Goal: Transaction & Acquisition: Purchase product/service

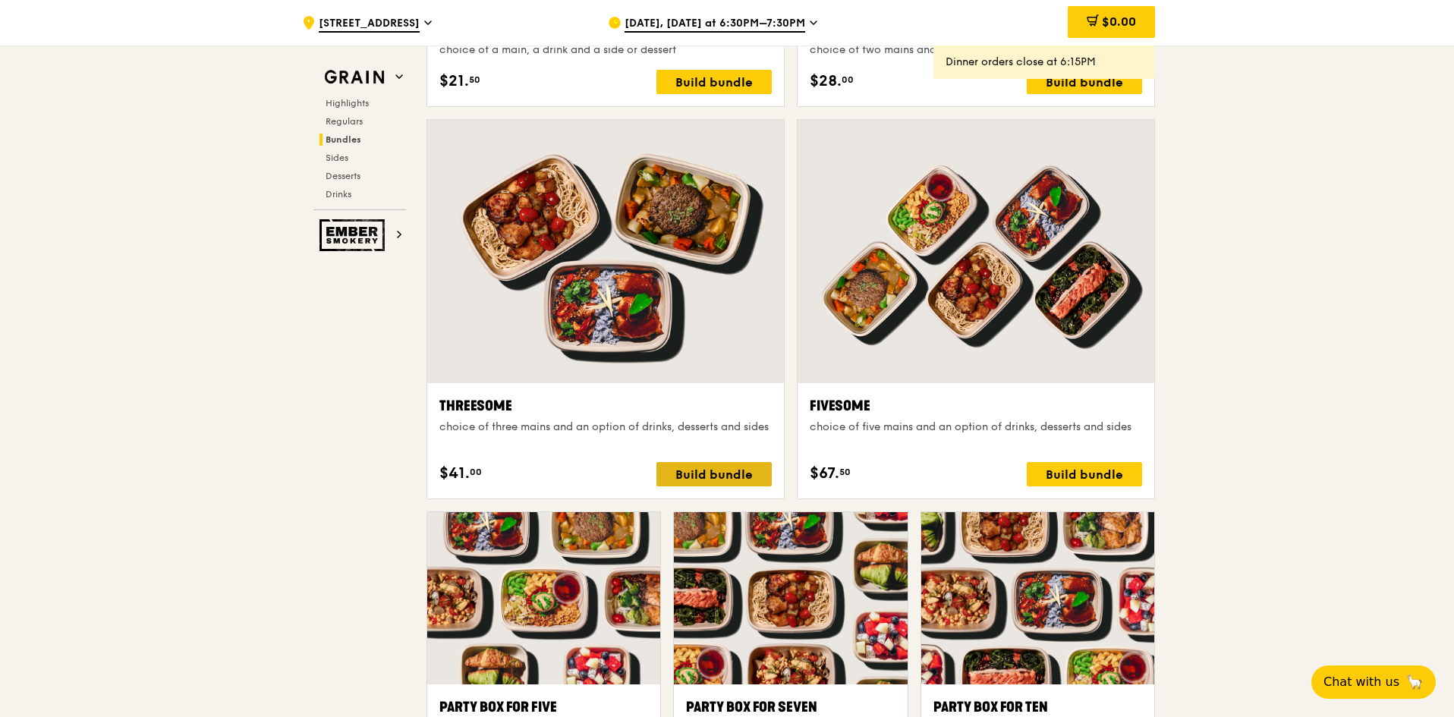
click at [703, 472] on div "Build bundle" at bounding box center [714, 474] width 115 height 24
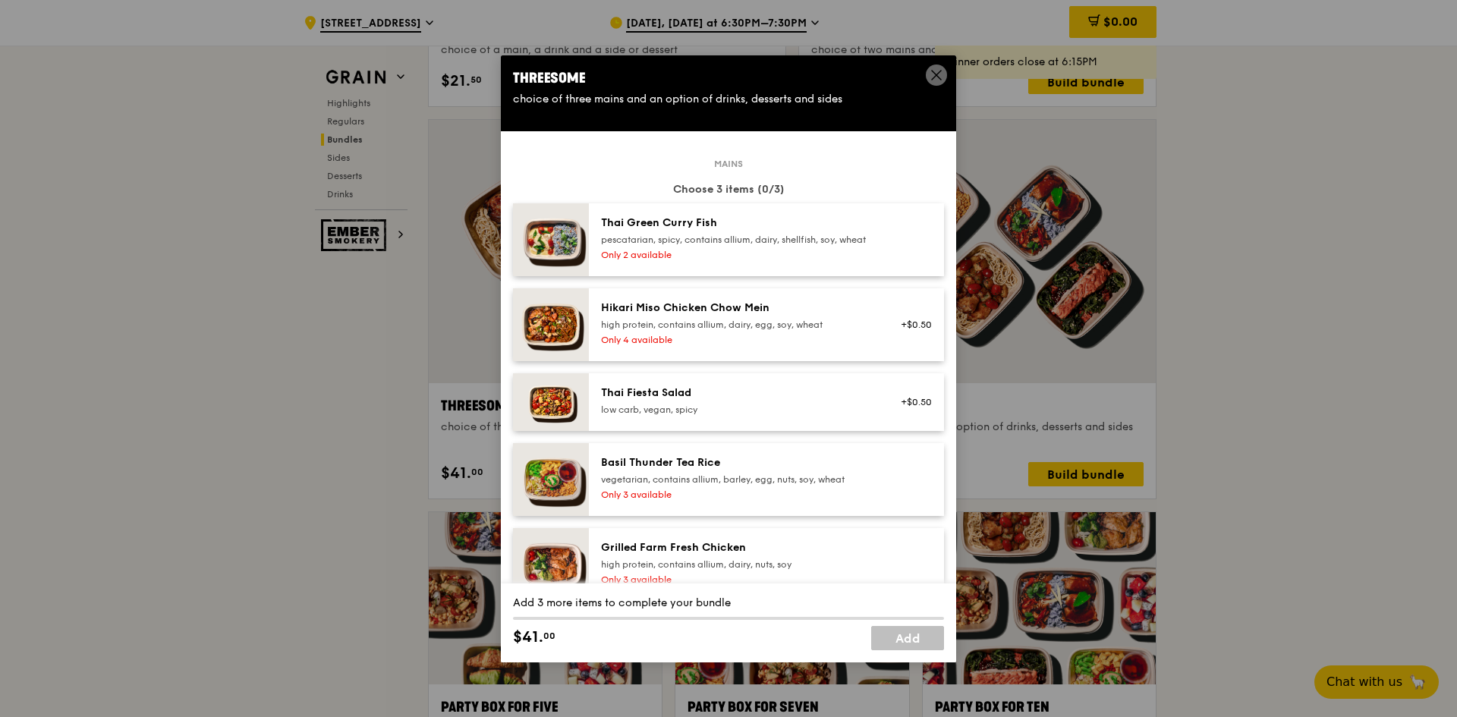
click at [734, 346] on div "Only 4 available" at bounding box center [737, 340] width 272 height 12
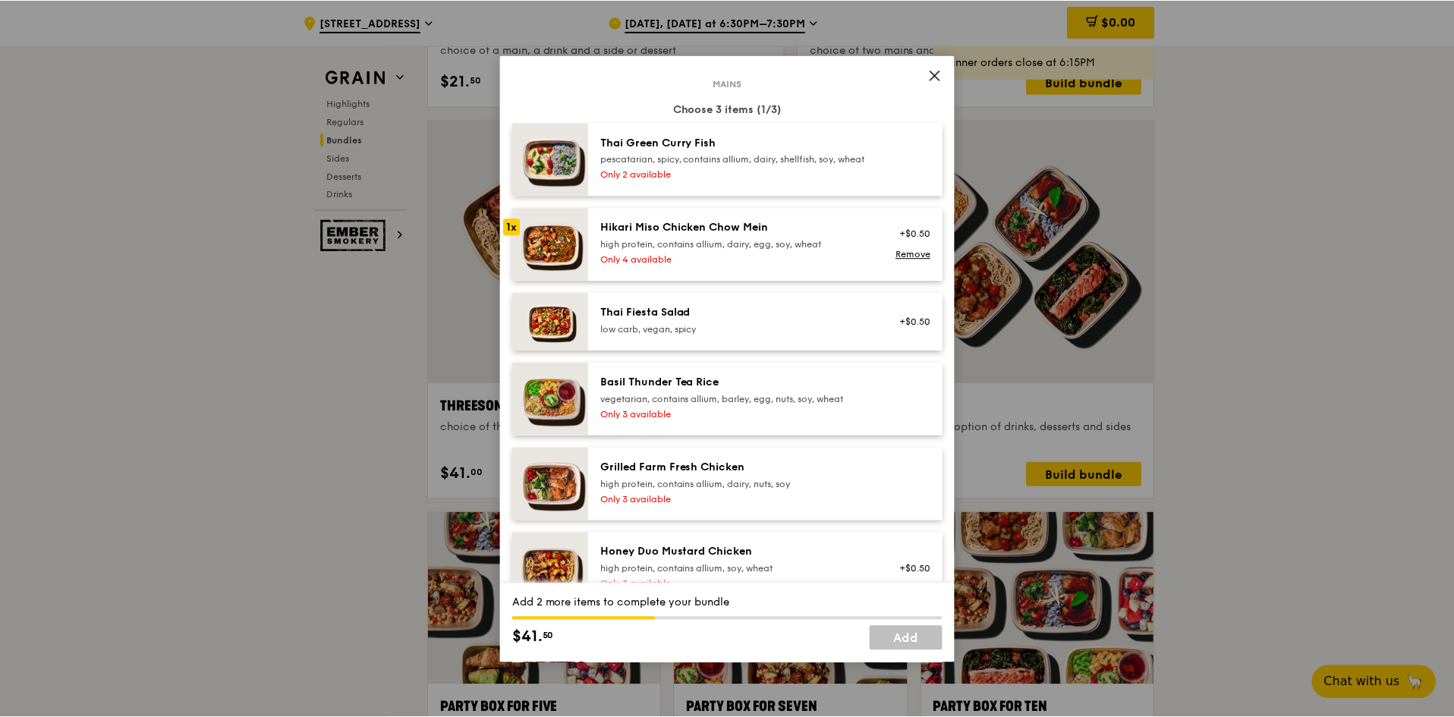
scroll to position [152, 0]
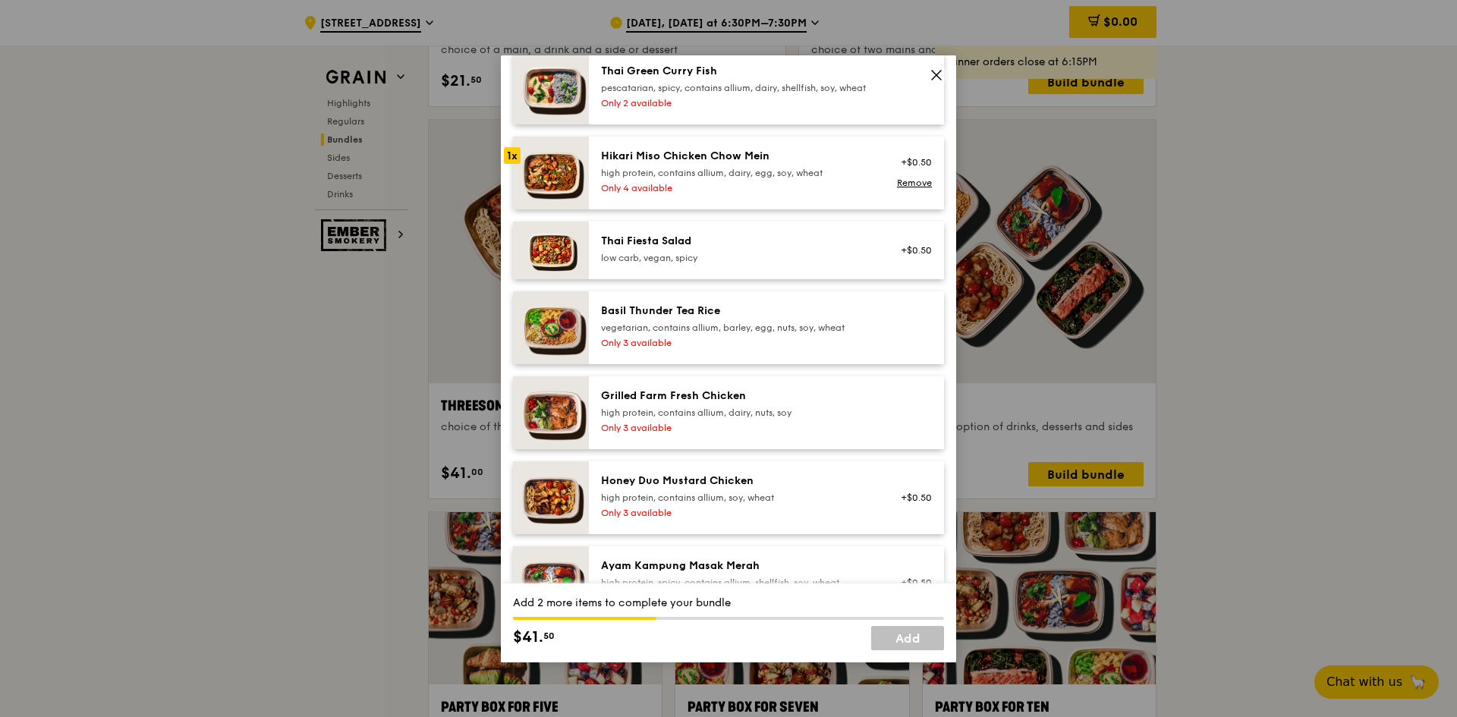
click at [941, 75] on icon at bounding box center [937, 75] width 14 height 14
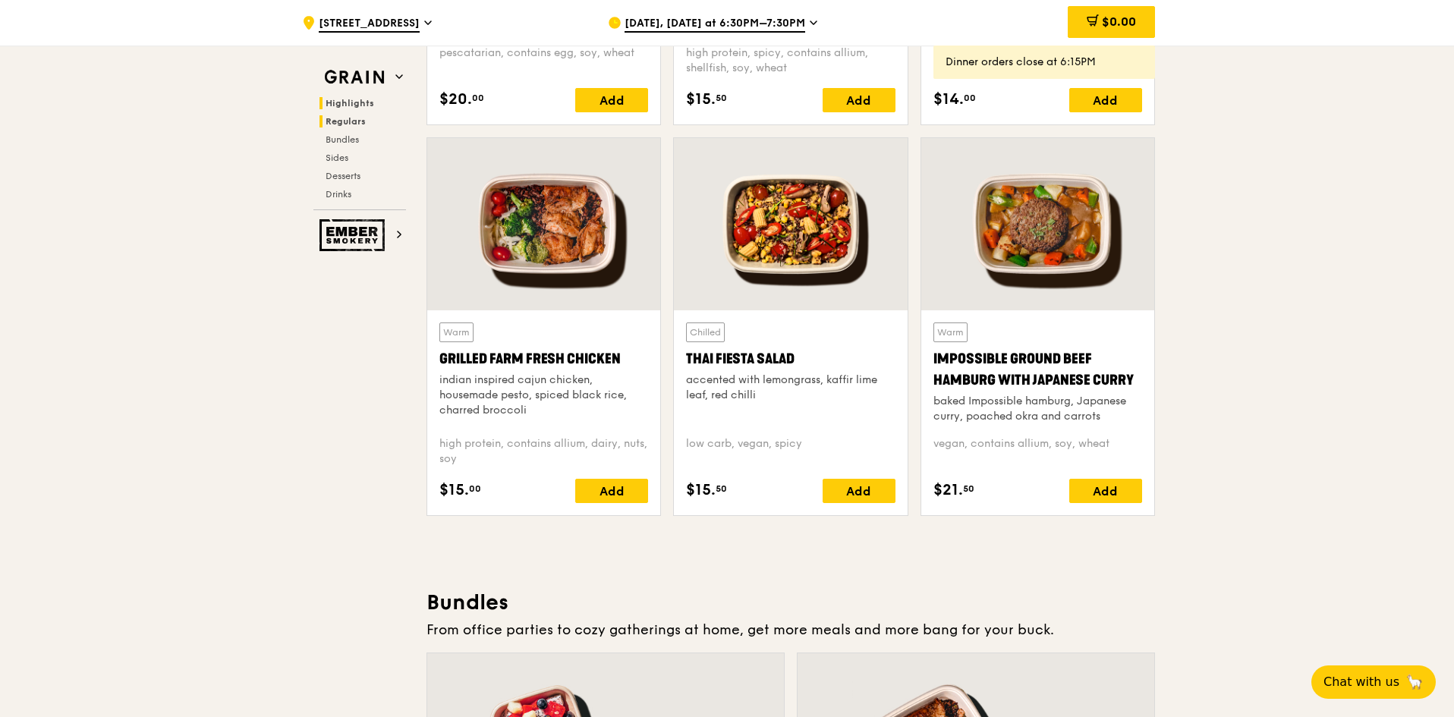
click at [345, 99] on span "Highlights" at bounding box center [350, 103] width 49 height 11
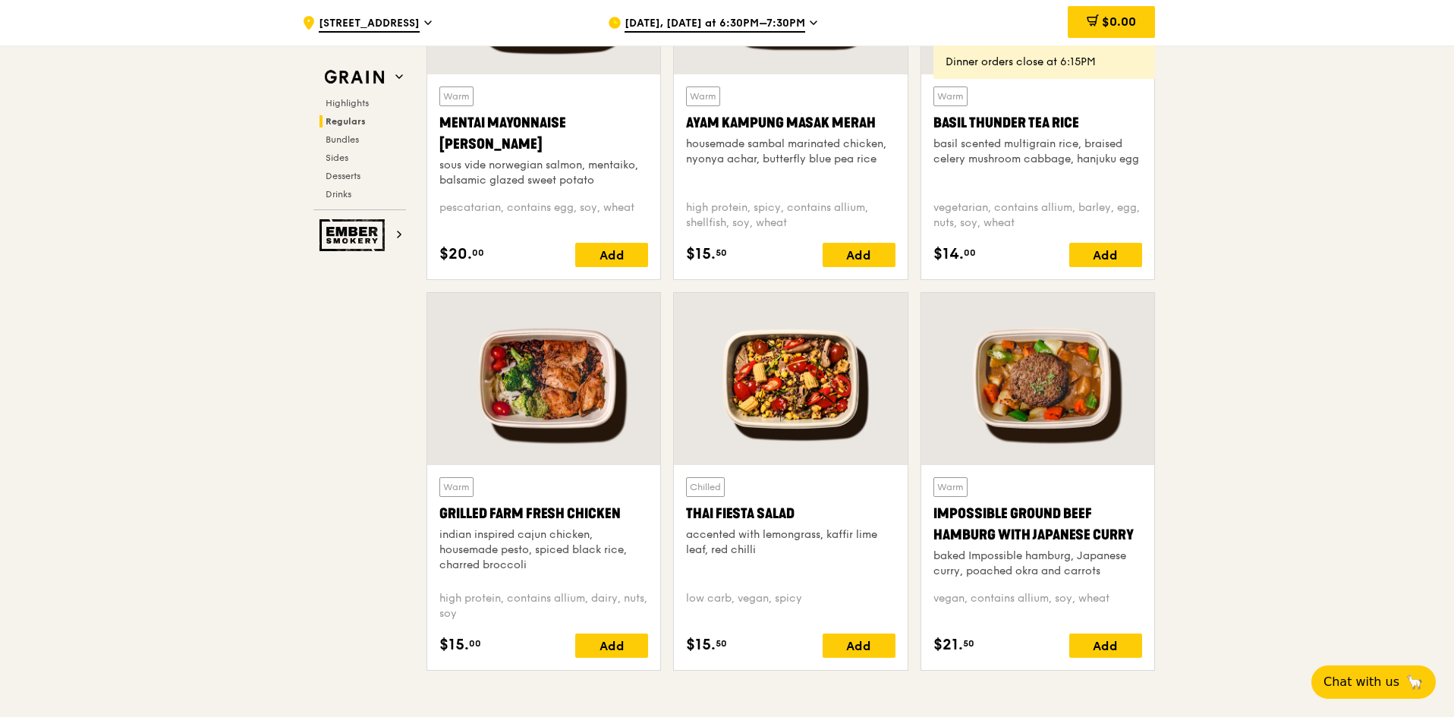
scroll to position [1518, 0]
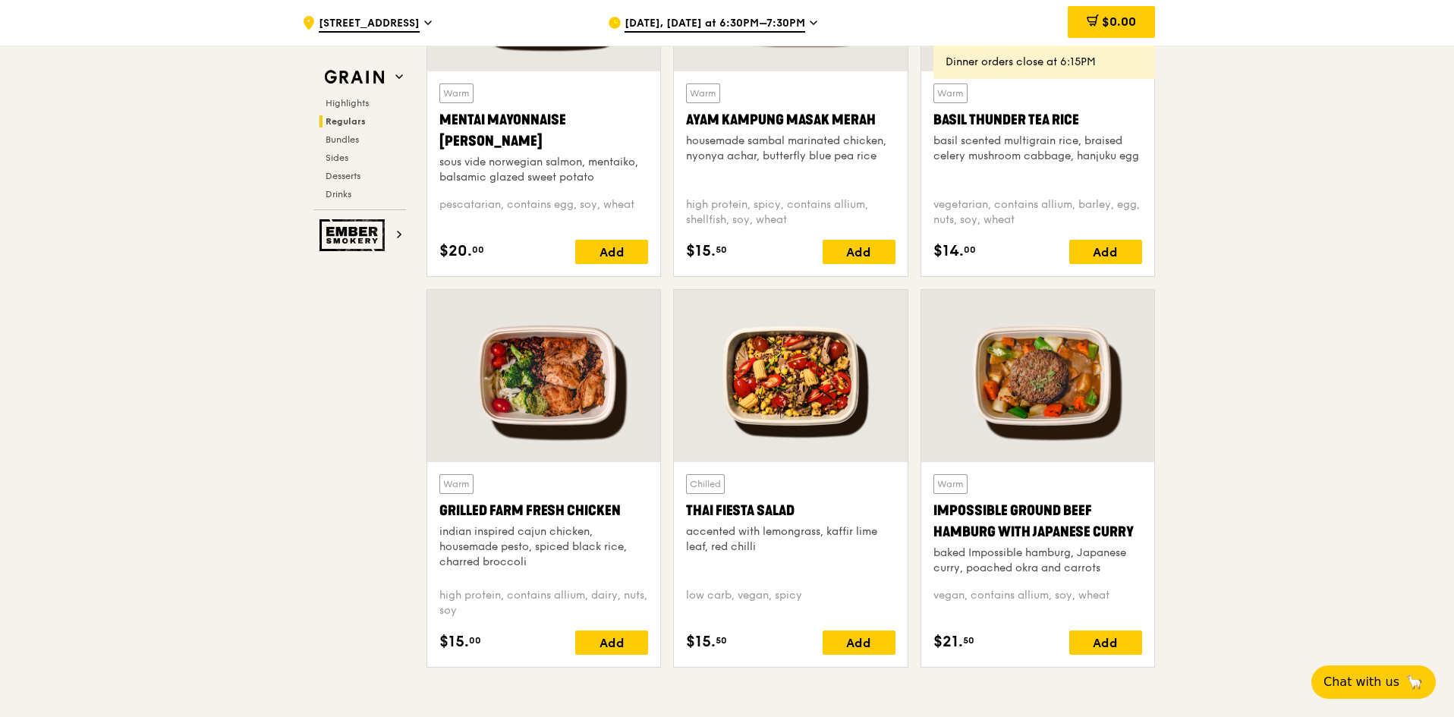
click at [555, 389] on div at bounding box center [543, 376] width 233 height 172
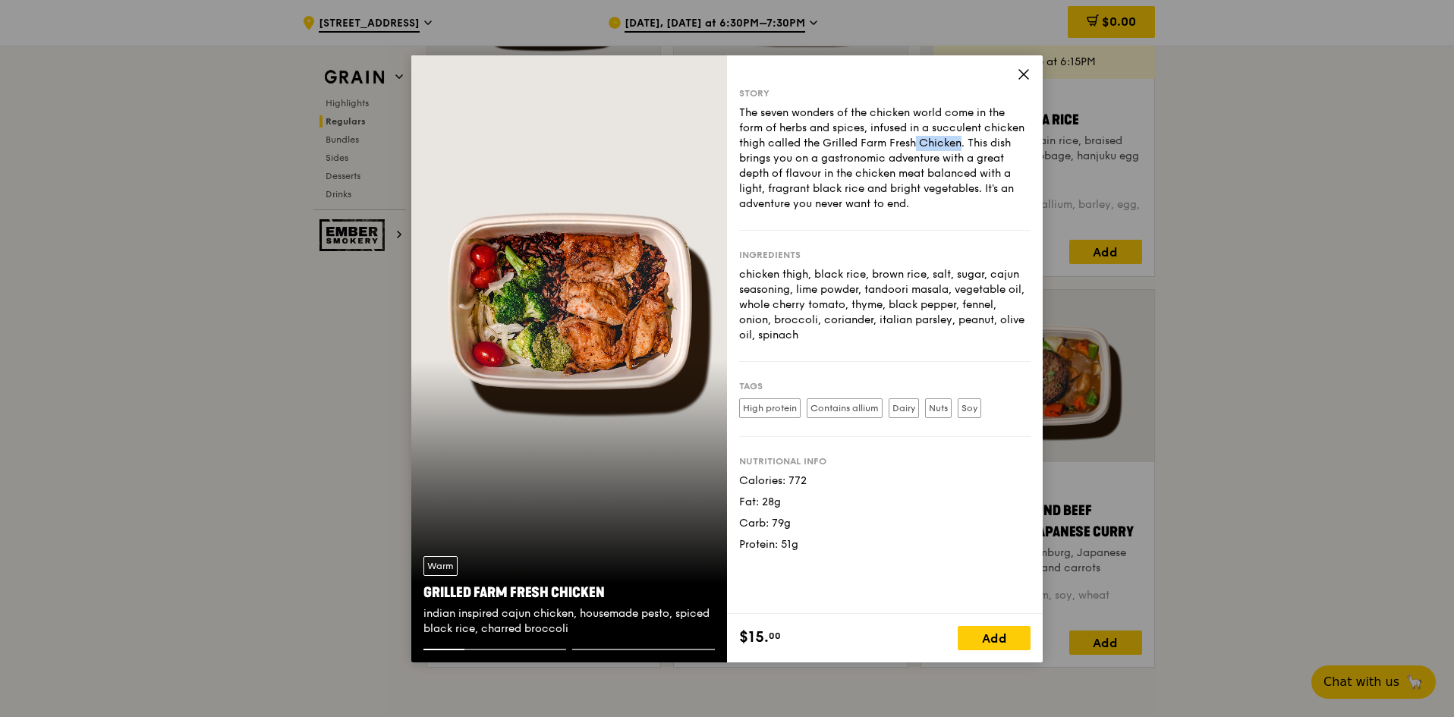
drag, startPoint x: 841, startPoint y: 137, endPoint x: 880, endPoint y: 143, distance: 39.2
click at [880, 143] on div "The seven wonders of the chicken world come in the form of herbs and spices, in…" at bounding box center [884, 159] width 291 height 106
click at [877, 143] on div "The seven wonders of the chicken world come in the form of herbs and spices, in…" at bounding box center [884, 159] width 291 height 106
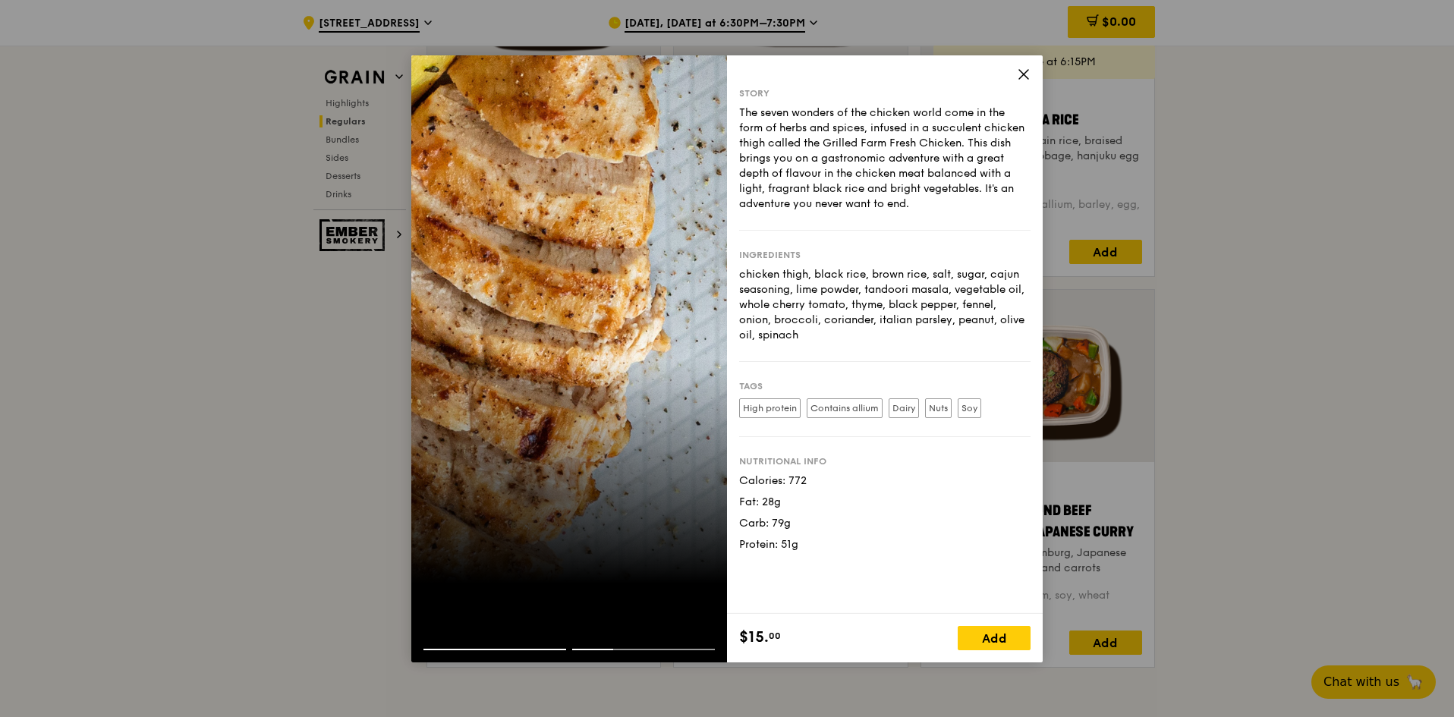
drag, startPoint x: 785, startPoint y: 121, endPoint x: 931, endPoint y: 198, distance: 165.7
click at [931, 198] on div "The seven wonders of the chicken world come in the form of herbs and spices, in…" at bounding box center [884, 159] width 291 height 106
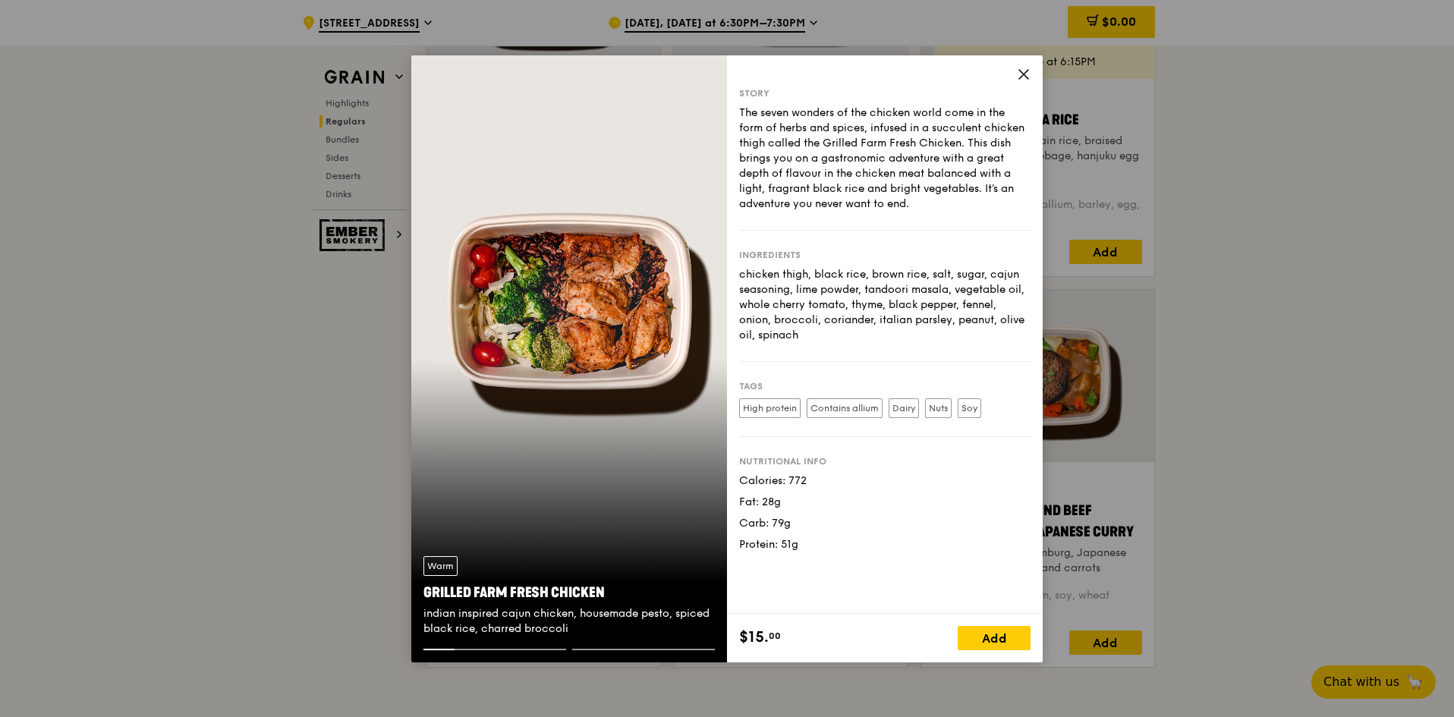
click at [1023, 81] on span at bounding box center [1024, 76] width 14 height 17
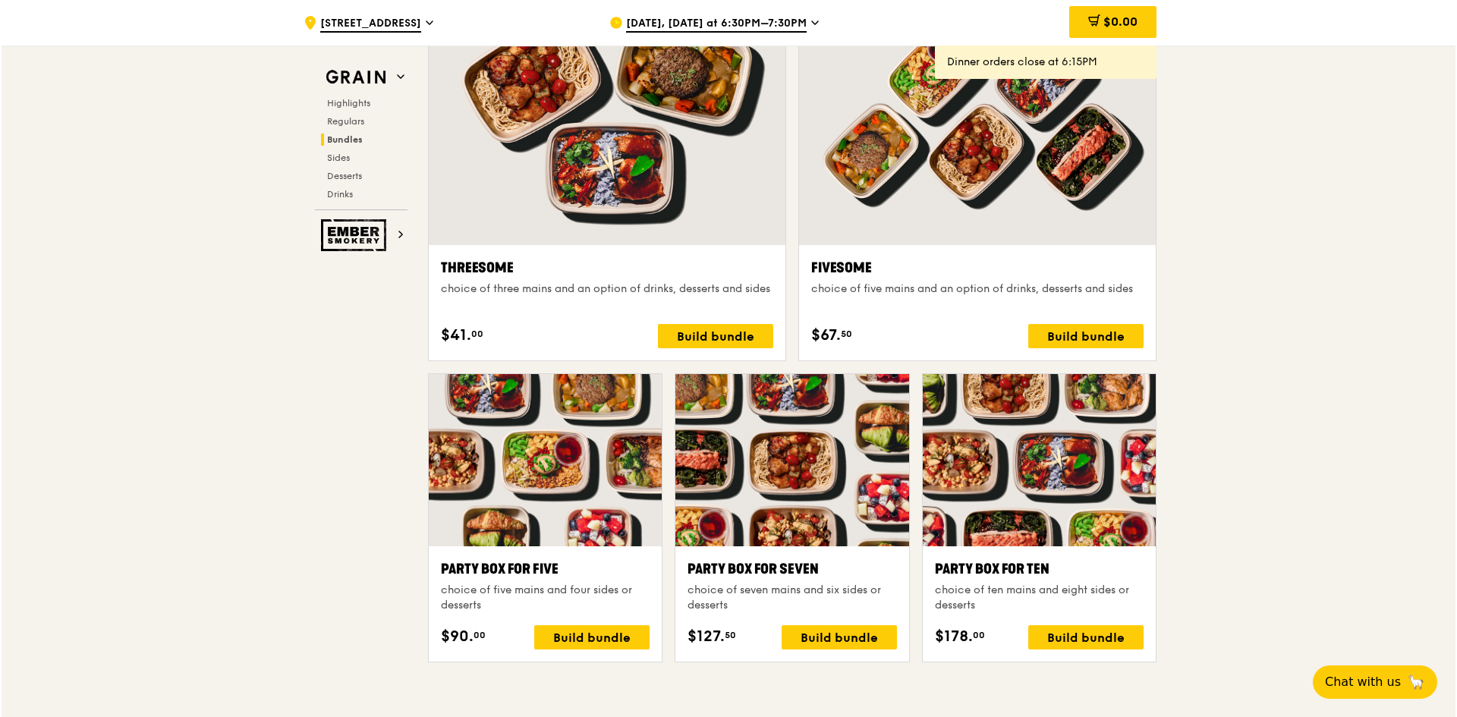
scroll to position [2732, 0]
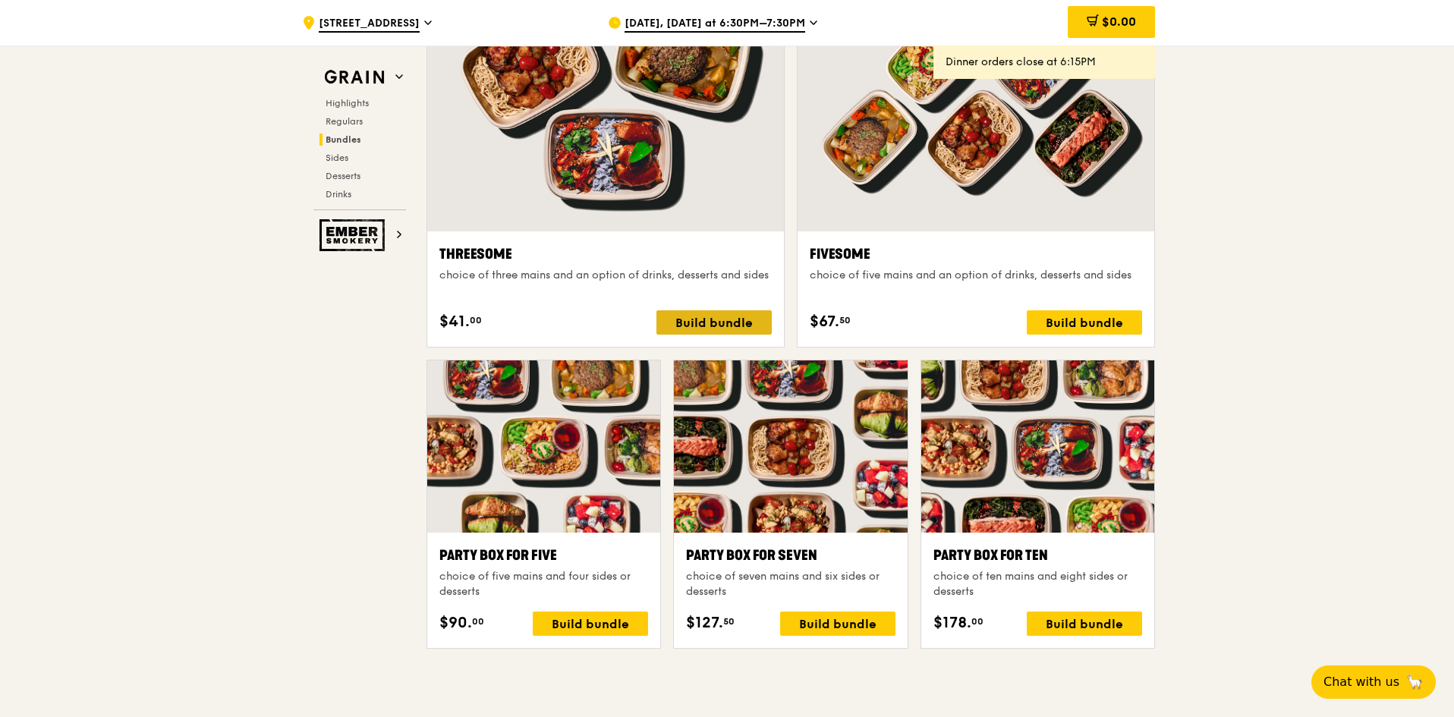
click at [718, 321] on div "Build bundle" at bounding box center [714, 322] width 115 height 24
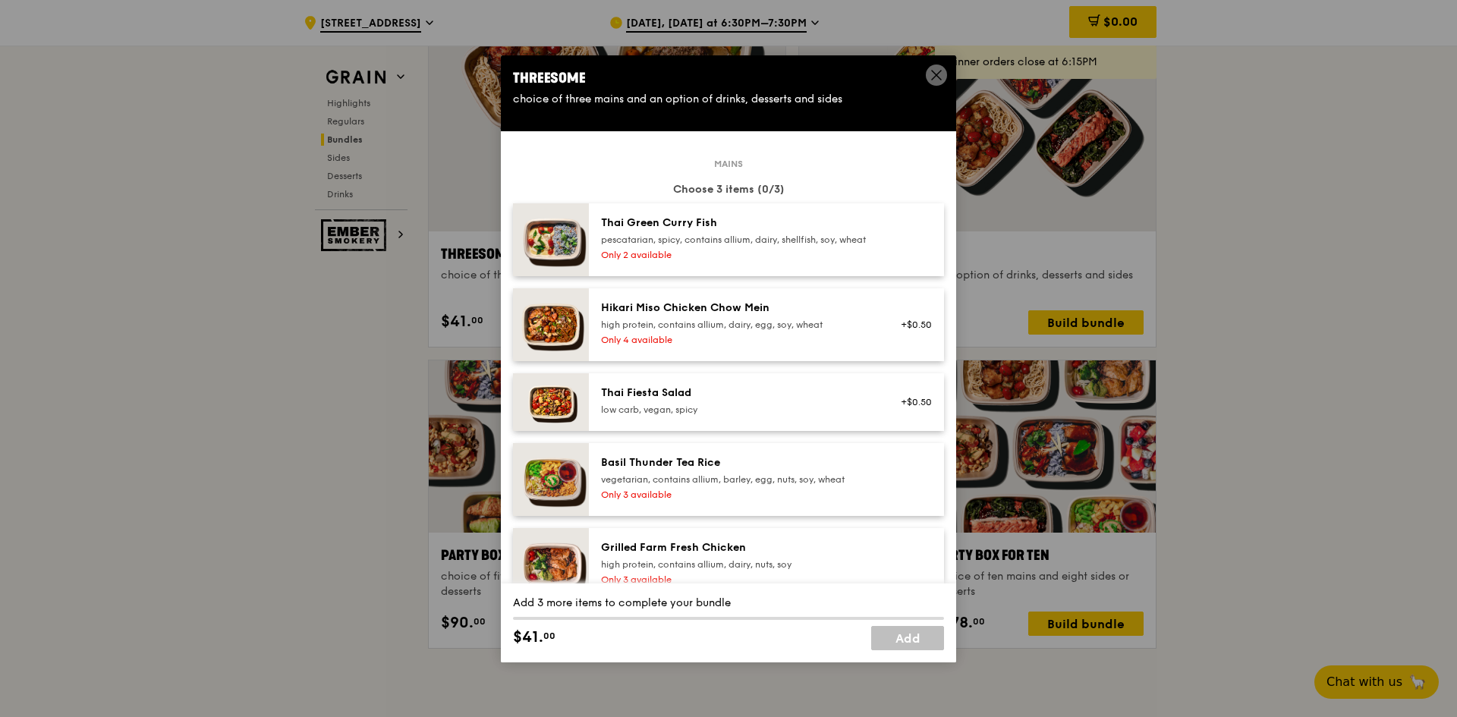
click at [700, 330] on div "high protein, contains allium, dairy, egg, soy, wheat" at bounding box center [737, 325] width 272 height 12
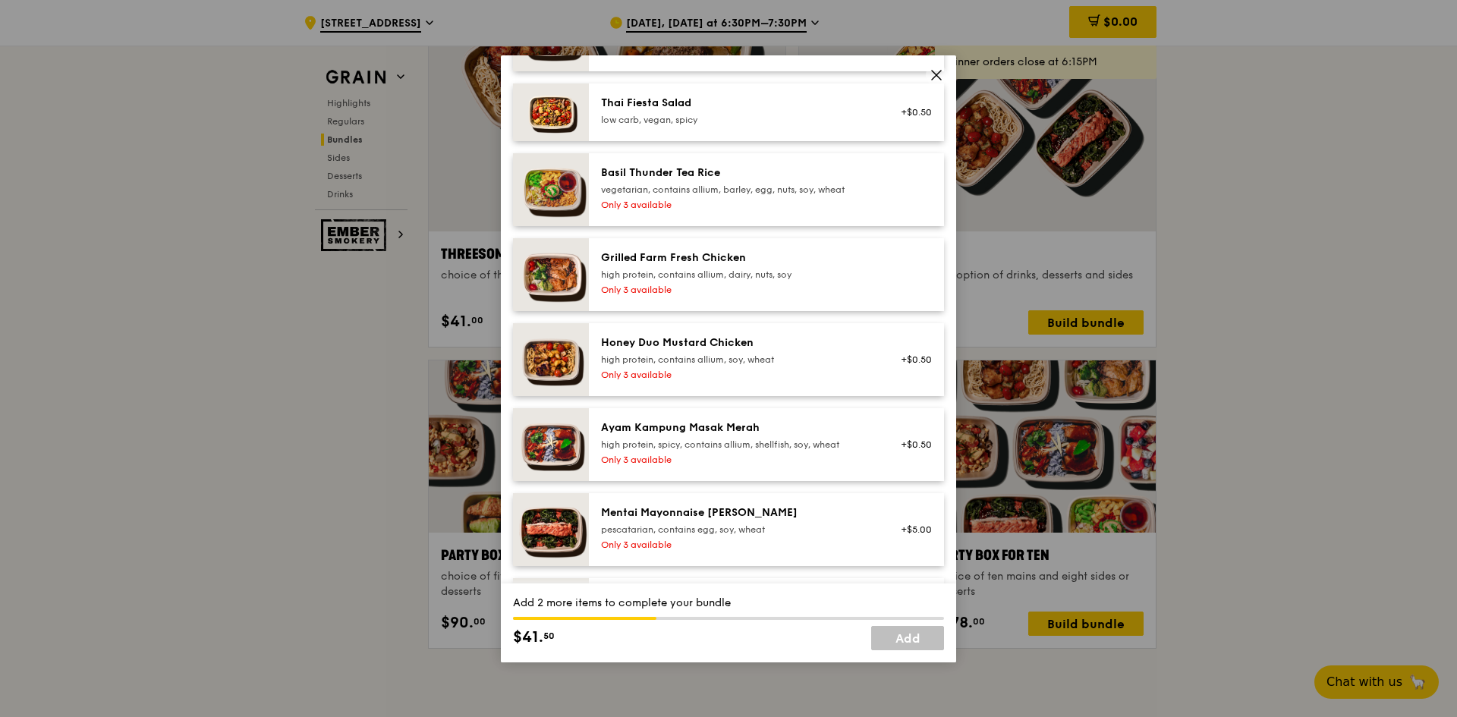
scroll to position [304, 0]
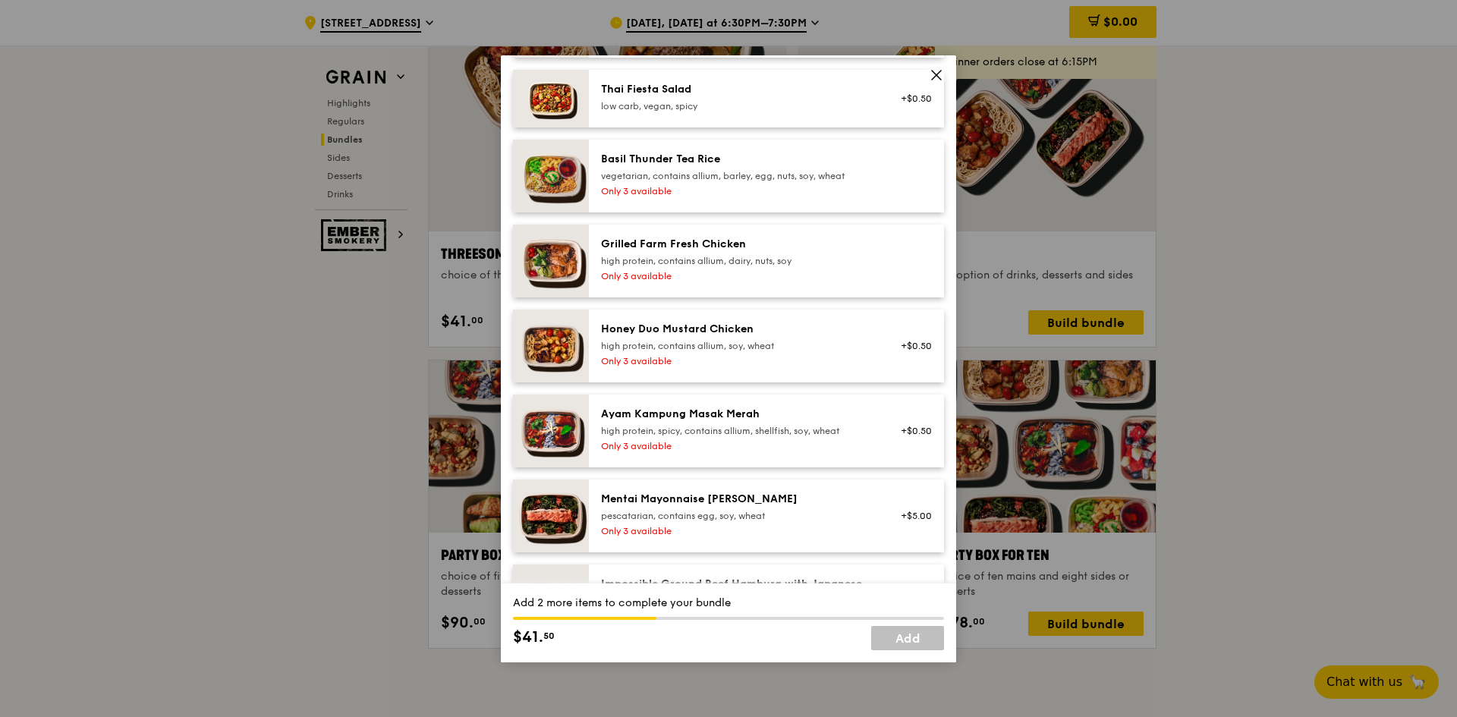
click at [683, 285] on div "Grilled Farm Fresh Chicken high protein, contains allium, dairy, nuts, soy Only…" at bounding box center [737, 261] width 291 height 49
click at [678, 337] on div "Honey Duo Mustard Chicken" at bounding box center [737, 329] width 272 height 15
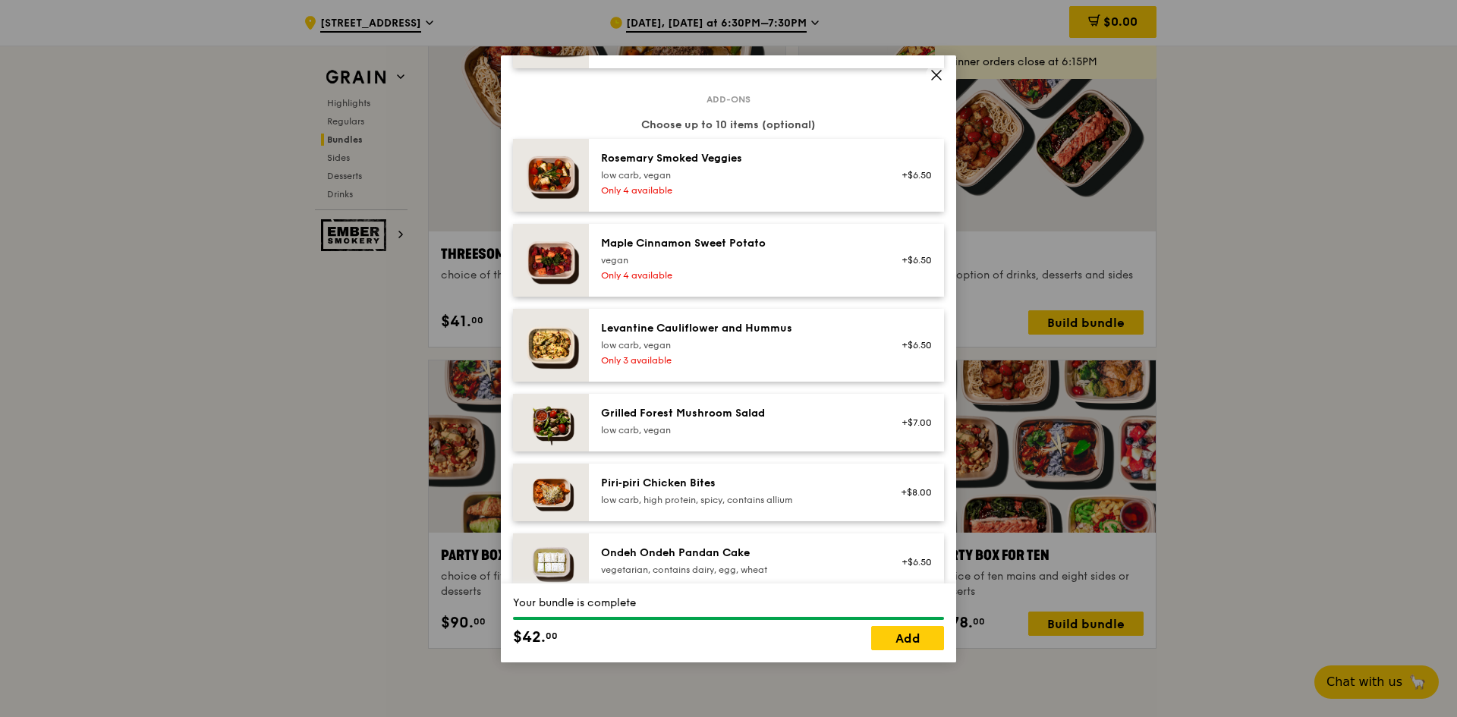
scroll to position [911, 0]
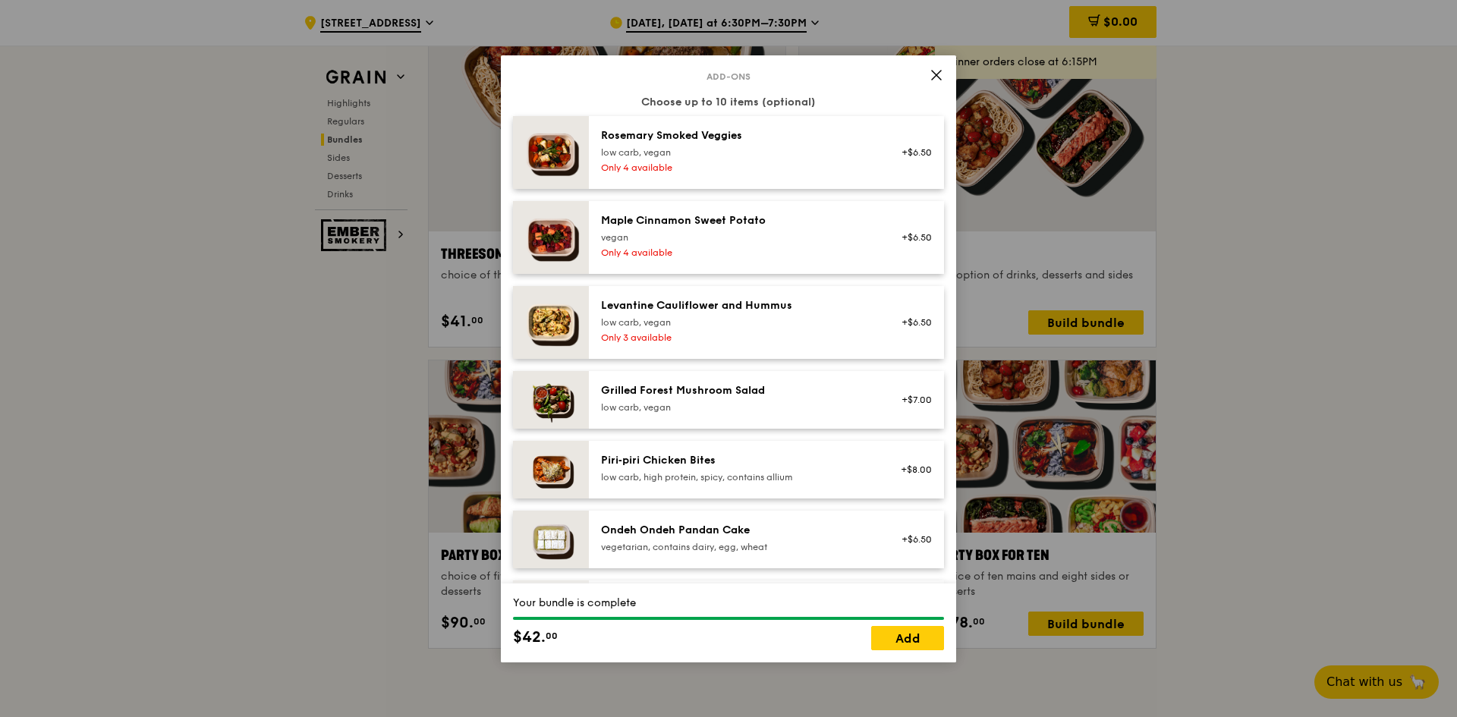
click at [744, 328] on div "low carb, vegan" at bounding box center [737, 323] width 272 height 12
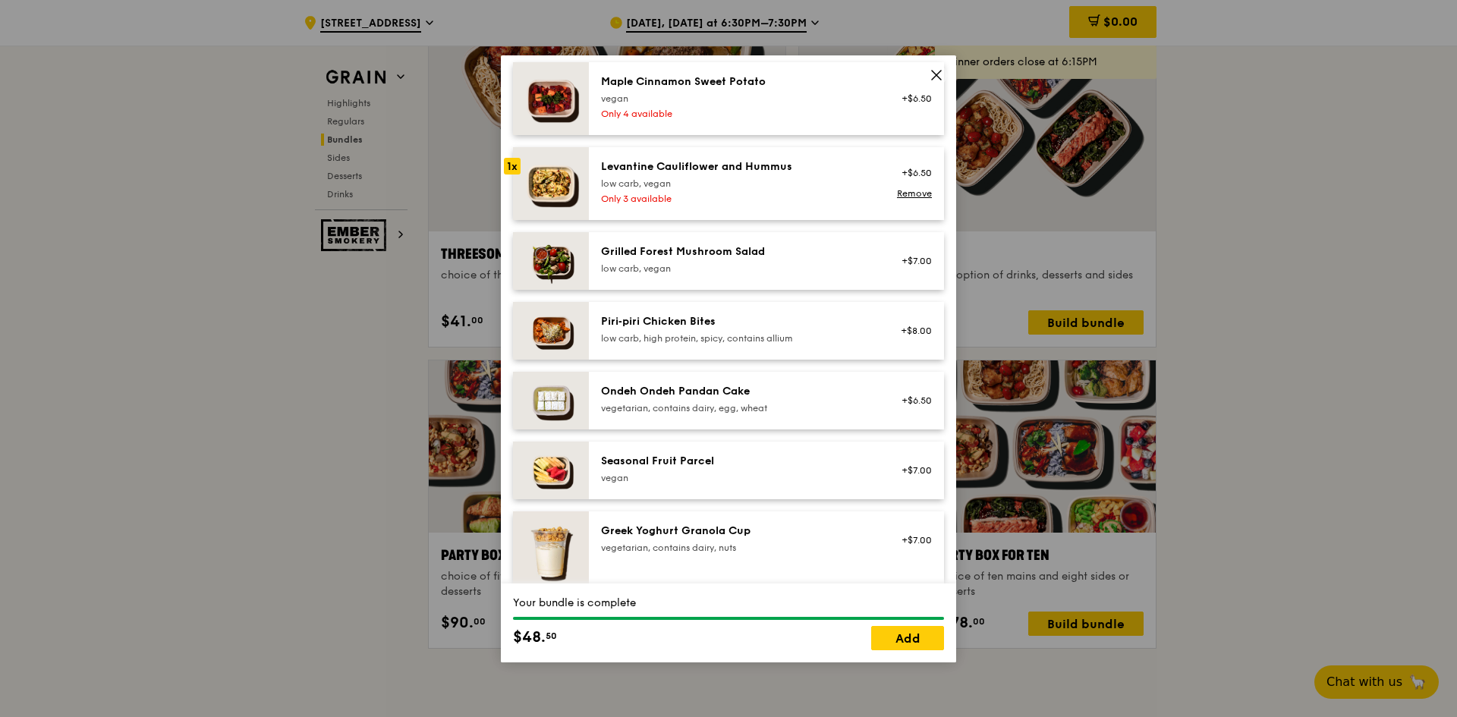
scroll to position [1063, 0]
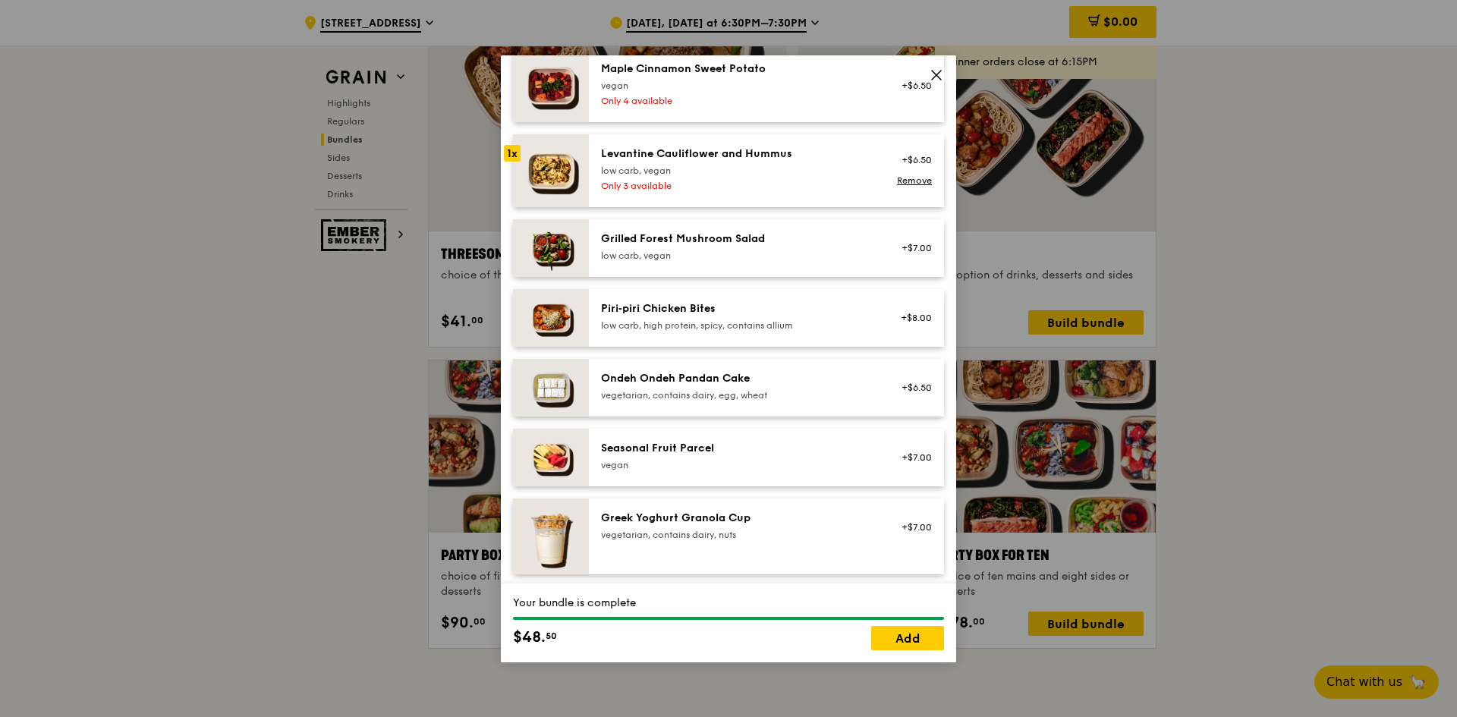
click at [755, 332] on div "low carb, high protein, spicy, contains allium" at bounding box center [737, 326] width 272 height 12
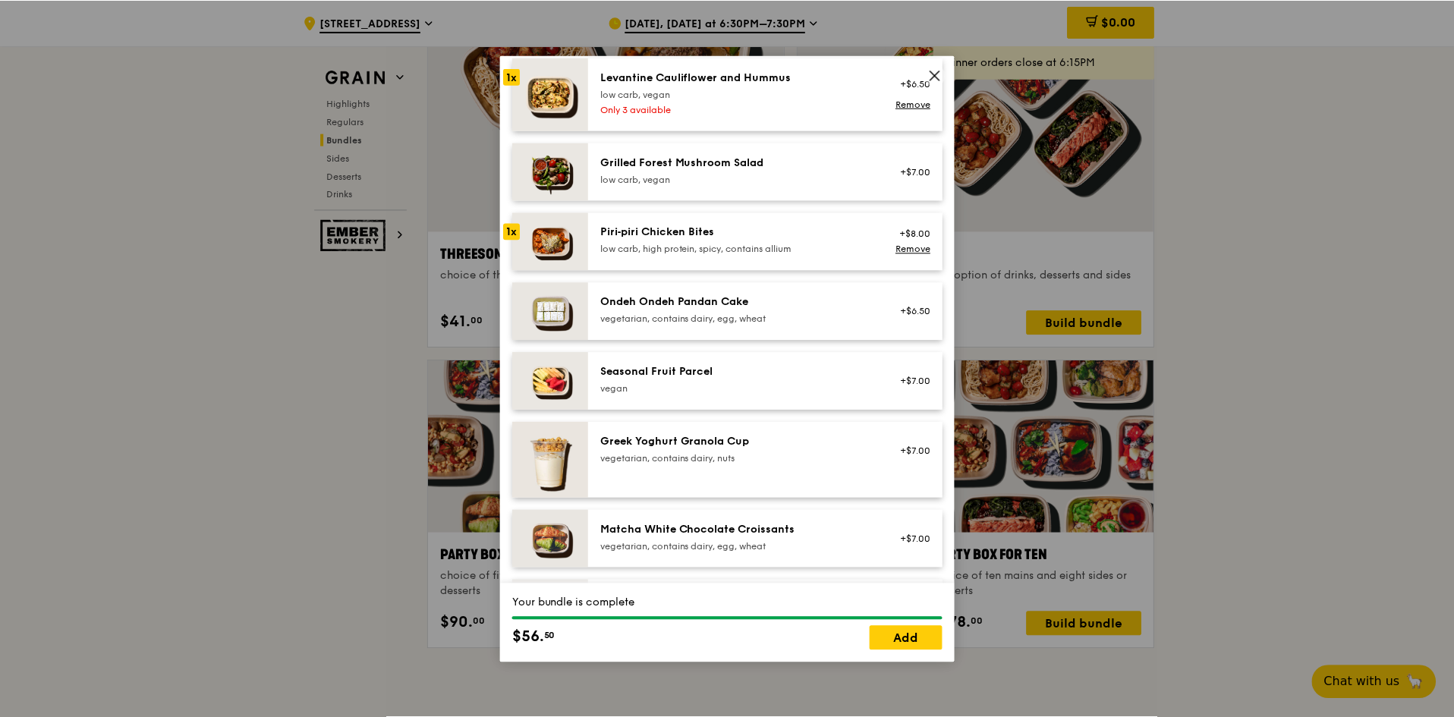
scroll to position [1139, 0]
click at [755, 325] on div "vegetarian, contains dairy, egg, wheat" at bounding box center [737, 319] width 272 height 12
click at [906, 633] on link "Add" at bounding box center [907, 638] width 73 height 24
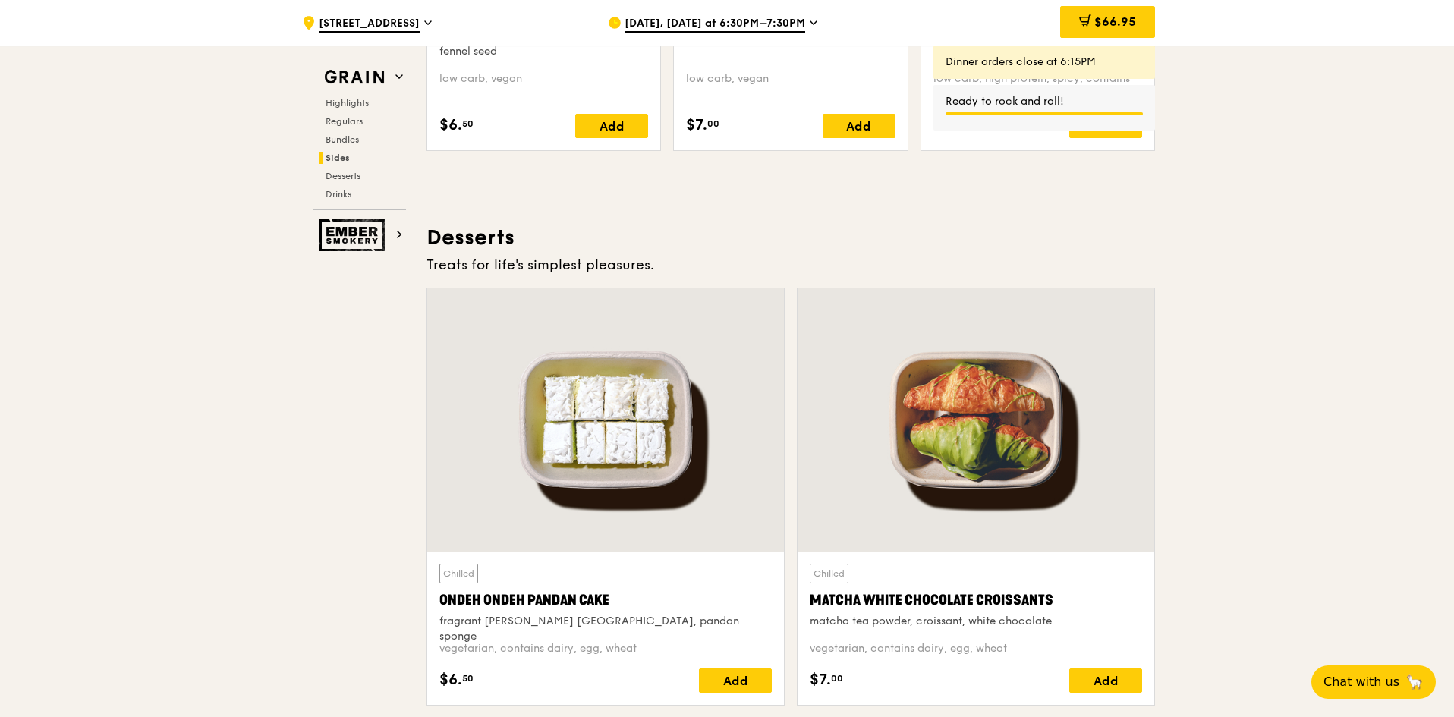
scroll to position [4175, 0]
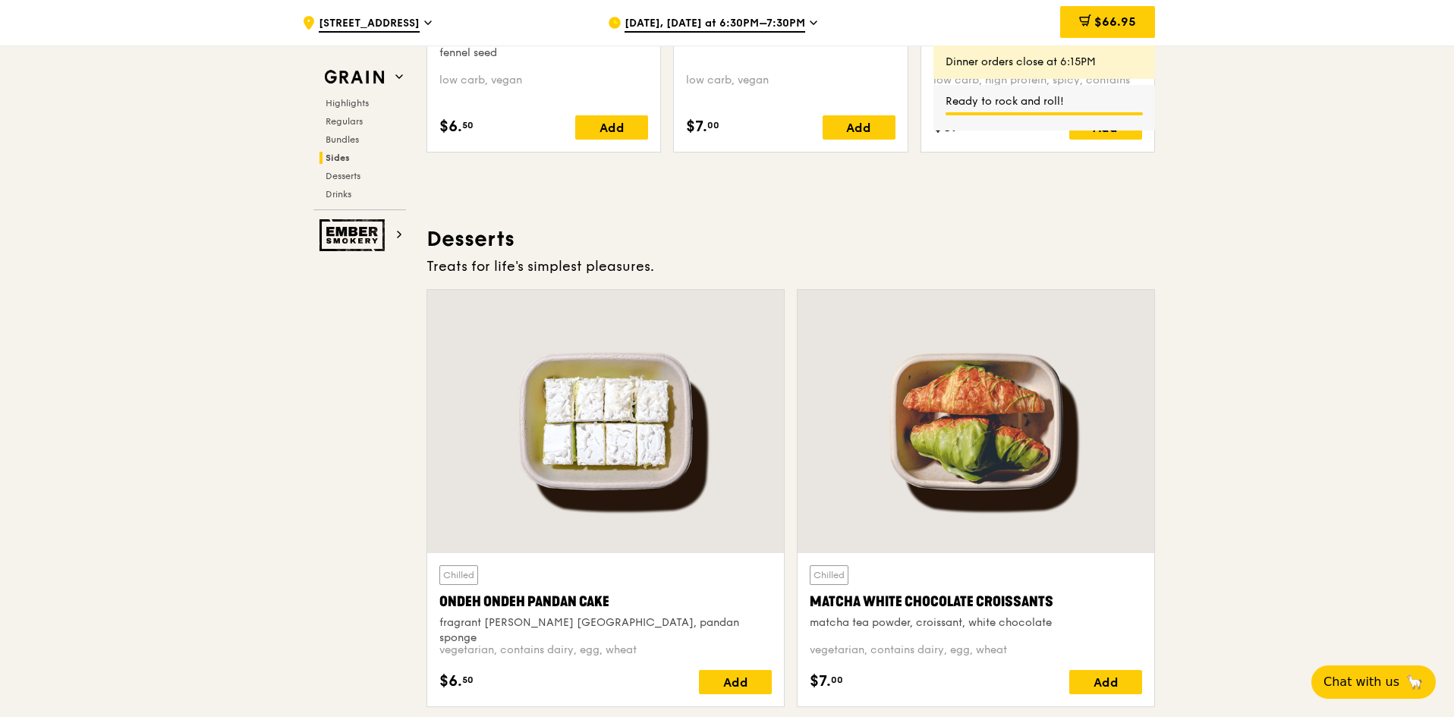
click at [627, 409] on div at bounding box center [605, 421] width 357 height 263
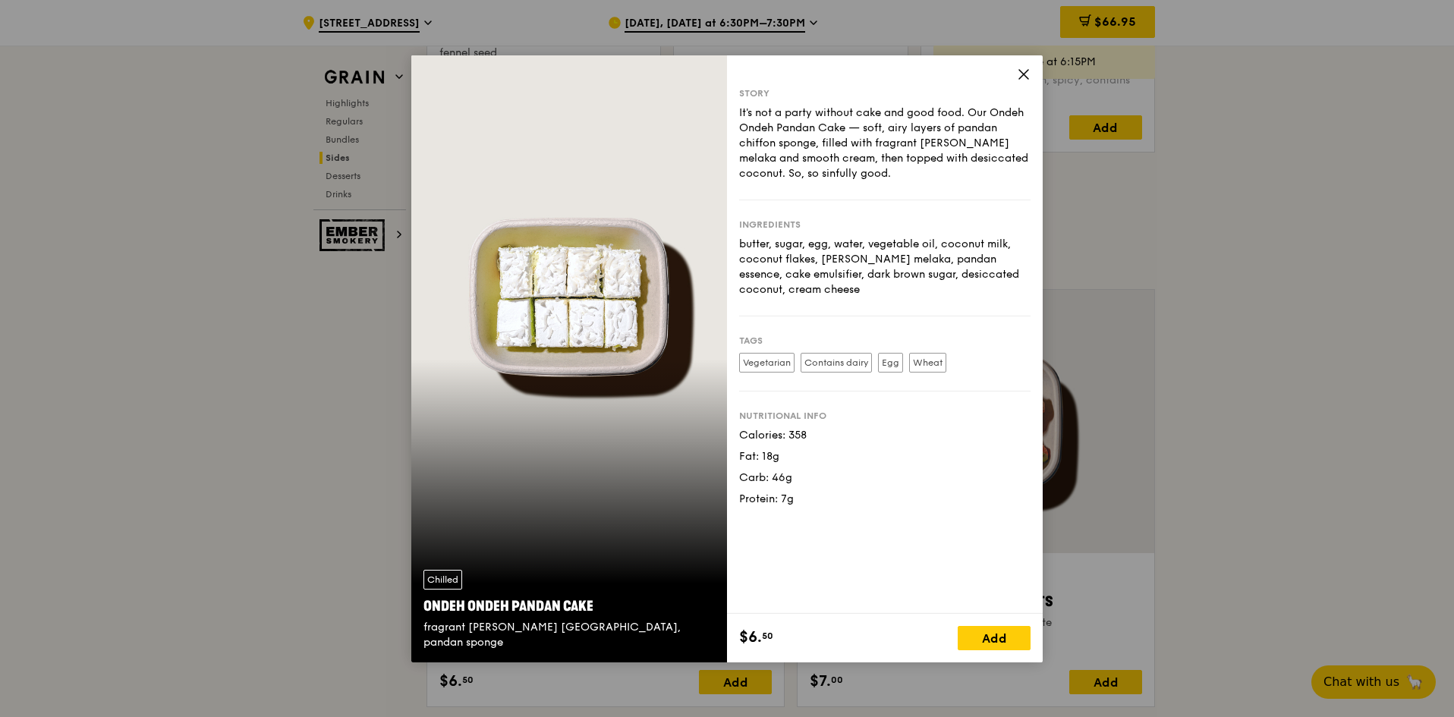
click at [830, 155] on div "It's not a party without cake and good food. Our Ondeh Ondeh Pandan Cake — soft…" at bounding box center [884, 144] width 291 height 76
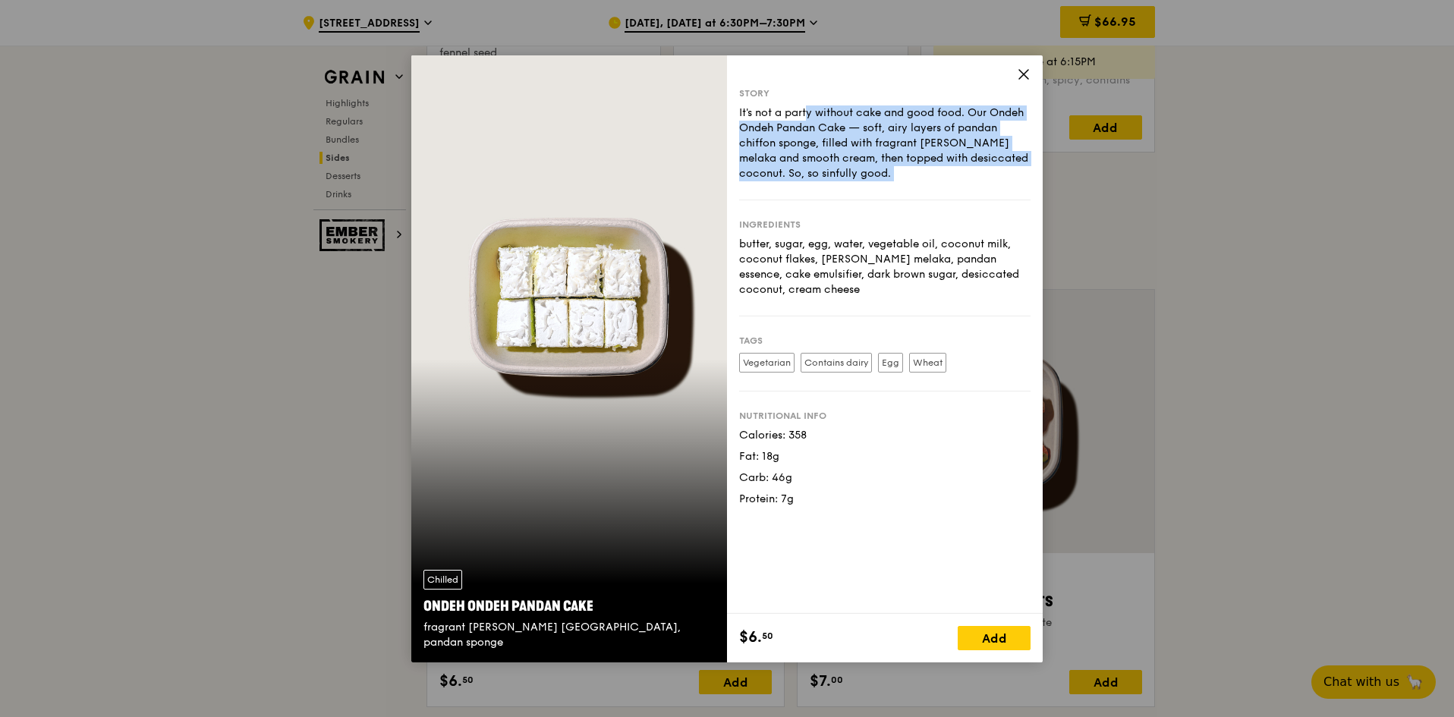
click at [830, 155] on div "It's not a party without cake and good food. Our Ondeh Ondeh Pandan Cake — soft…" at bounding box center [884, 144] width 291 height 76
copy div "It's not a party without cake and good food. Our Ondeh Ondeh Pandan Cake — soft…"
drag, startPoint x: 813, startPoint y: 503, endPoint x: 738, endPoint y: 433, distance: 102.6
click at [738, 433] on div "Story It's not a party without cake and good food. Our Ondeh Ondeh Pandan Cake …" at bounding box center [885, 334] width 316 height 559
copy div "Calories: 358 Fat: 18g Carb: 46g Protein: 7g"
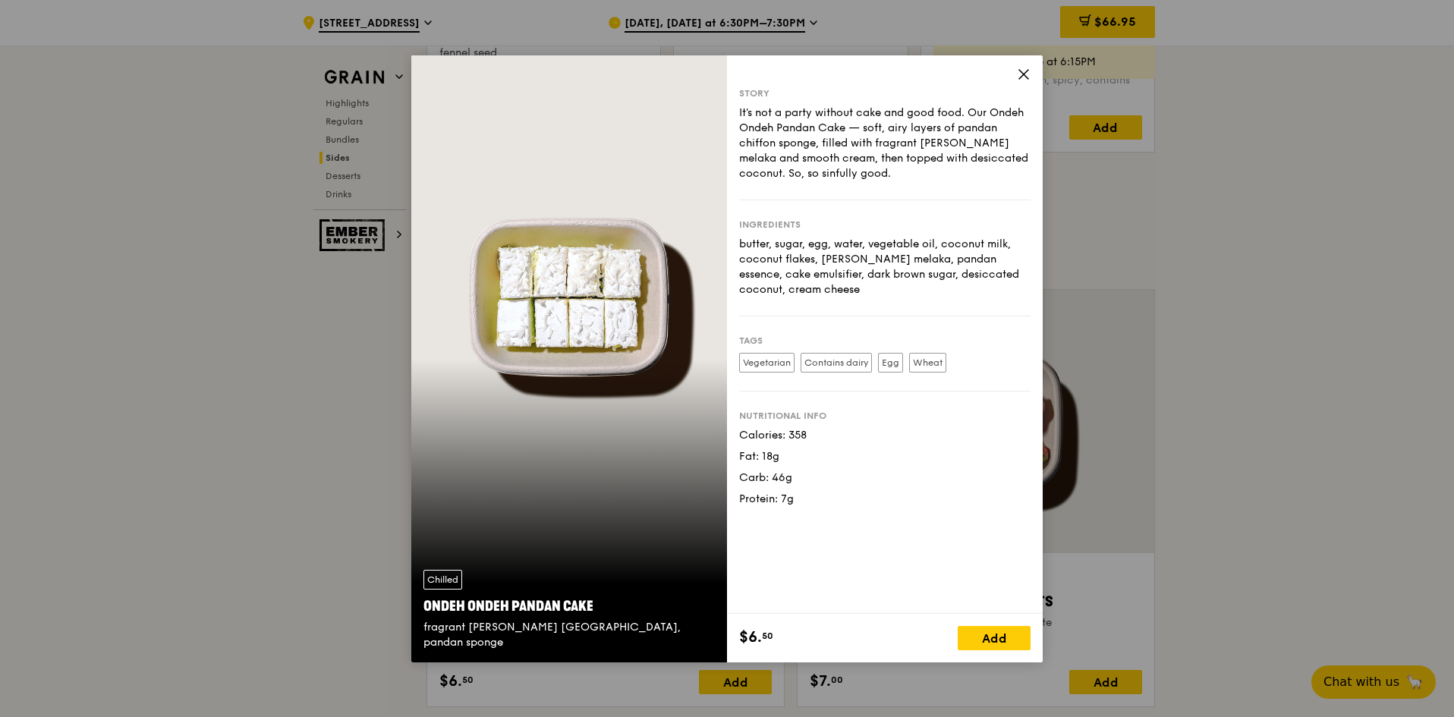
click at [1031, 71] on div "Story It's not a party without cake and good food. Our Ondeh Ondeh Pandan Cake …" at bounding box center [885, 334] width 316 height 559
click at [1024, 73] on icon at bounding box center [1024, 75] width 14 height 14
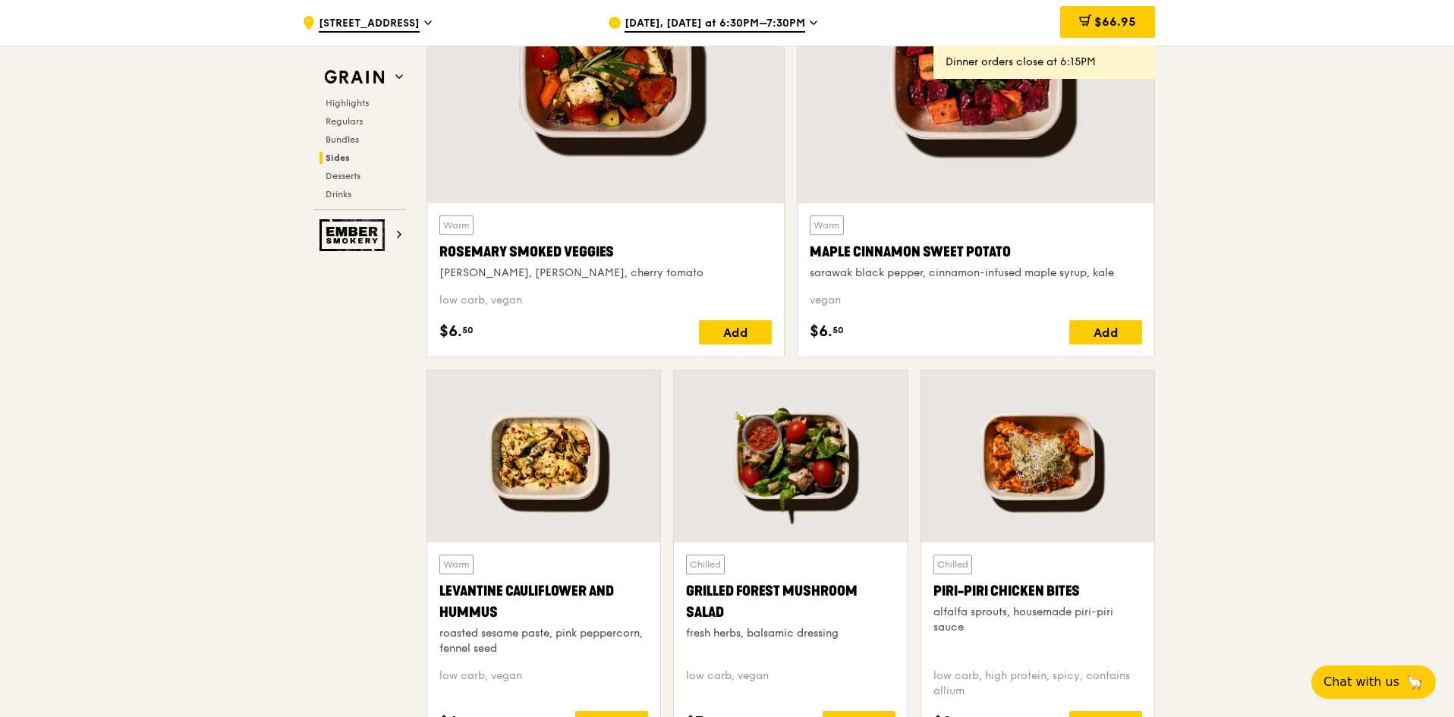
scroll to position [3719, 0]
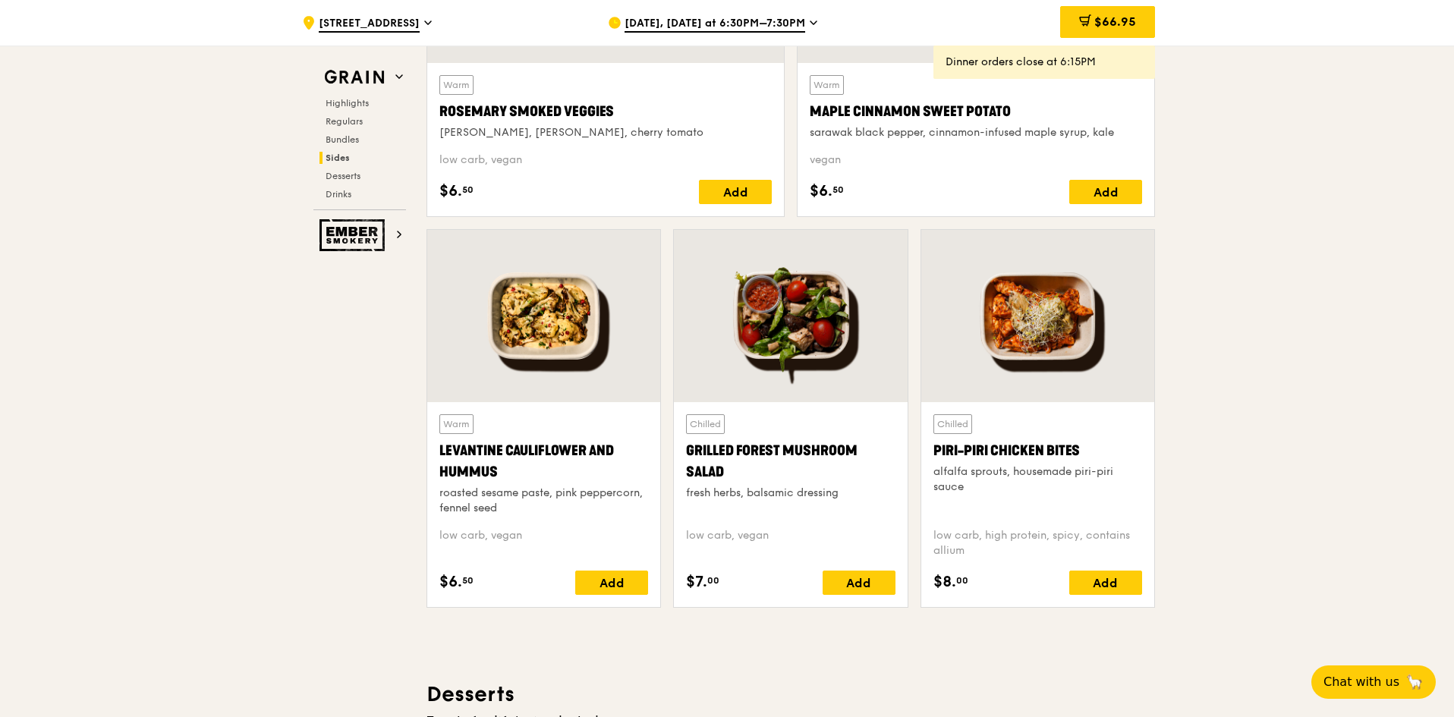
click at [537, 366] on div at bounding box center [543, 316] width 233 height 172
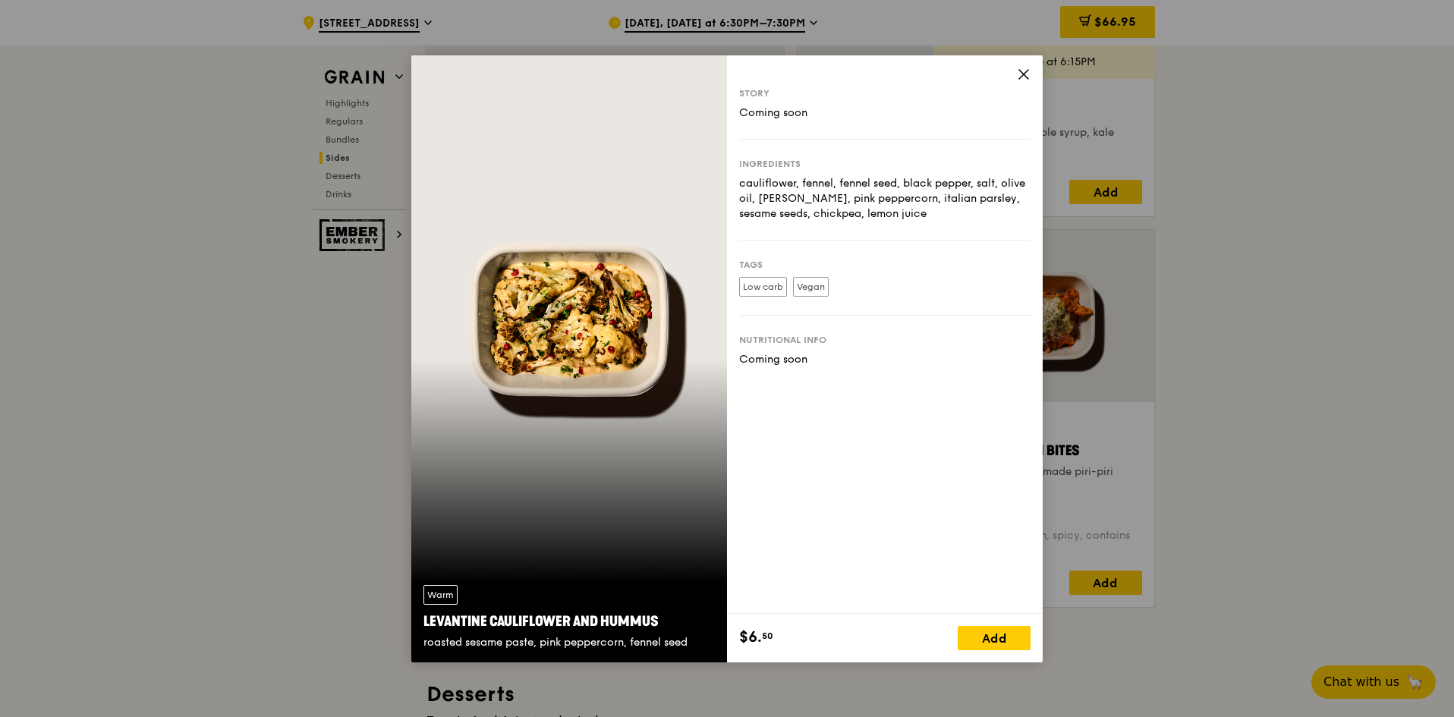
click at [1020, 80] on icon at bounding box center [1024, 75] width 14 height 14
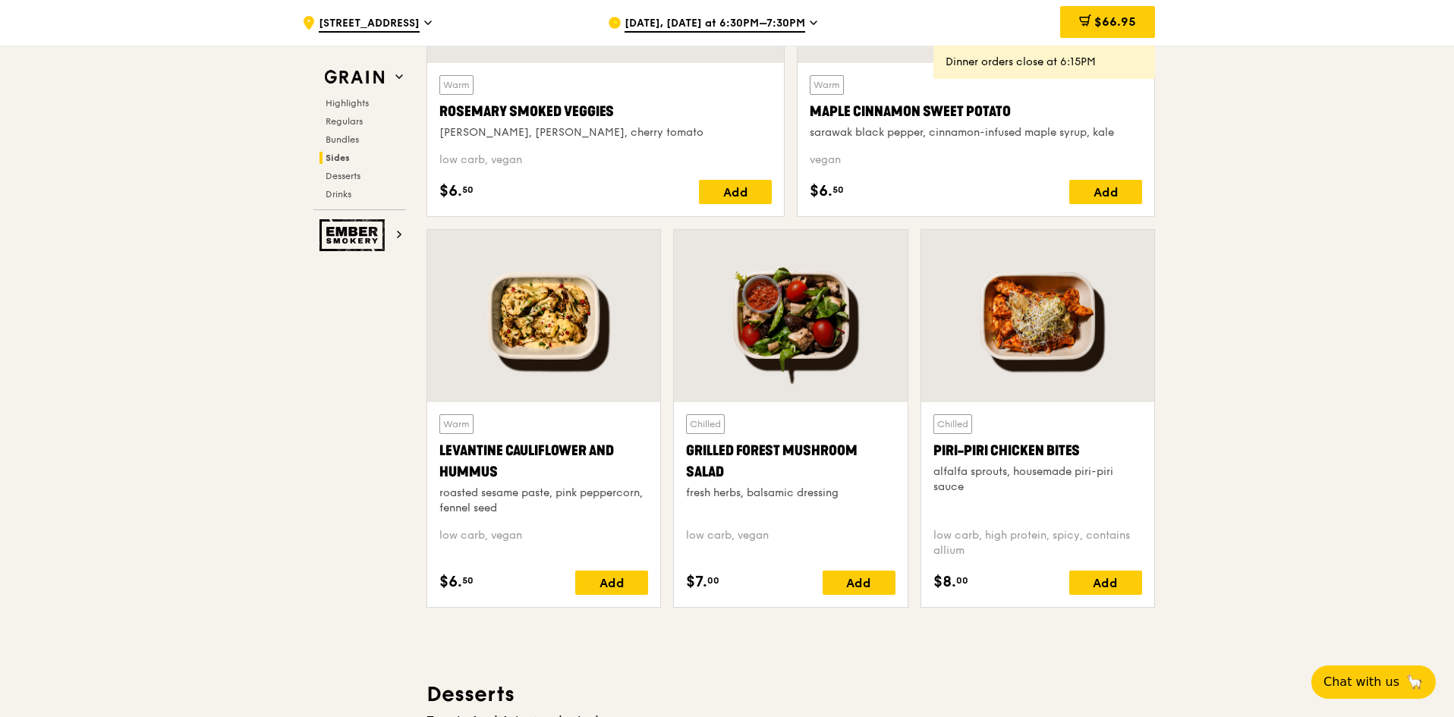
click at [1016, 365] on div at bounding box center [1037, 316] width 233 height 172
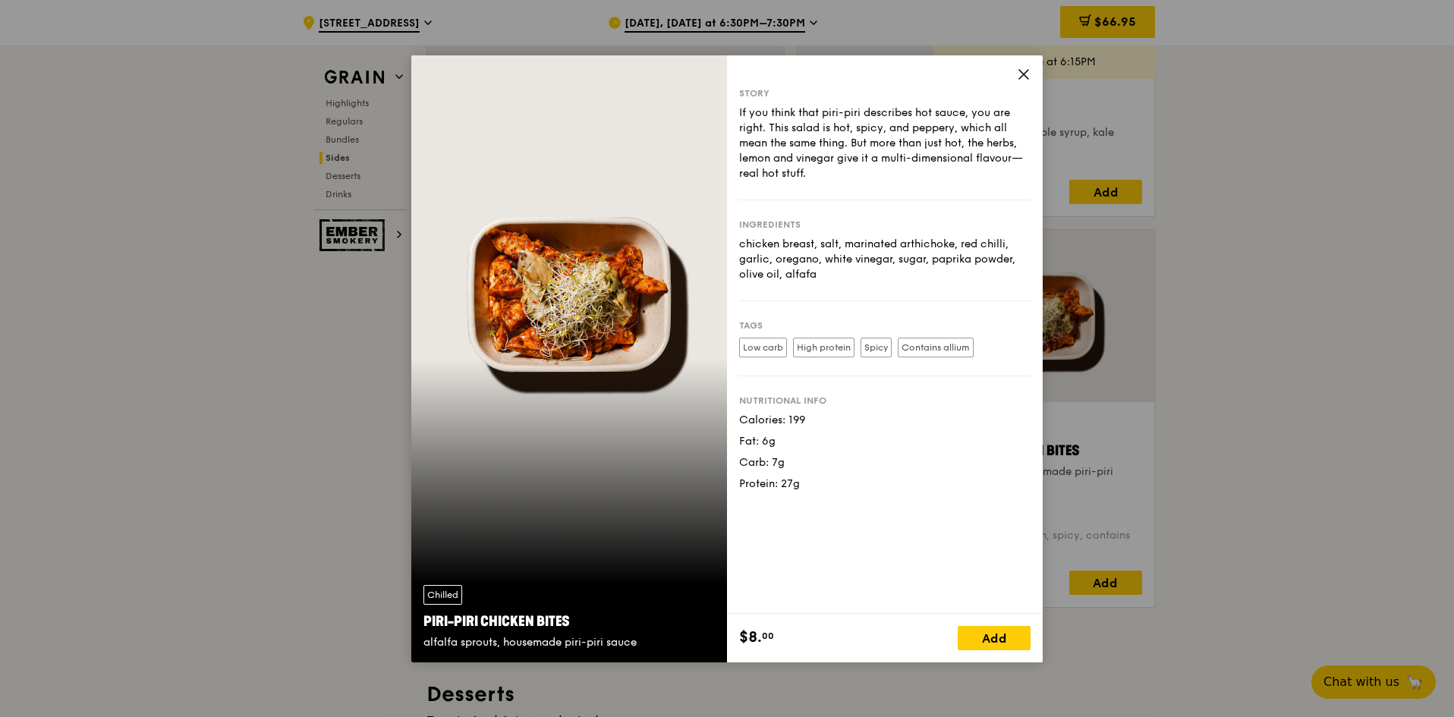
click at [1023, 80] on icon at bounding box center [1024, 75] width 14 height 14
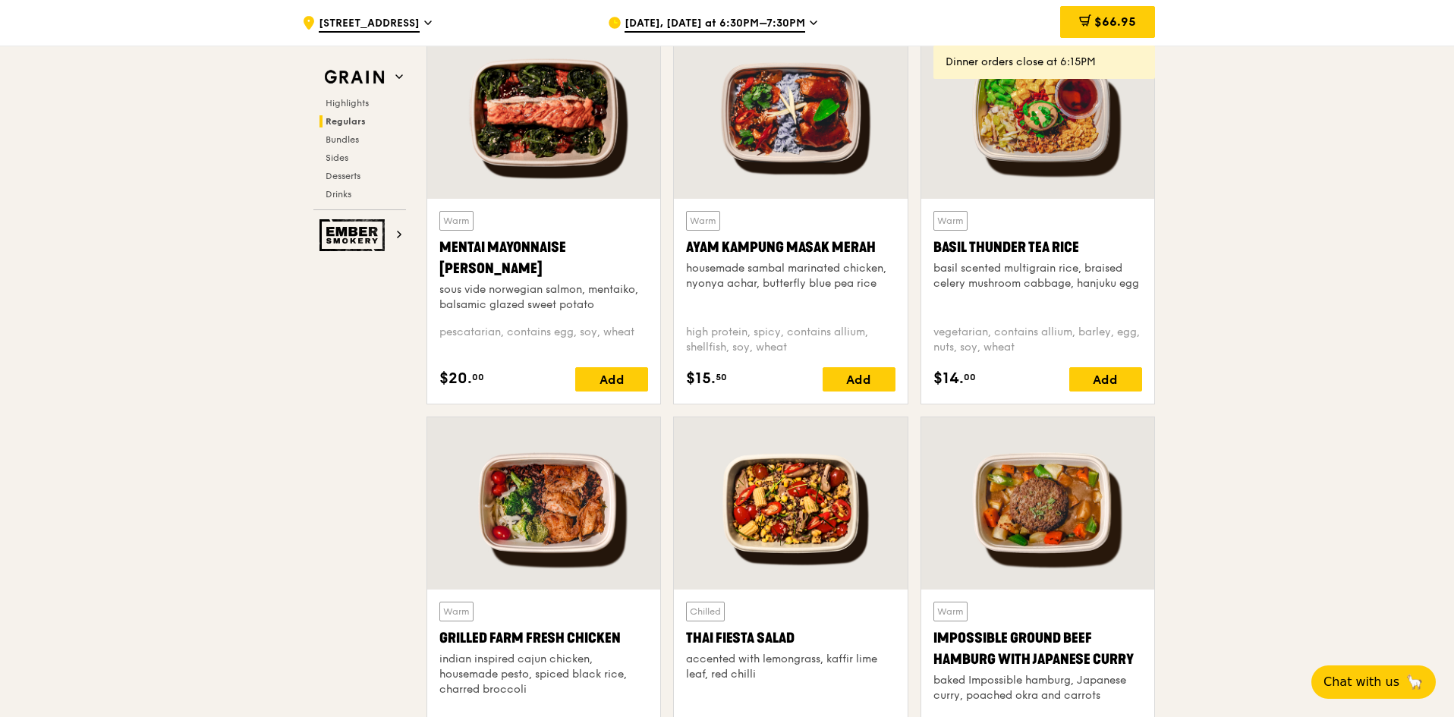
scroll to position [1594, 0]
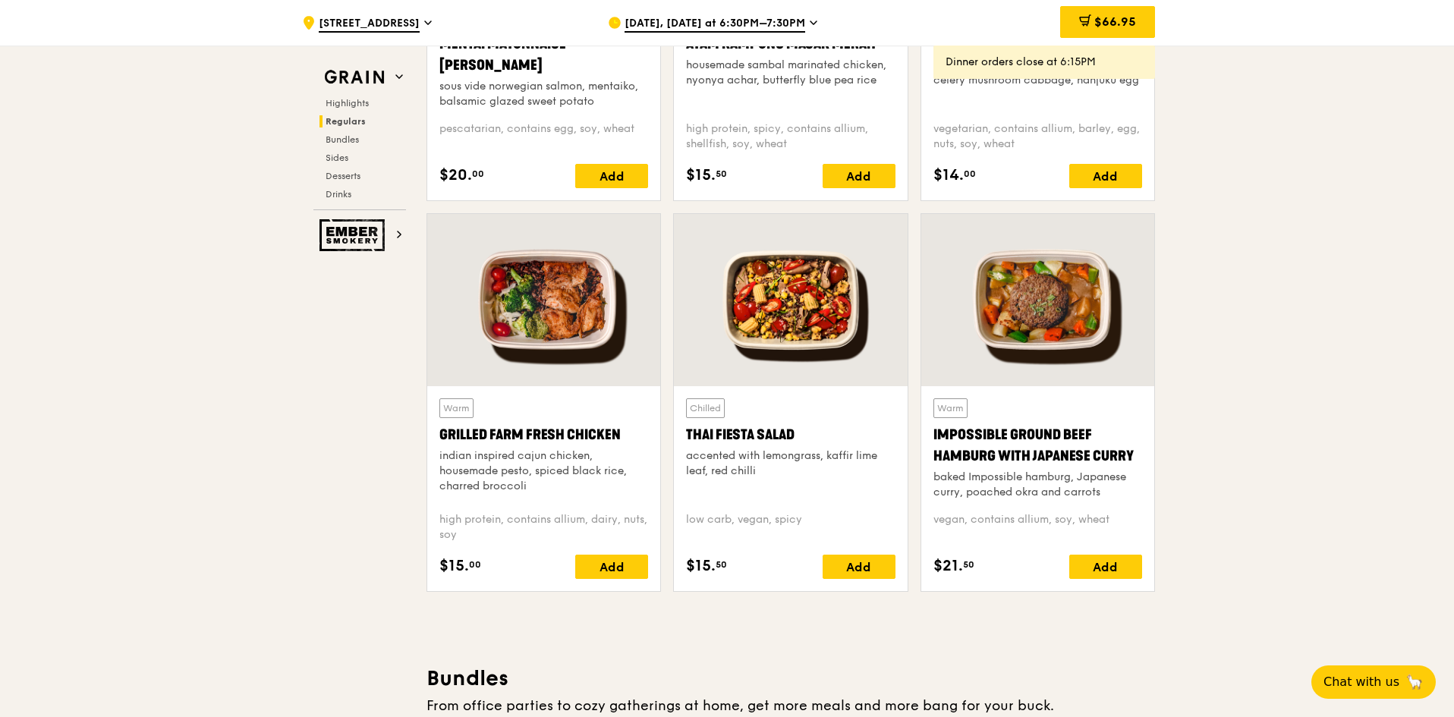
click at [528, 344] on div at bounding box center [543, 300] width 233 height 172
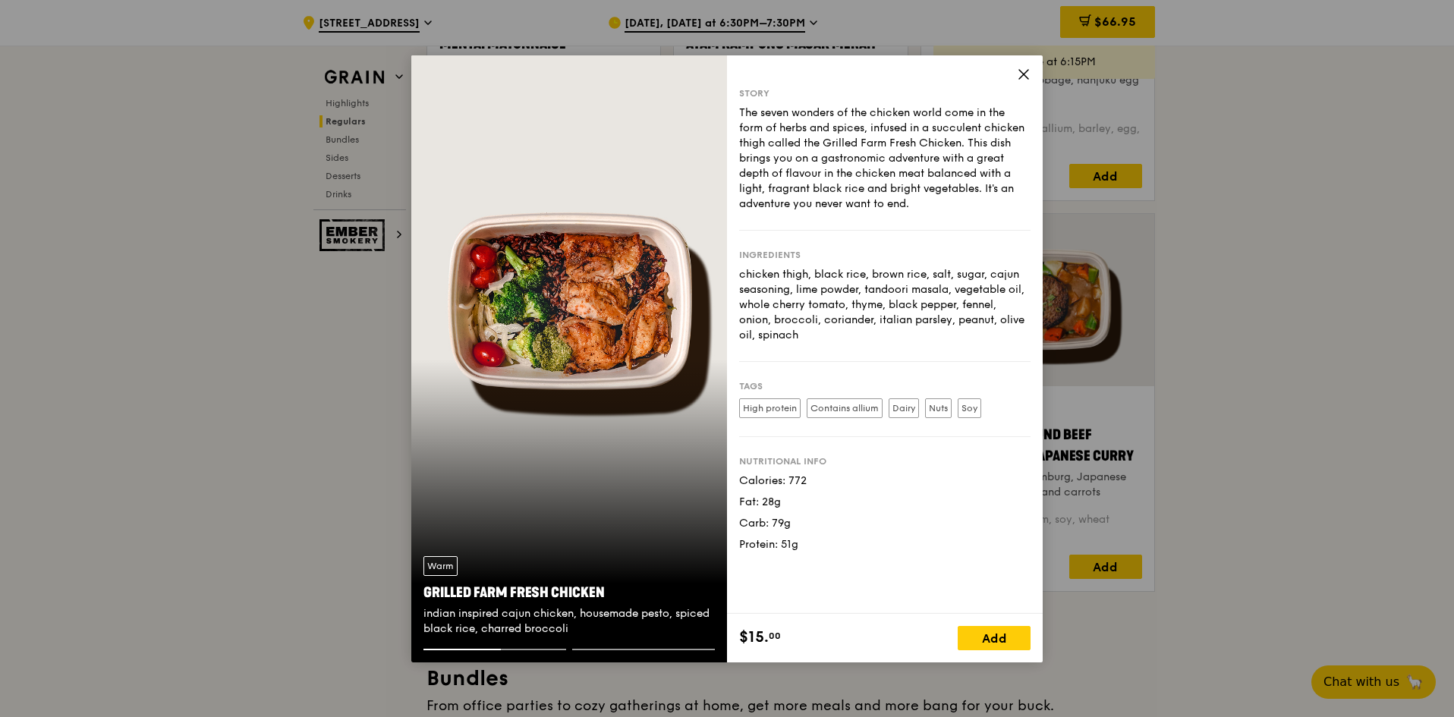
drag, startPoint x: 804, startPoint y: 543, endPoint x: 750, endPoint y: 494, distance: 73.1
click at [750, 494] on div "Calories: 772 Fat: 28g Carb: 79g Protein: 51g" at bounding box center [884, 513] width 291 height 79
click at [875, 484] on div "Calories: 772" at bounding box center [884, 481] width 291 height 15
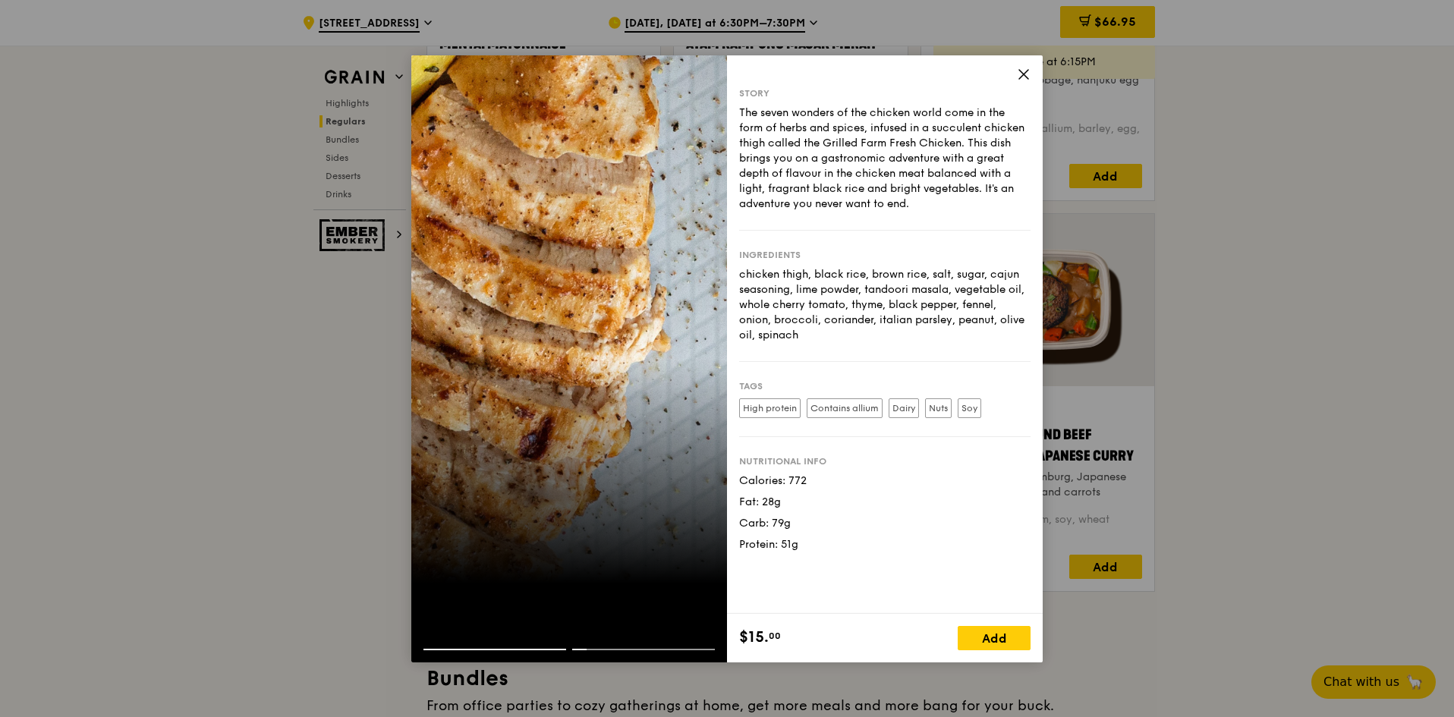
click at [1016, 71] on div "Story The seven wonders of the chicken world come in the form of herbs and spic…" at bounding box center [885, 334] width 316 height 559
click at [1023, 72] on icon at bounding box center [1024, 75] width 14 height 14
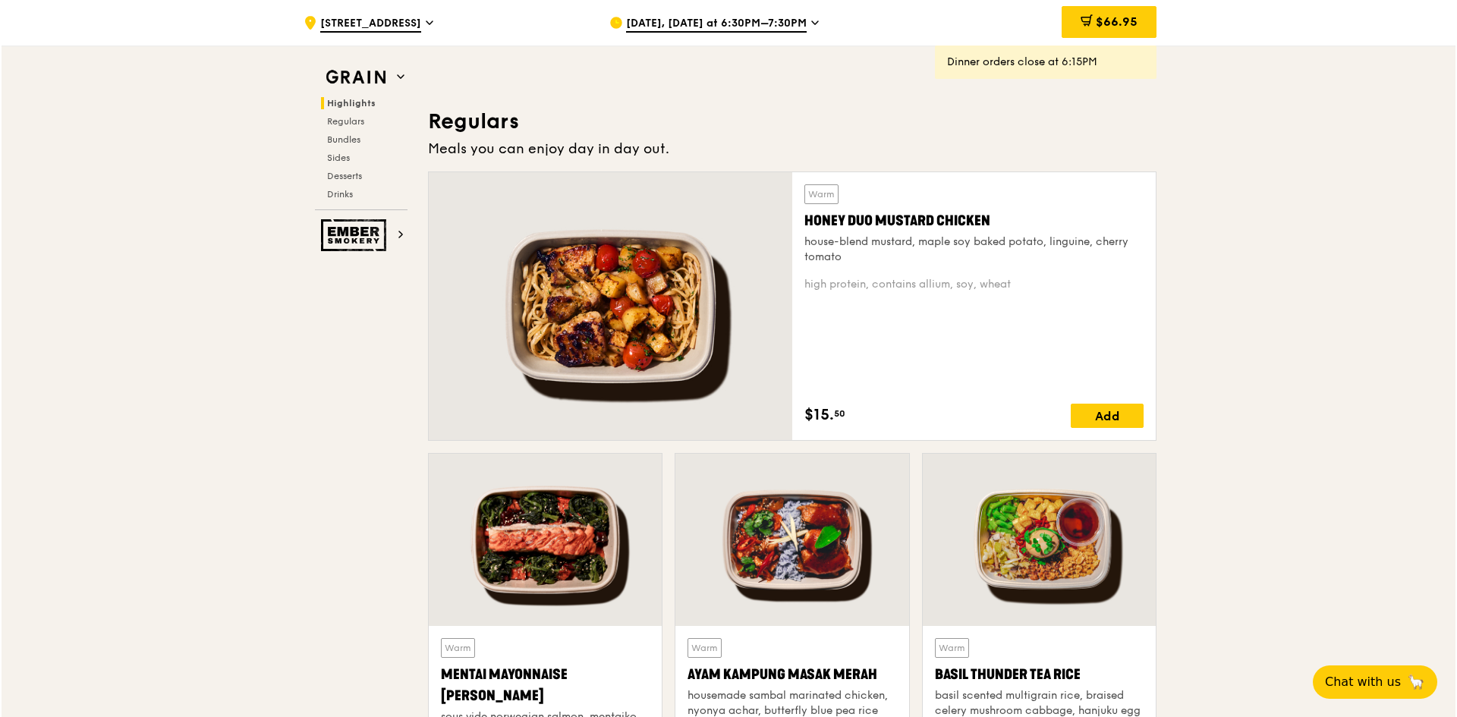
scroll to position [835, 0]
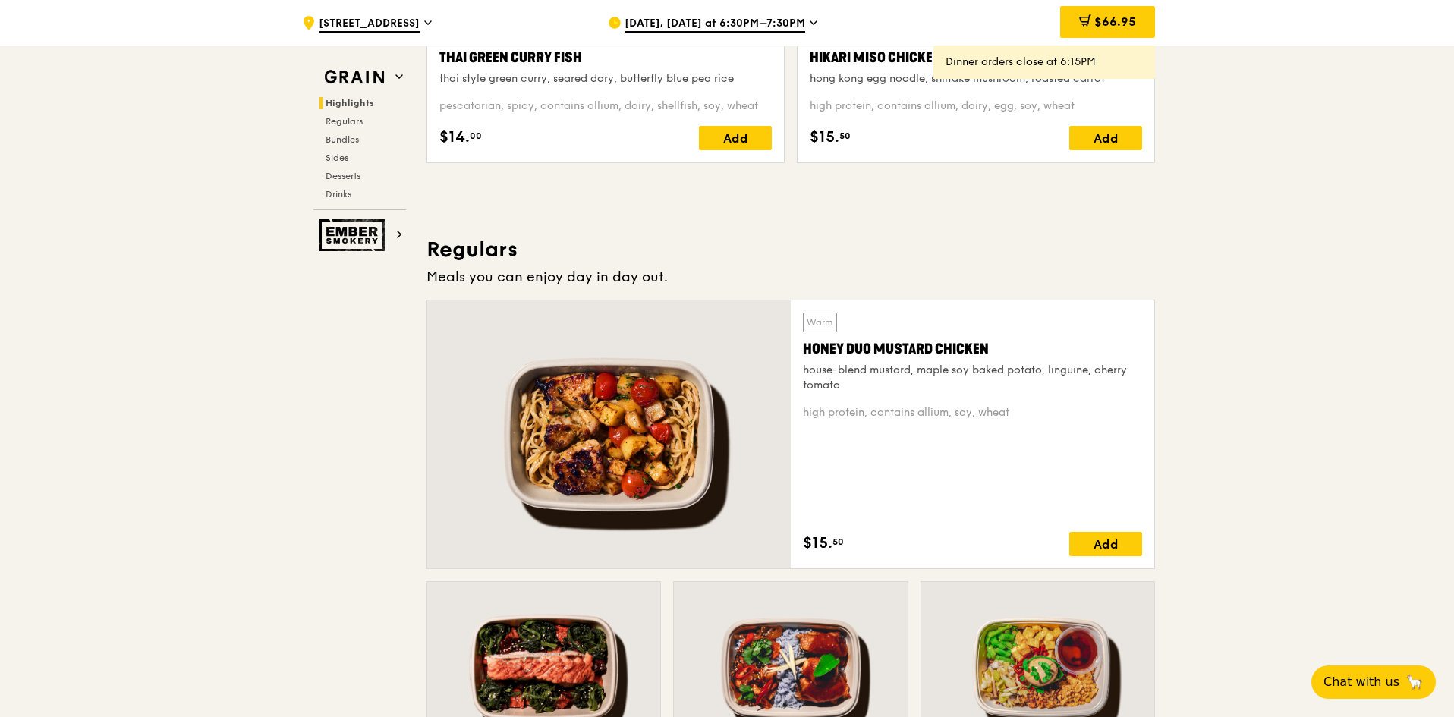
click at [638, 414] on div at bounding box center [609, 435] width 364 height 268
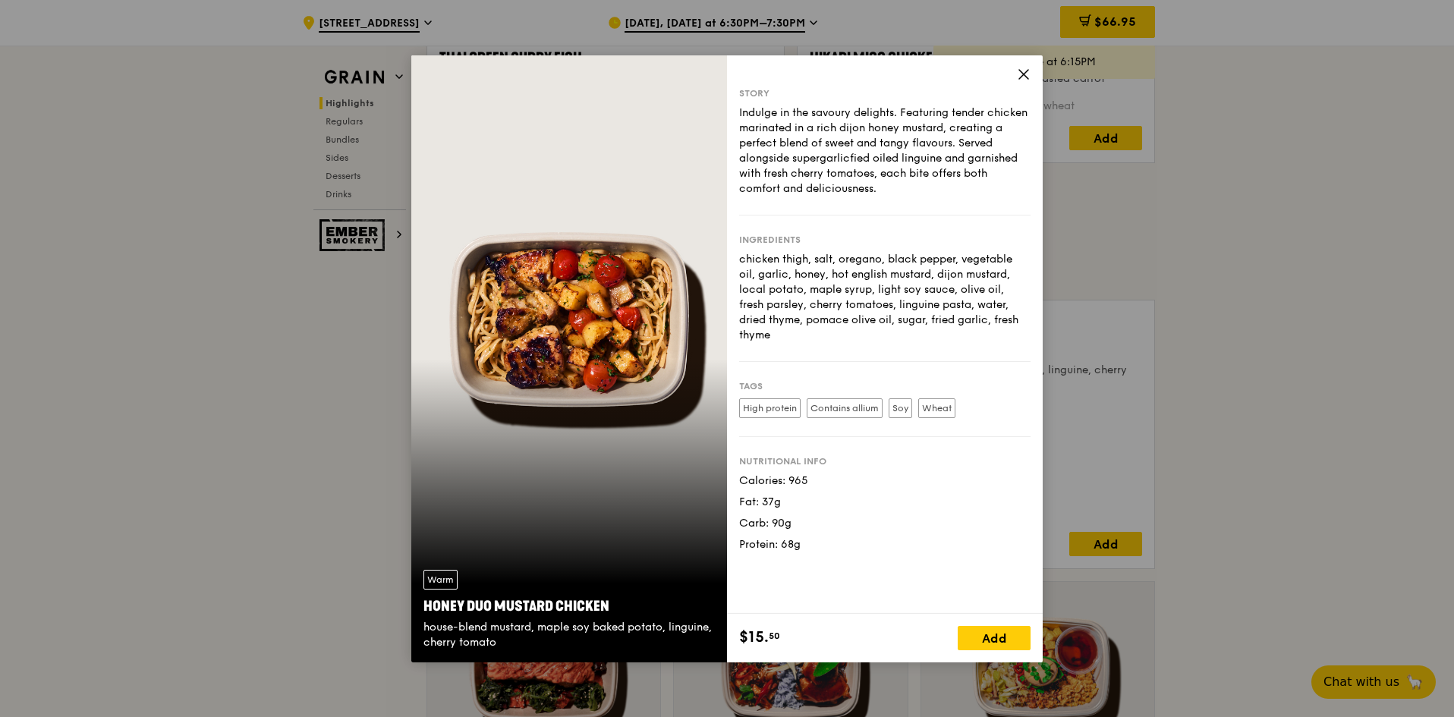
click at [1019, 72] on icon at bounding box center [1024, 75] width 14 height 14
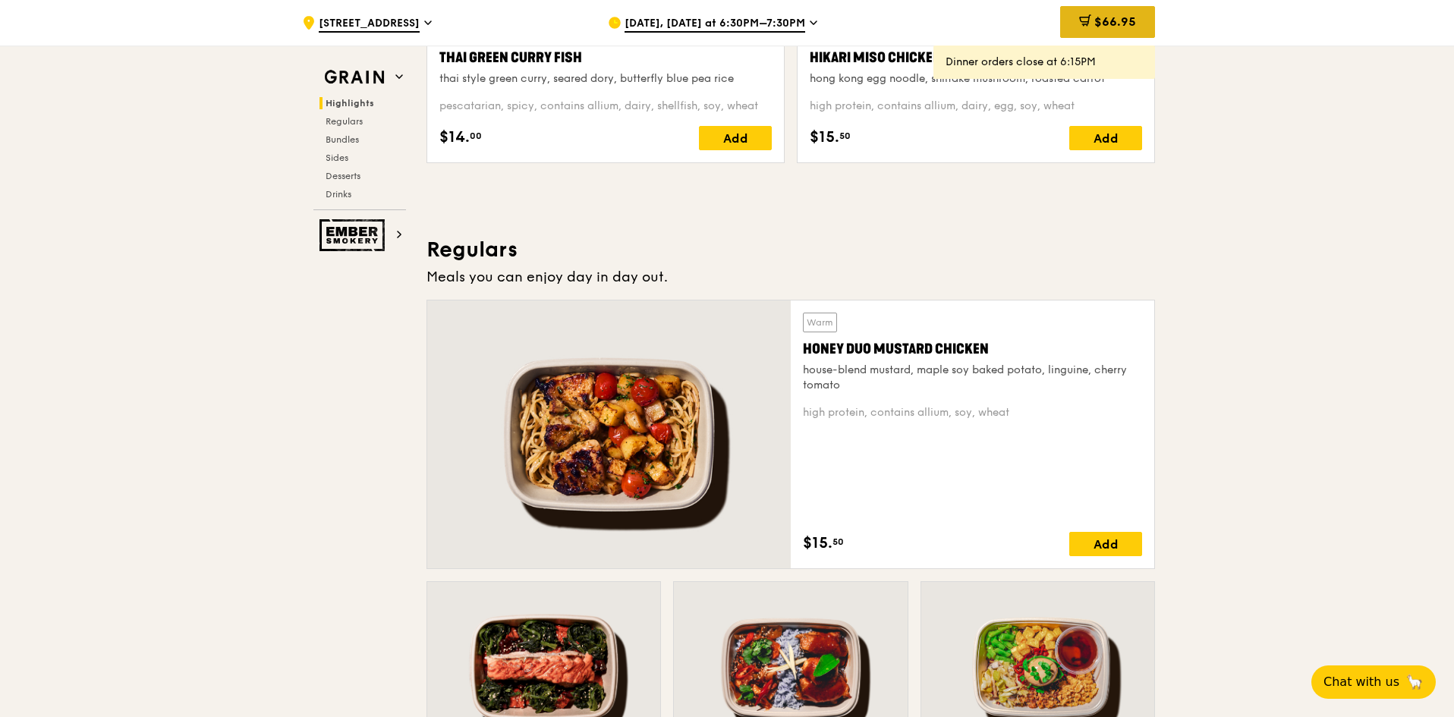
click at [1095, 24] on span "$66.95" at bounding box center [1116, 21] width 42 height 14
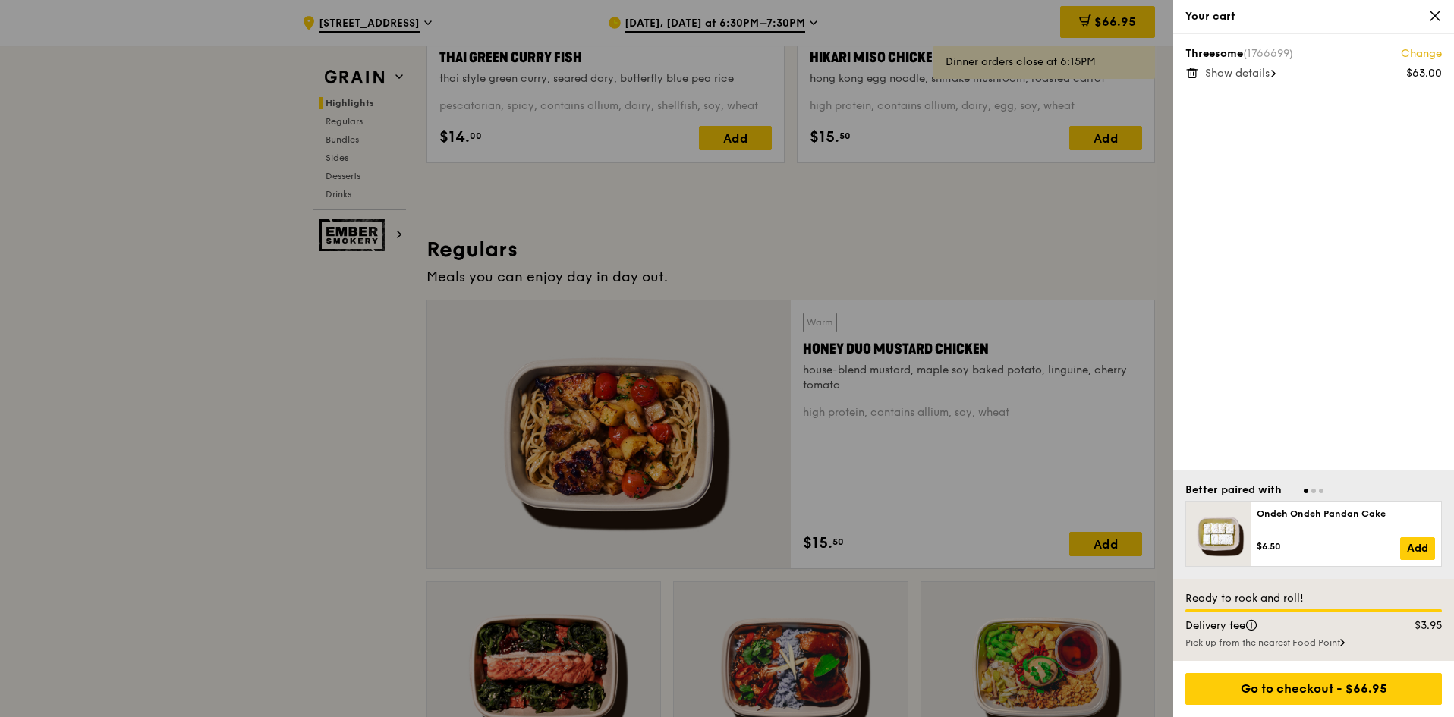
click at [1233, 79] on span "Show details" at bounding box center [1237, 73] width 65 height 13
click at [1413, 55] on link "Change" at bounding box center [1421, 53] width 41 height 15
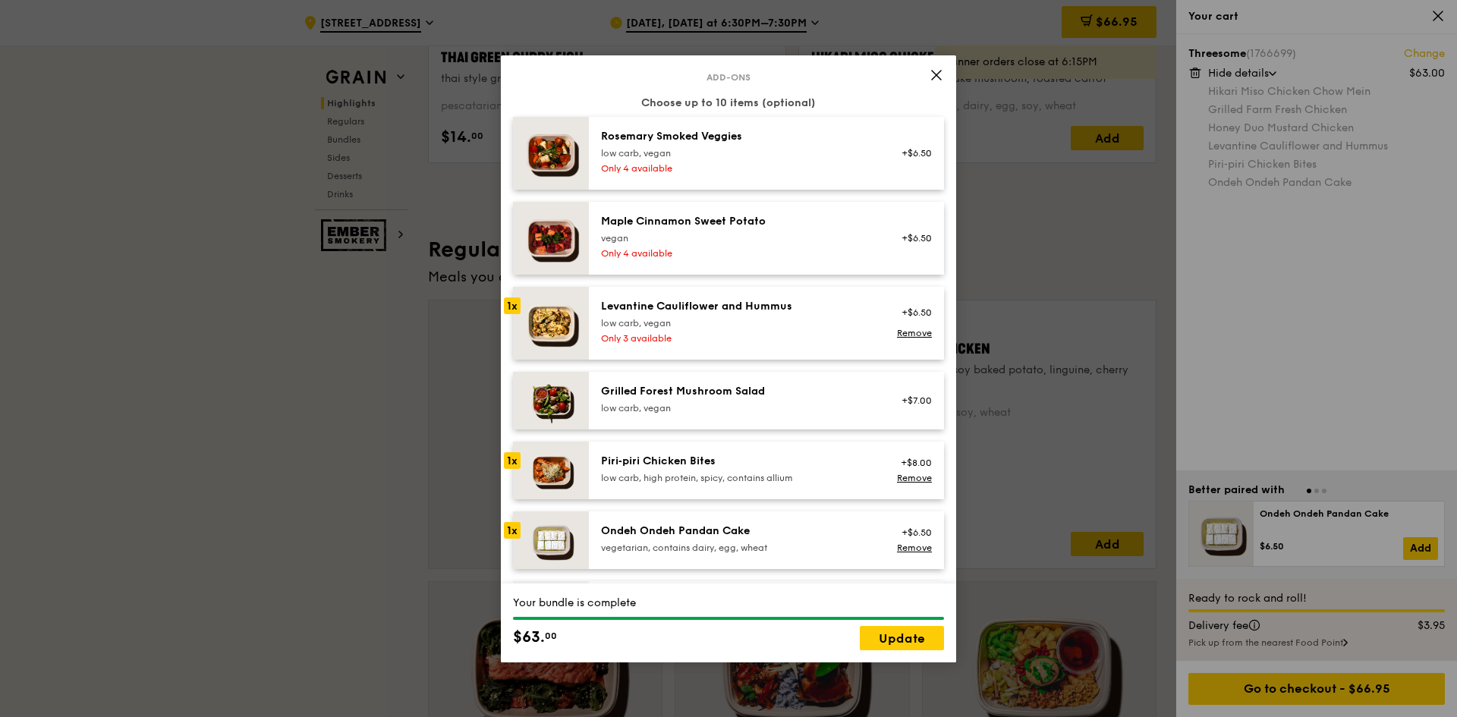
scroll to position [911, 0]
click at [754, 329] on div "low carb, vegan" at bounding box center [737, 323] width 272 height 12
click at [767, 329] on div "low carb, vegan" at bounding box center [737, 323] width 272 height 12
click at [920, 338] on link "Remove" at bounding box center [914, 332] width 35 height 11
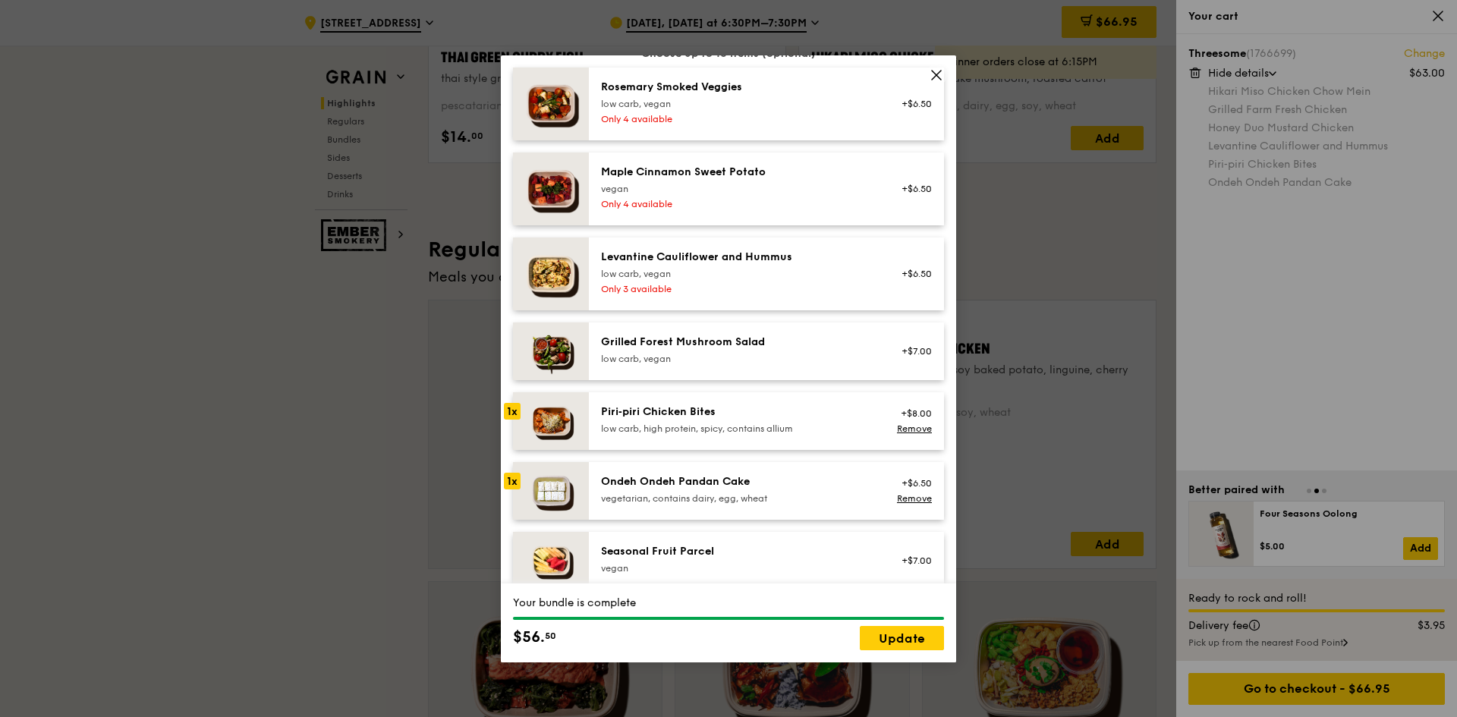
scroll to position [987, 0]
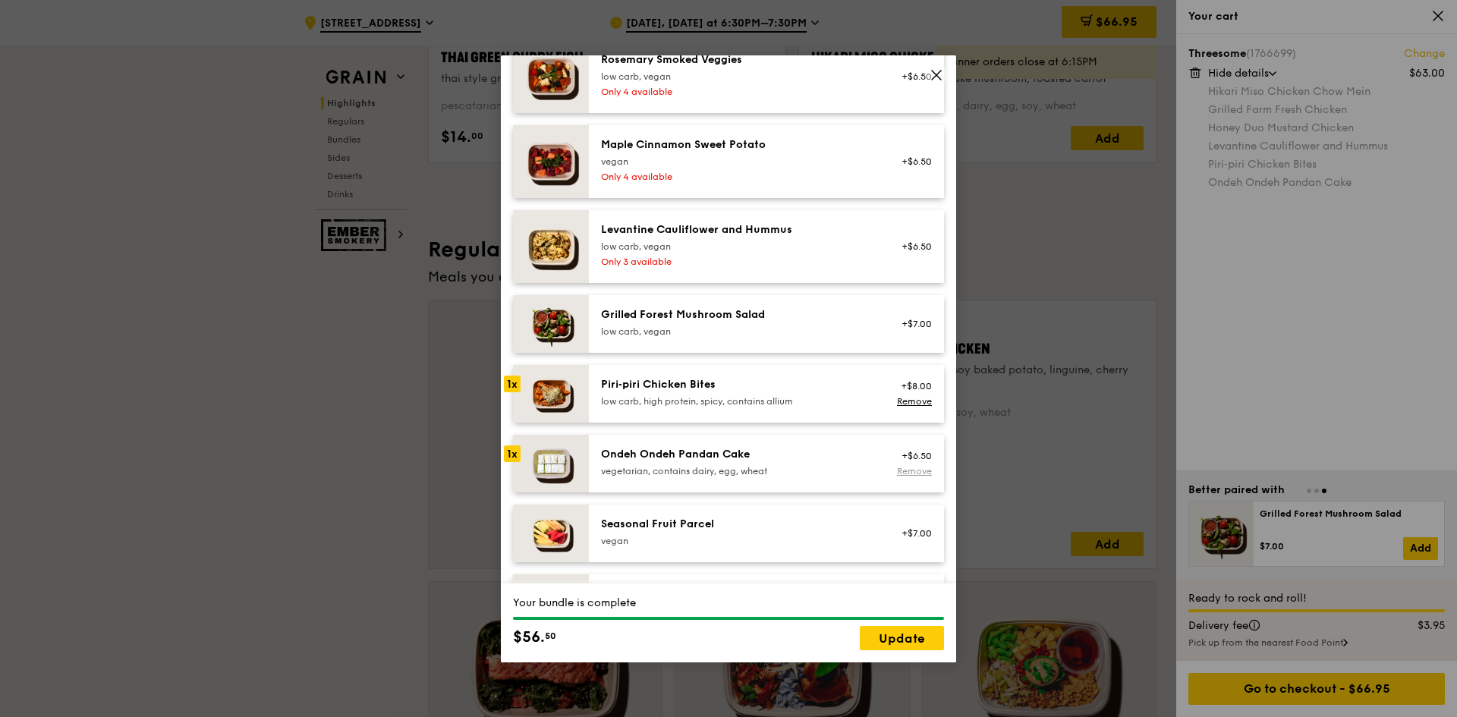
click at [898, 477] on link "Remove" at bounding box center [914, 471] width 35 height 11
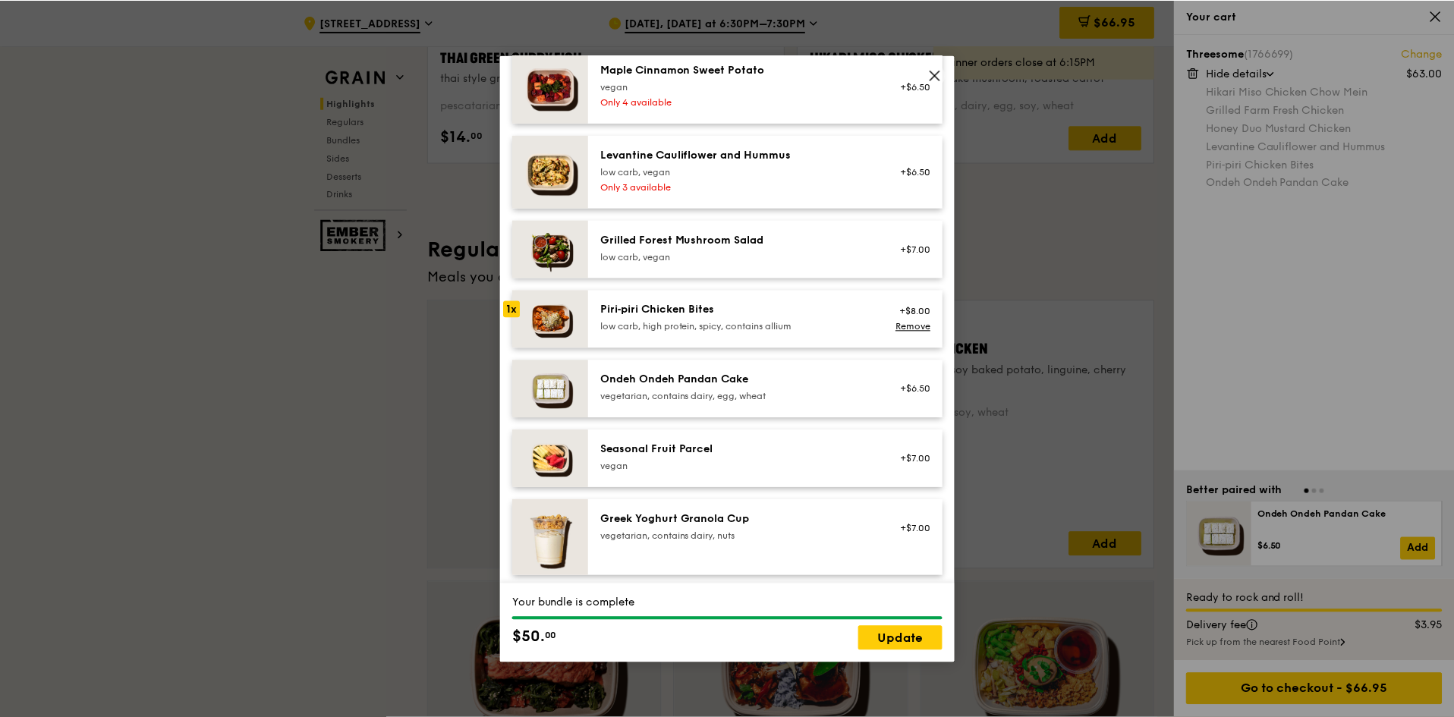
scroll to position [1063, 0]
click at [912, 638] on link "Update" at bounding box center [902, 638] width 84 height 24
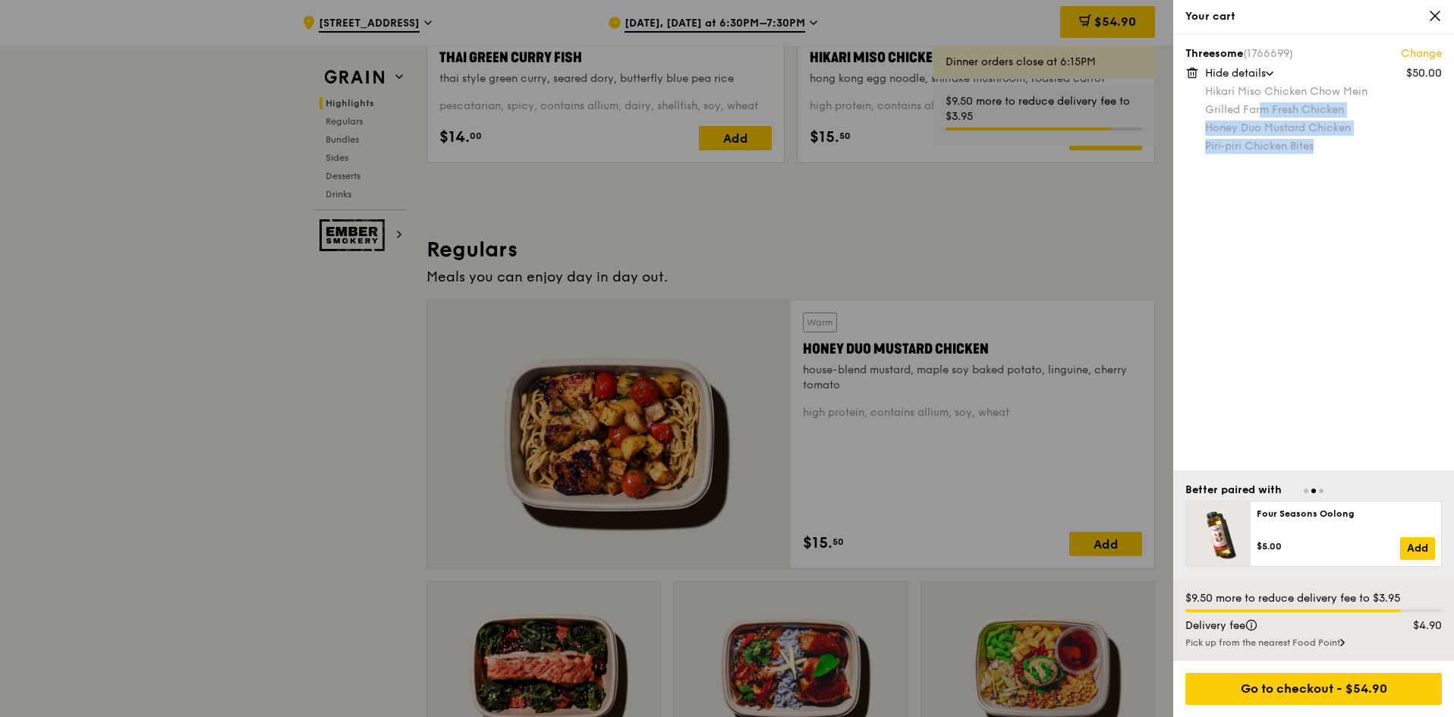
drag, startPoint x: 1328, startPoint y: 150, endPoint x: 1263, endPoint y: 115, distance: 73.7
click at [1263, 115] on div "Hikari Miso Chicken Chow Mein Grilled Farm Fresh Chicken Honey Duo Mustard Chic…" at bounding box center [1323, 119] width 237 height 70
click at [1037, 247] on div at bounding box center [727, 358] width 1454 height 717
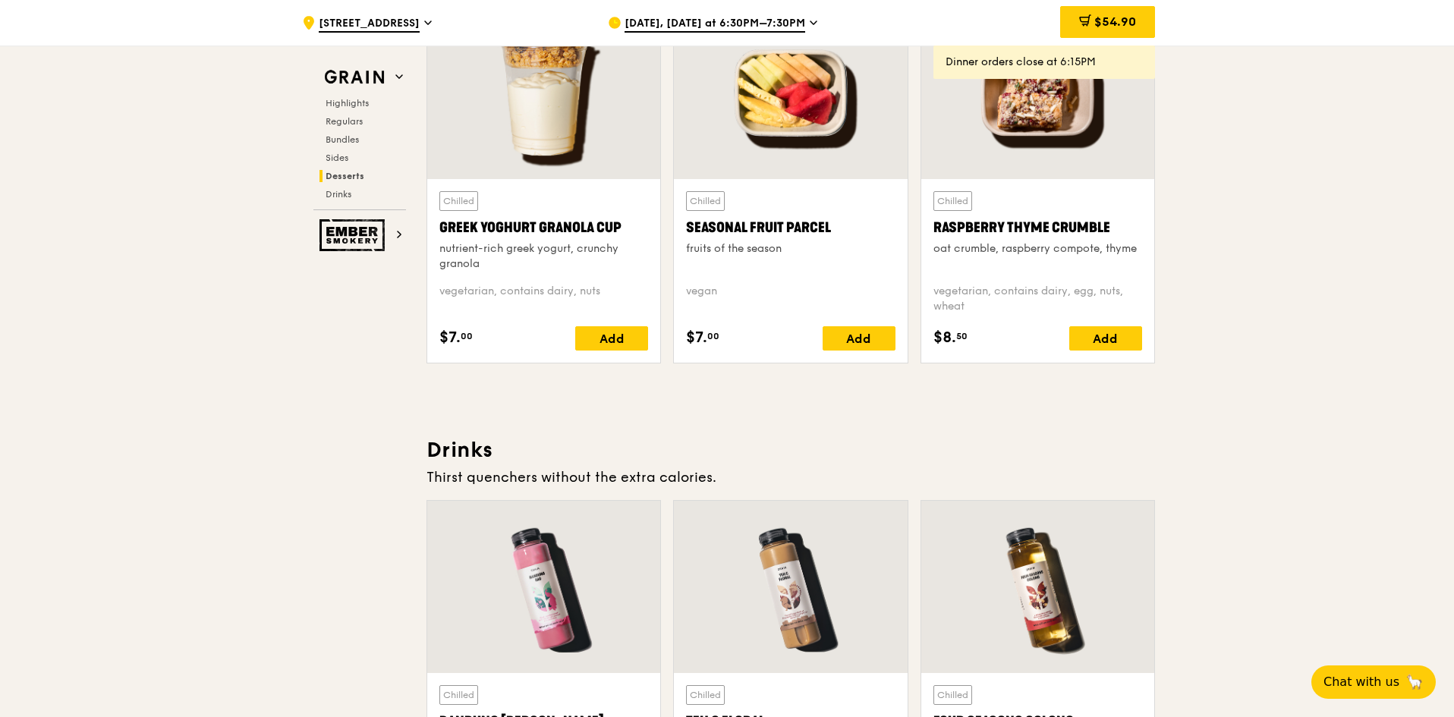
scroll to position [5161, 0]
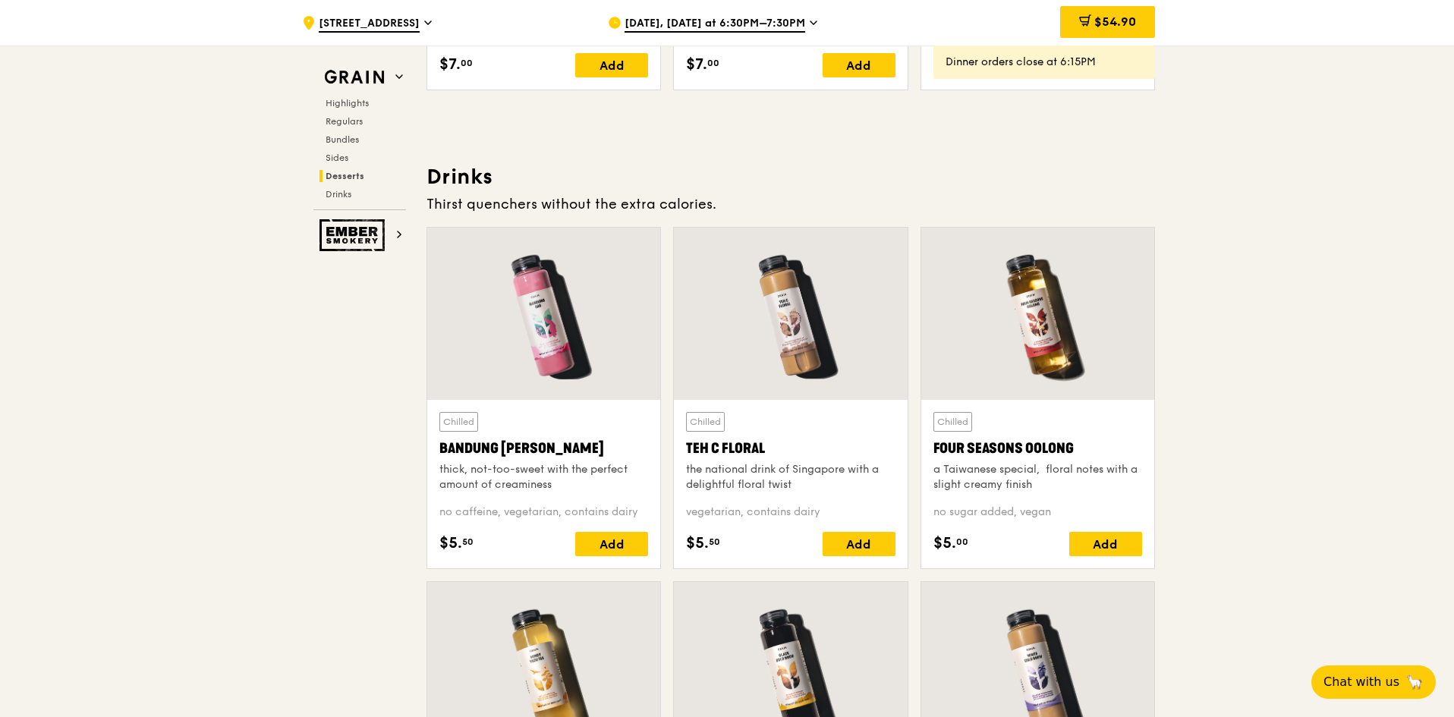
click at [824, 373] on div at bounding box center [790, 314] width 233 height 172
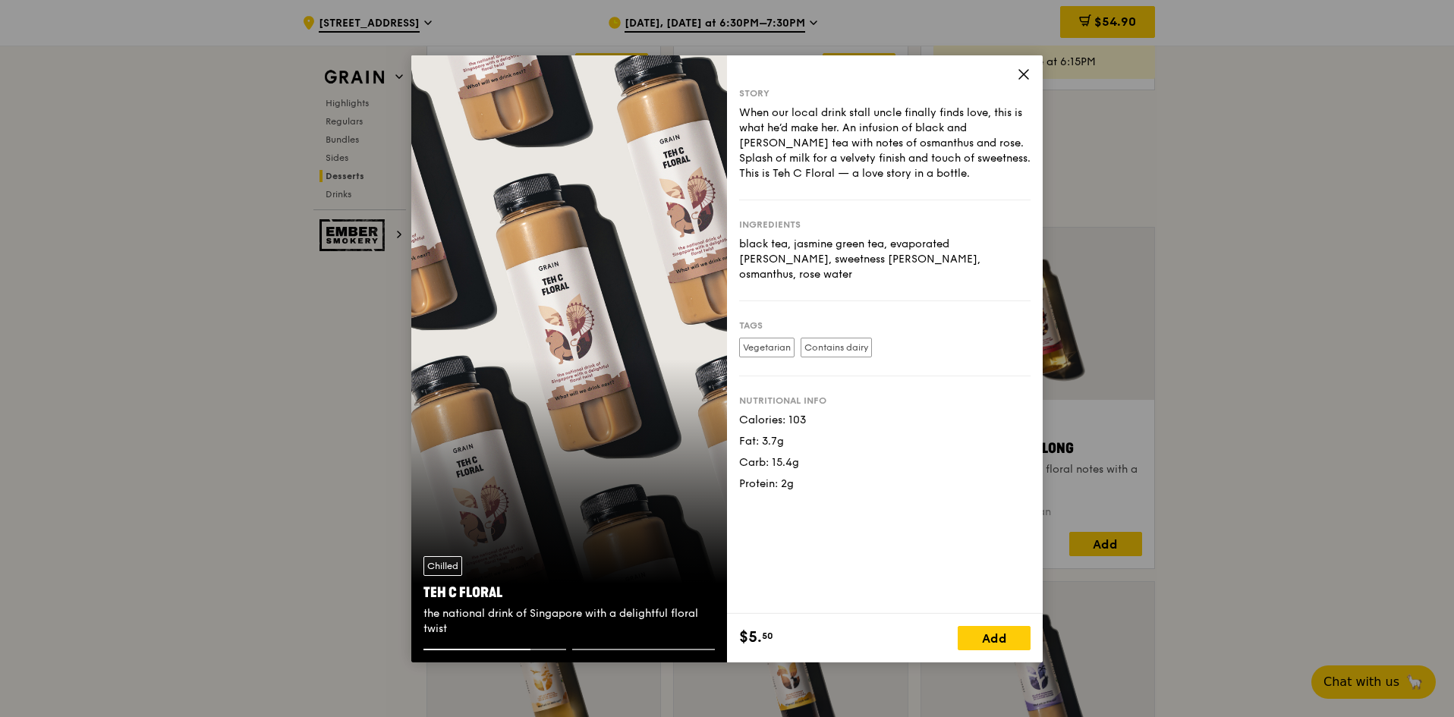
click at [1012, 82] on div "Story When our local drink stall uncle finally finds love, this is what he’d ma…" at bounding box center [885, 334] width 316 height 559
click at [1026, 71] on icon at bounding box center [1023, 74] width 9 height 9
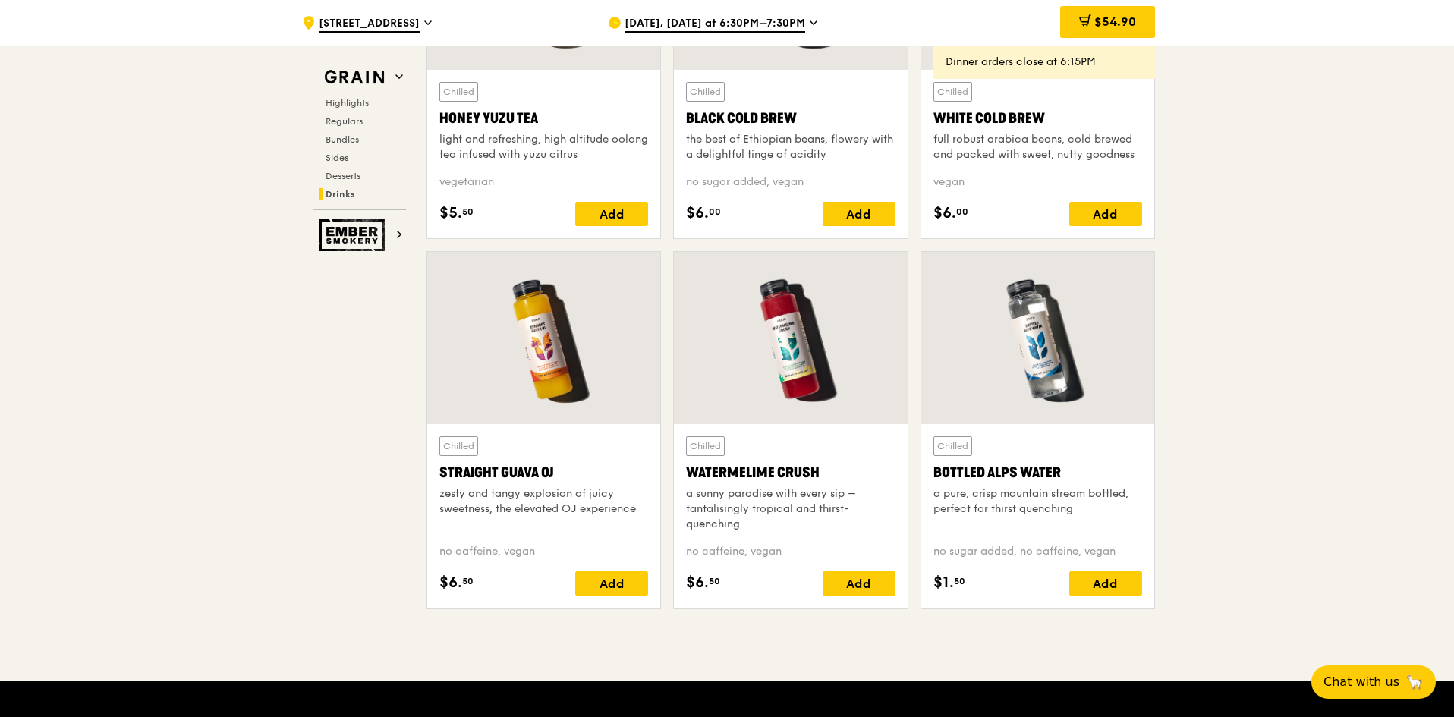
scroll to position [5920, 0]
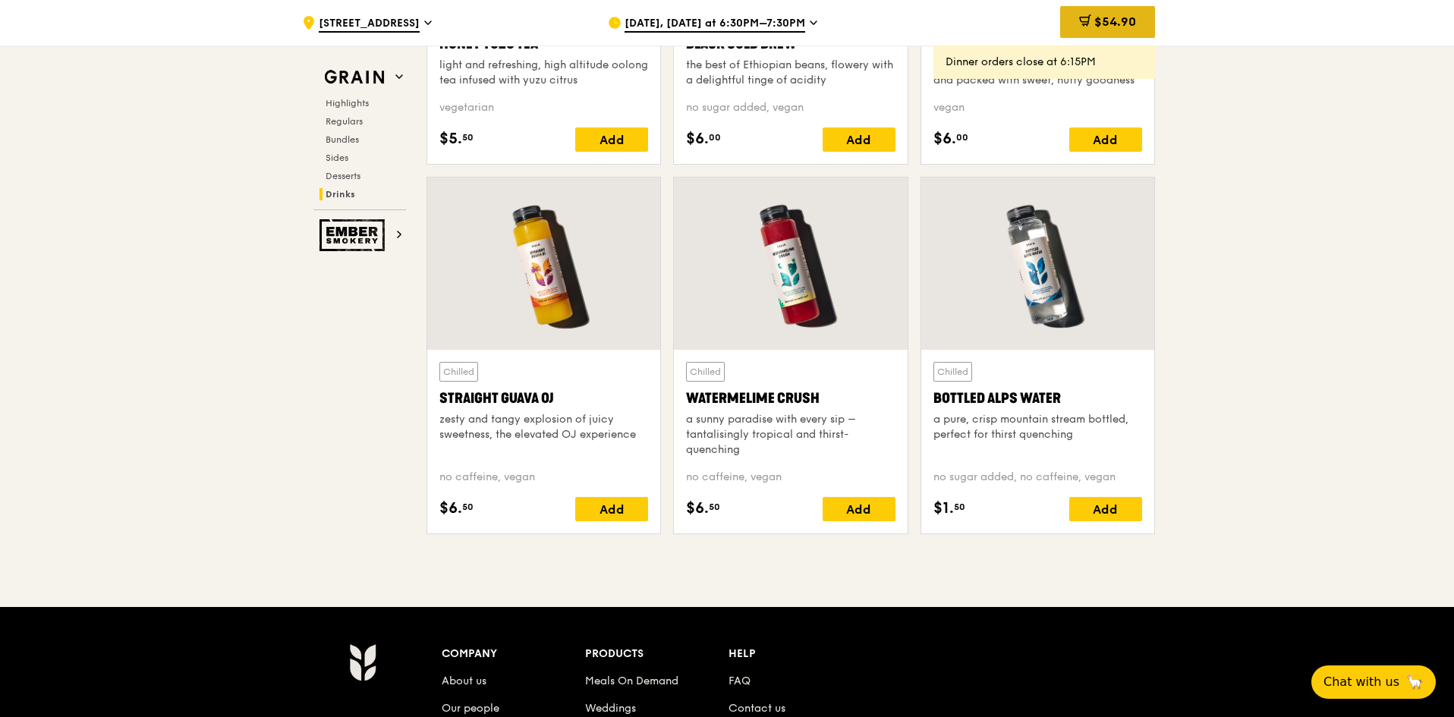
click at [1123, 30] on div "$54.90" at bounding box center [1107, 22] width 95 height 32
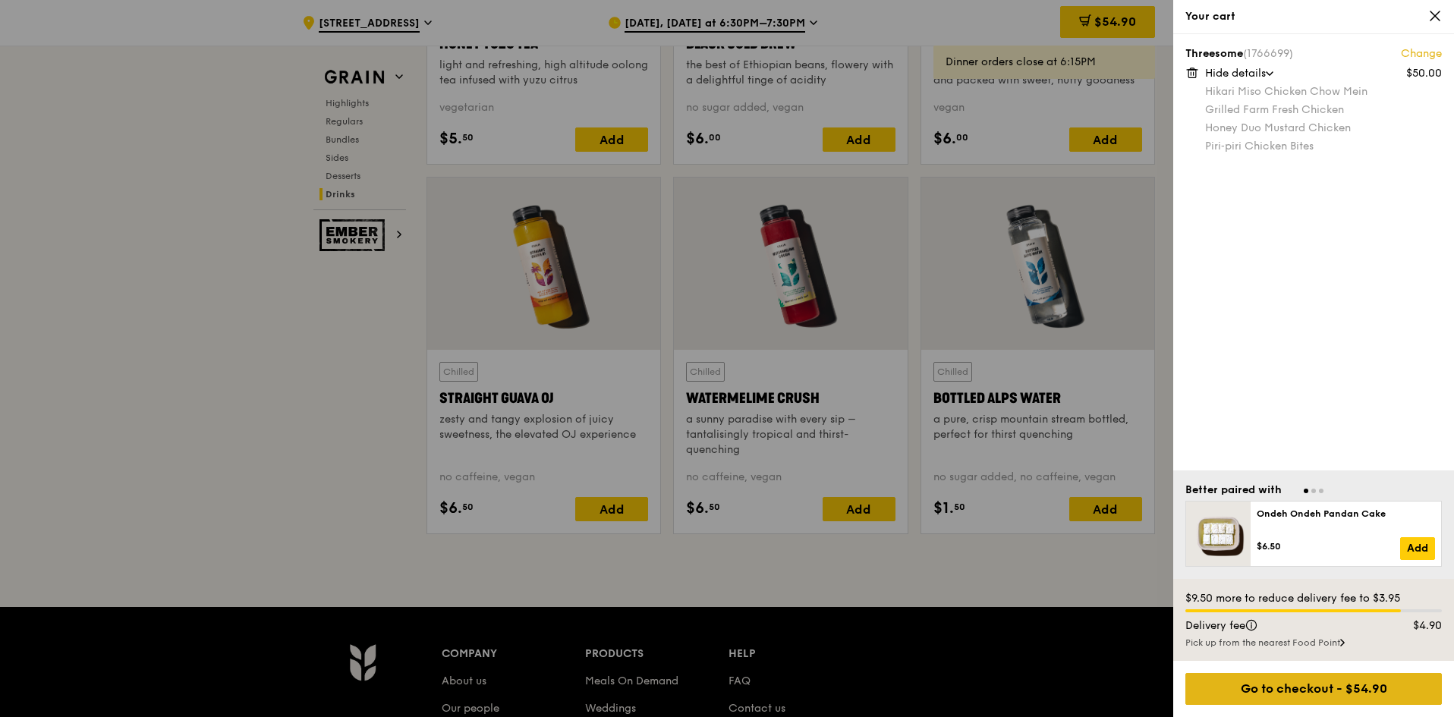
click at [1281, 691] on div "Go to checkout - $54.90" at bounding box center [1314, 689] width 257 height 32
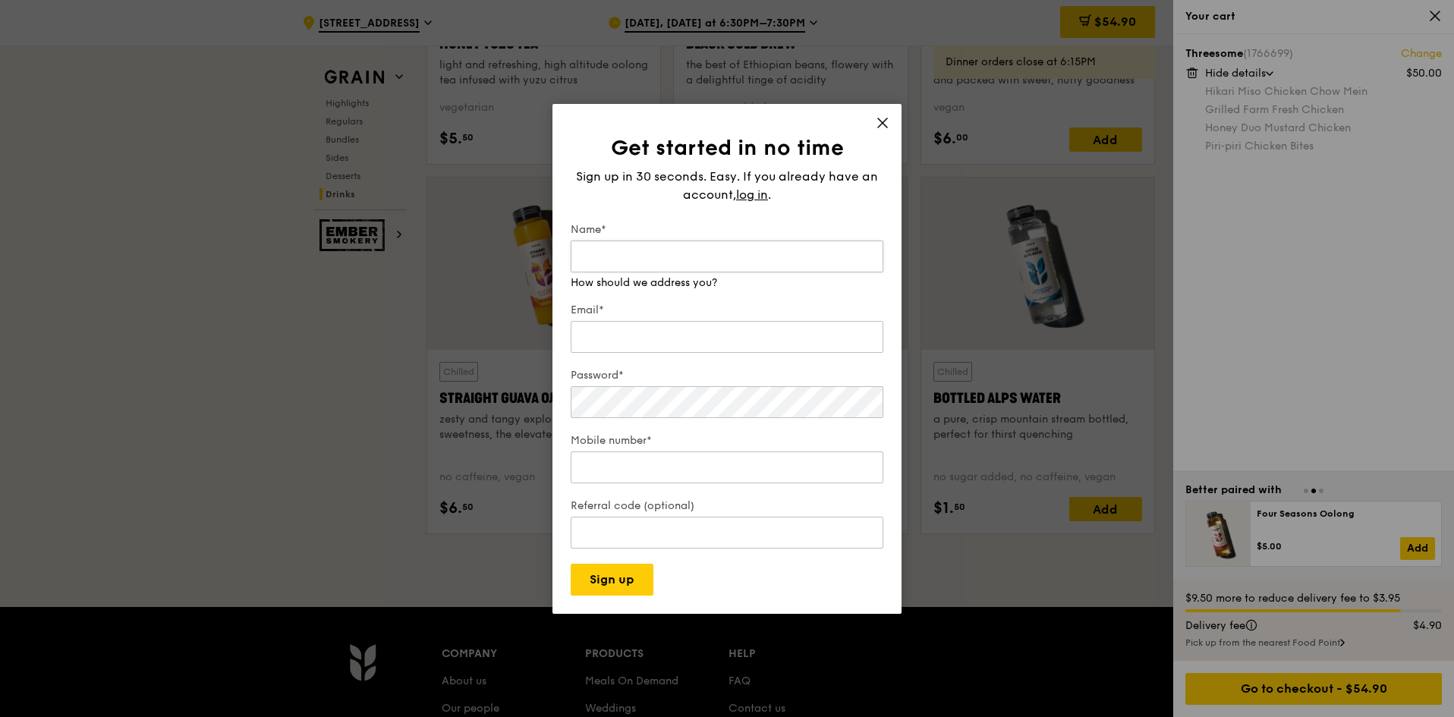
click at [779, 245] on input "Name*" at bounding box center [727, 257] width 313 height 32
type input "[PERSON_NAME]"
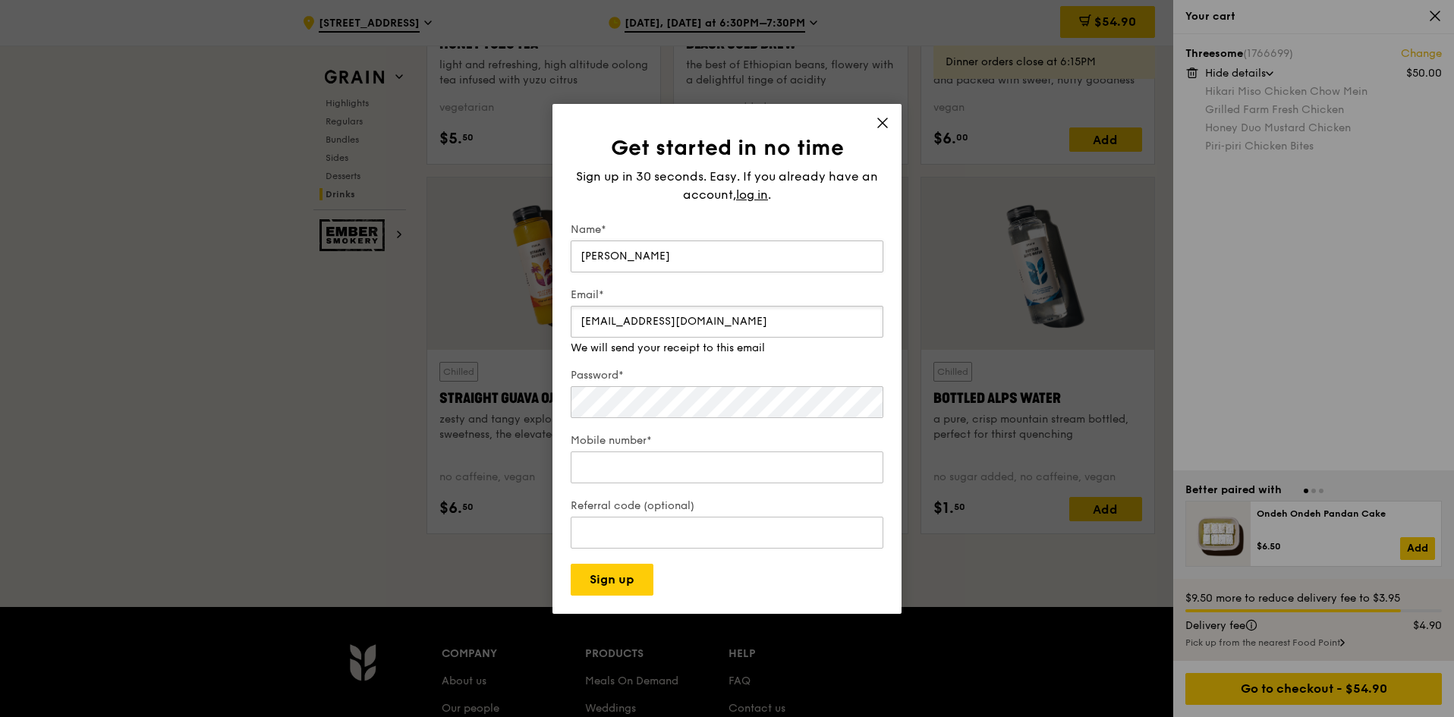
type input "[EMAIL_ADDRESS][DOMAIN_NAME]"
type input "98334587"
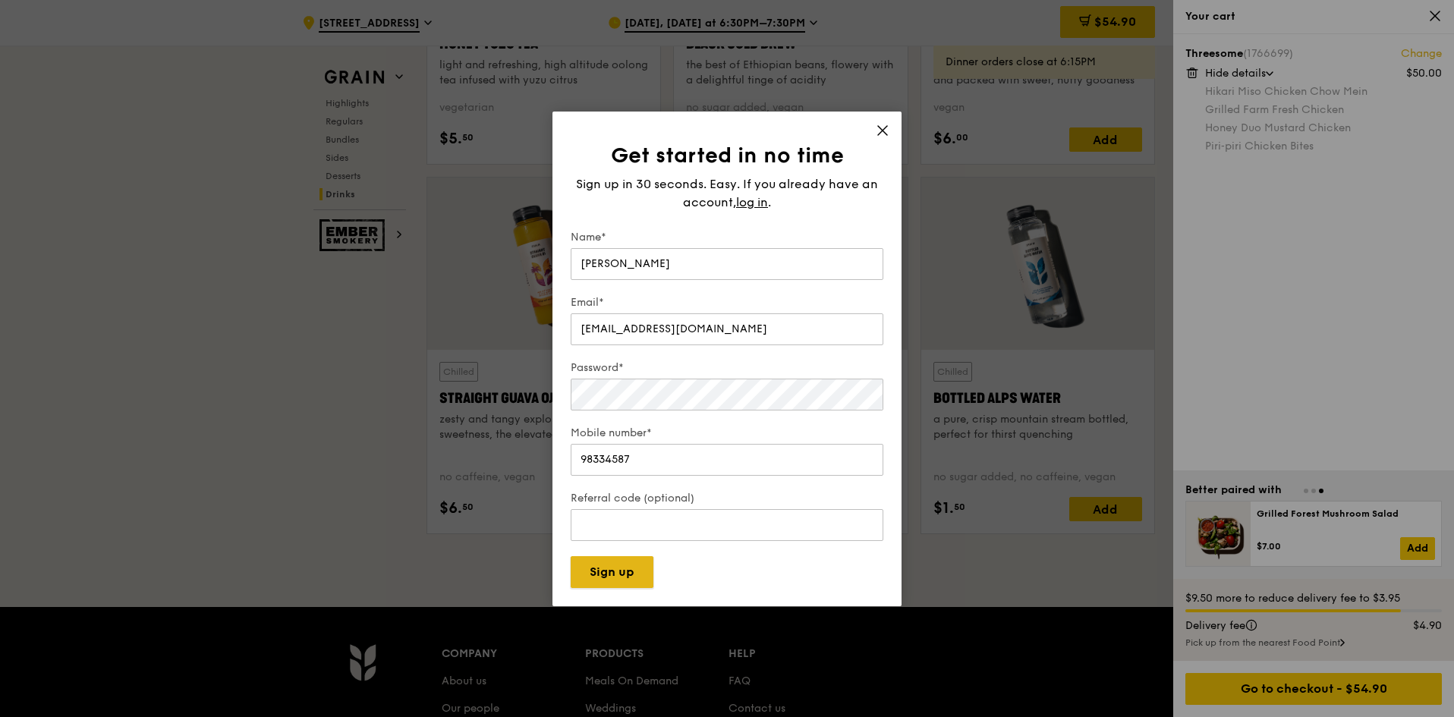
click at [606, 575] on button "Sign up" at bounding box center [612, 572] width 83 height 32
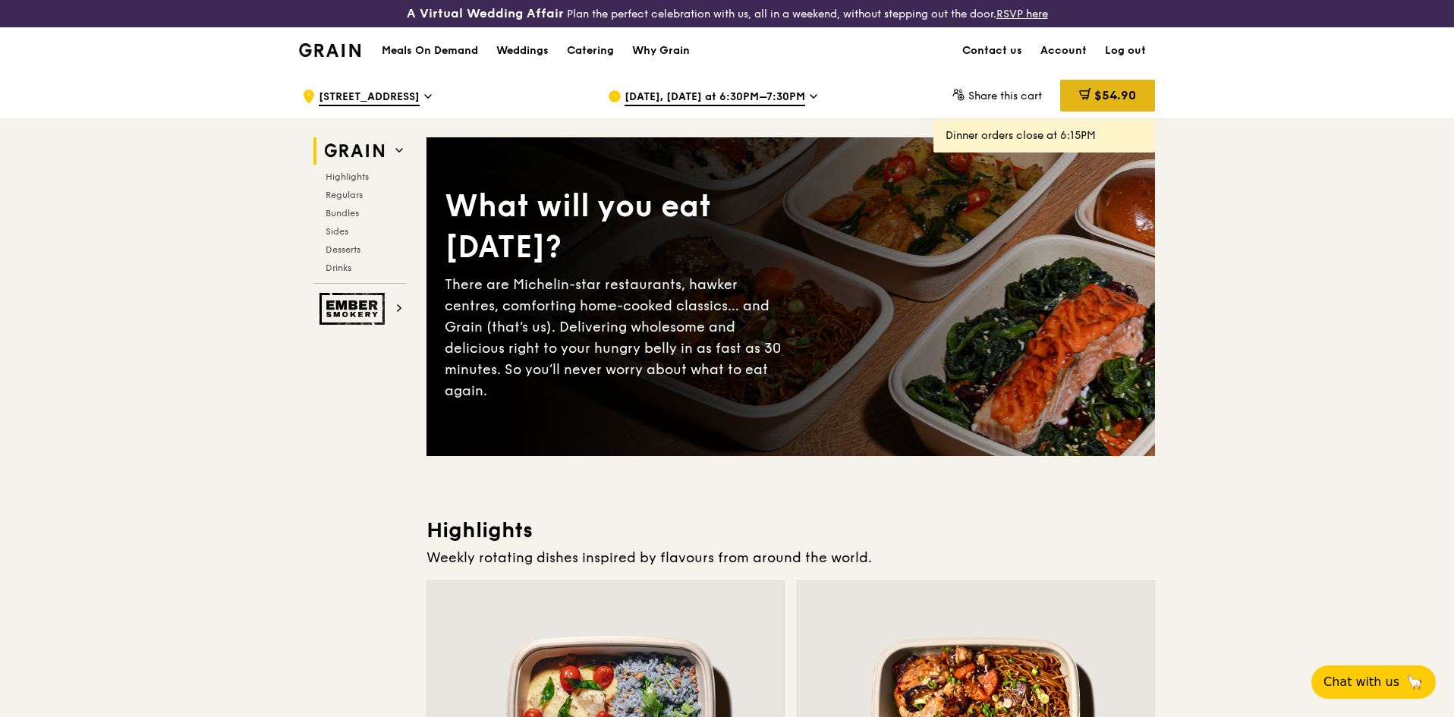
click at [1094, 102] on div "$54.90" at bounding box center [1107, 96] width 95 height 32
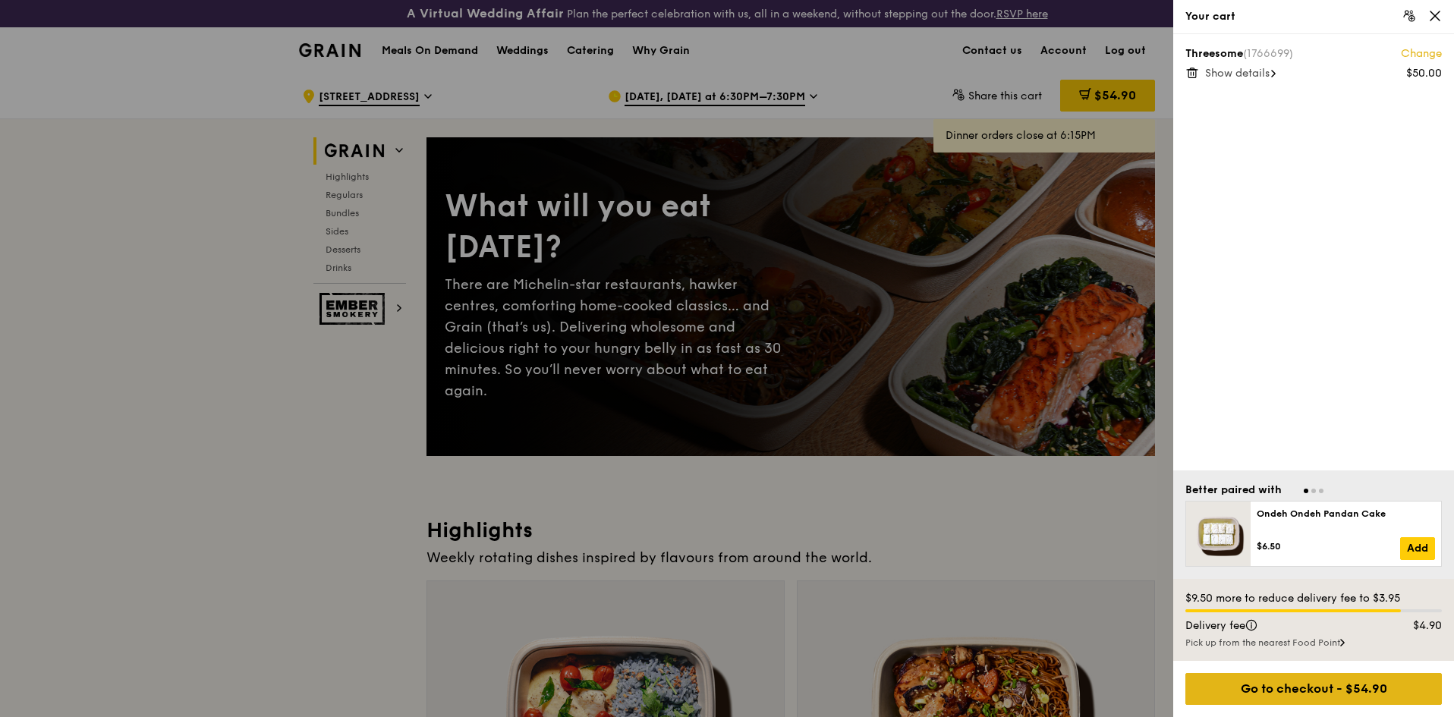
click at [1287, 680] on div "Go to checkout - $54.90" at bounding box center [1314, 689] width 257 height 32
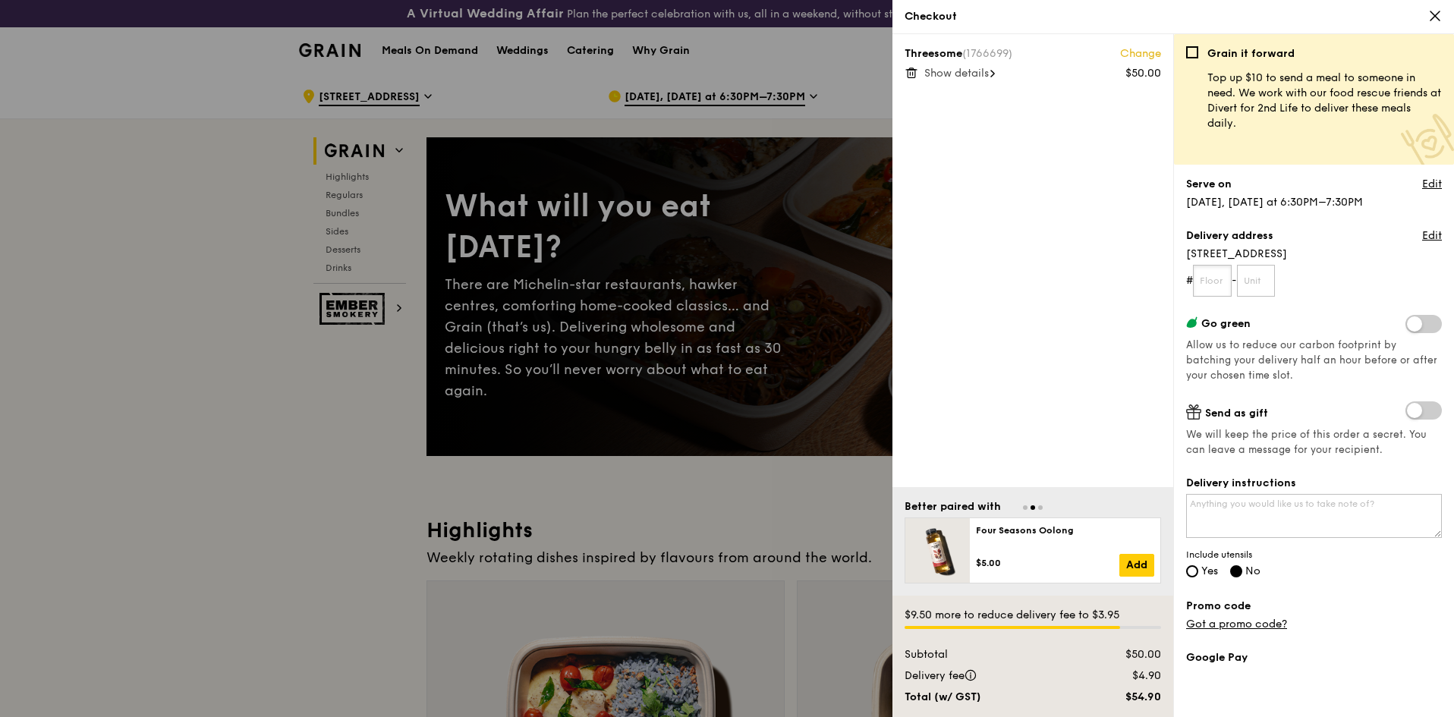
click at [1220, 279] on input "text" at bounding box center [1212, 281] width 39 height 32
click at [1324, 257] on span "[STREET_ADDRESS]" at bounding box center [1314, 254] width 256 height 15
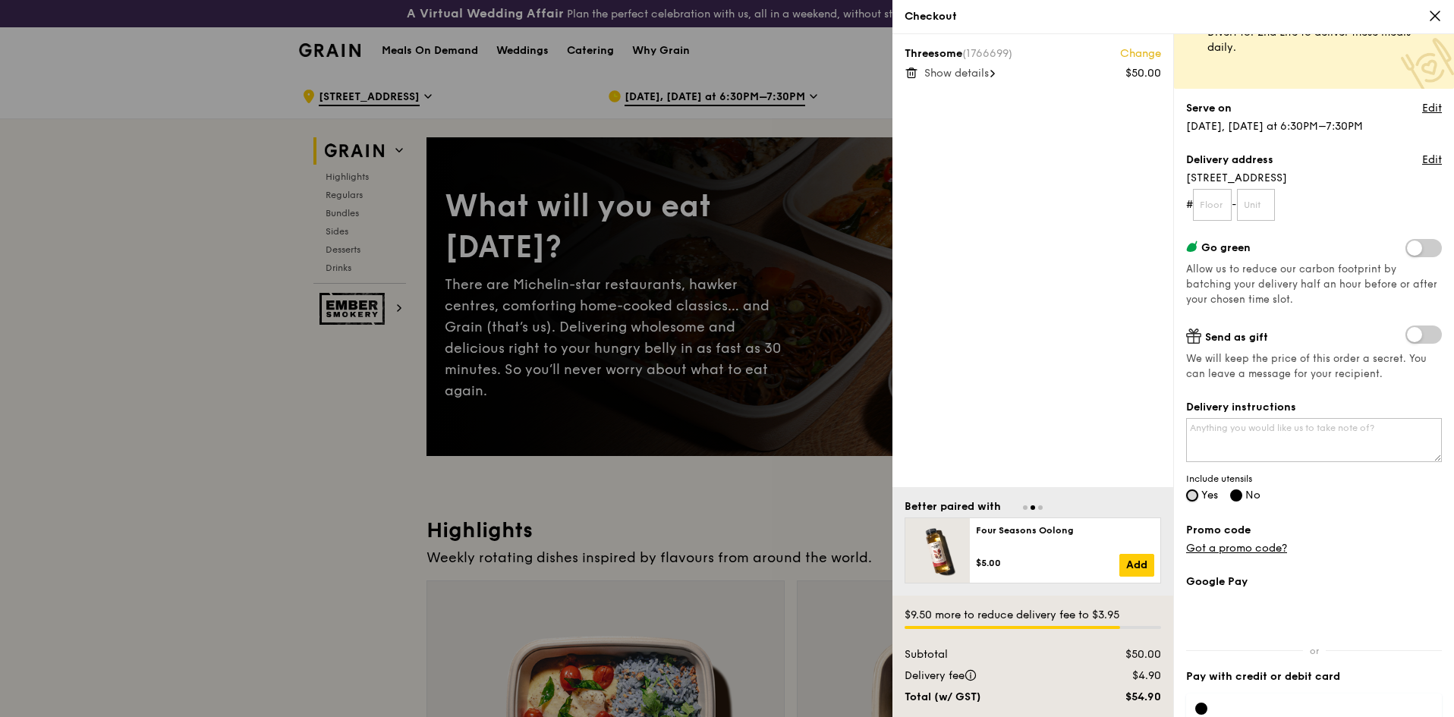
click at [1198, 497] on input "Yes" at bounding box center [1192, 496] width 12 height 12
radio input "true"
radio input "false"
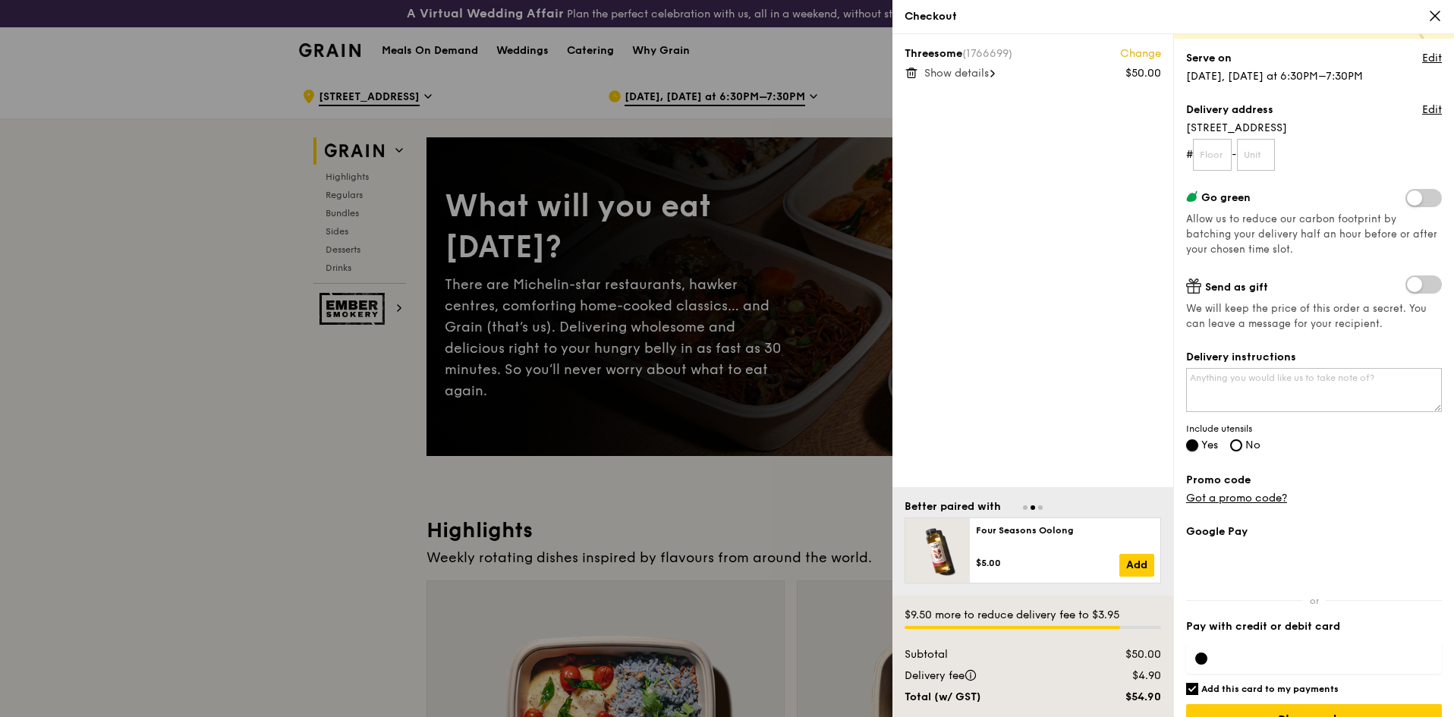
scroll to position [157, 0]
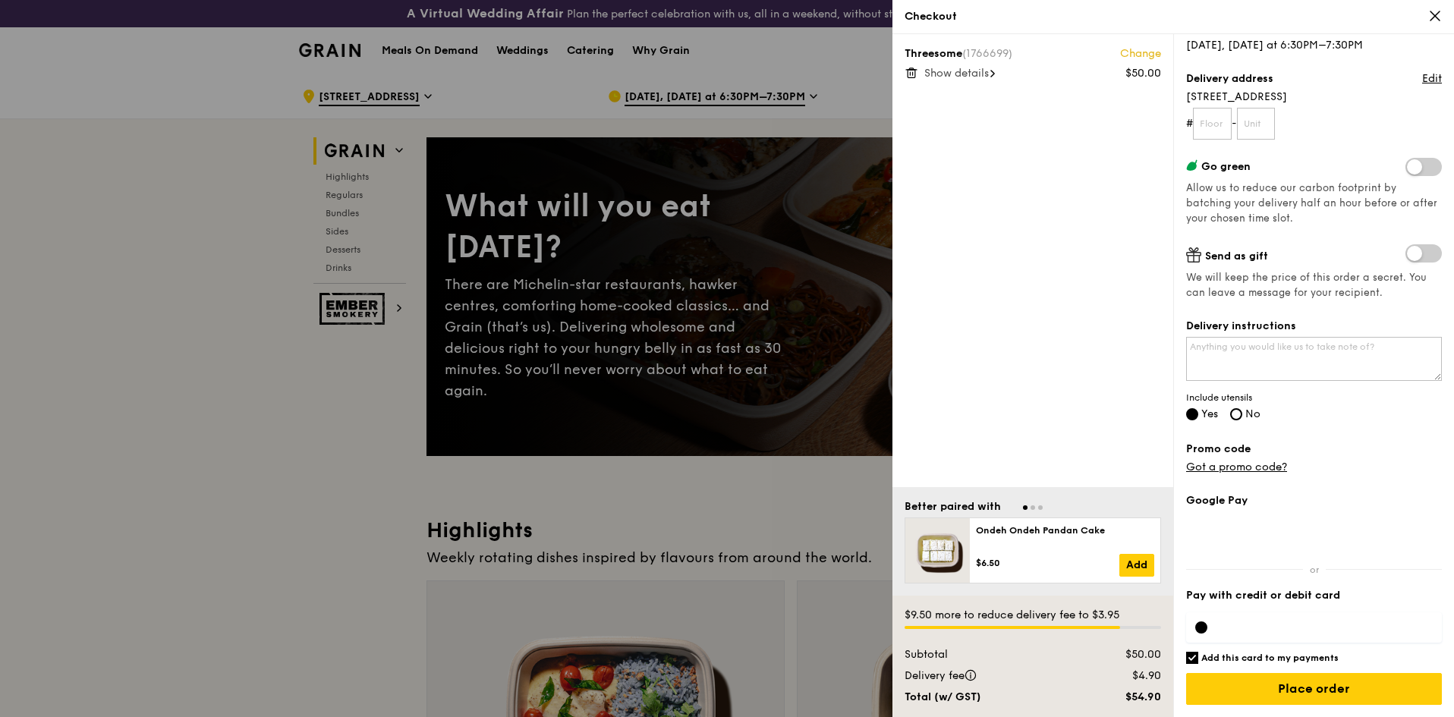
click at [628, 307] on div at bounding box center [727, 358] width 1454 height 717
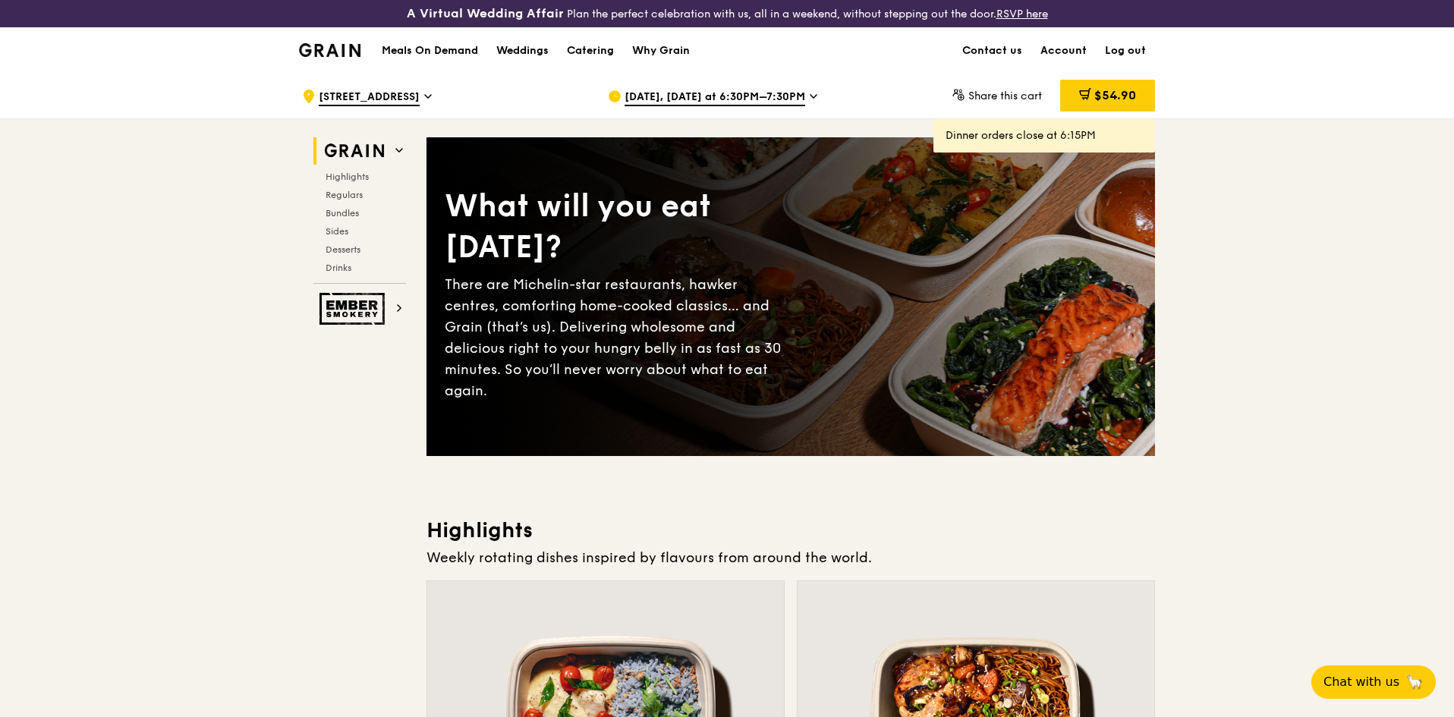
click at [335, 56] on img at bounding box center [329, 50] width 61 height 14
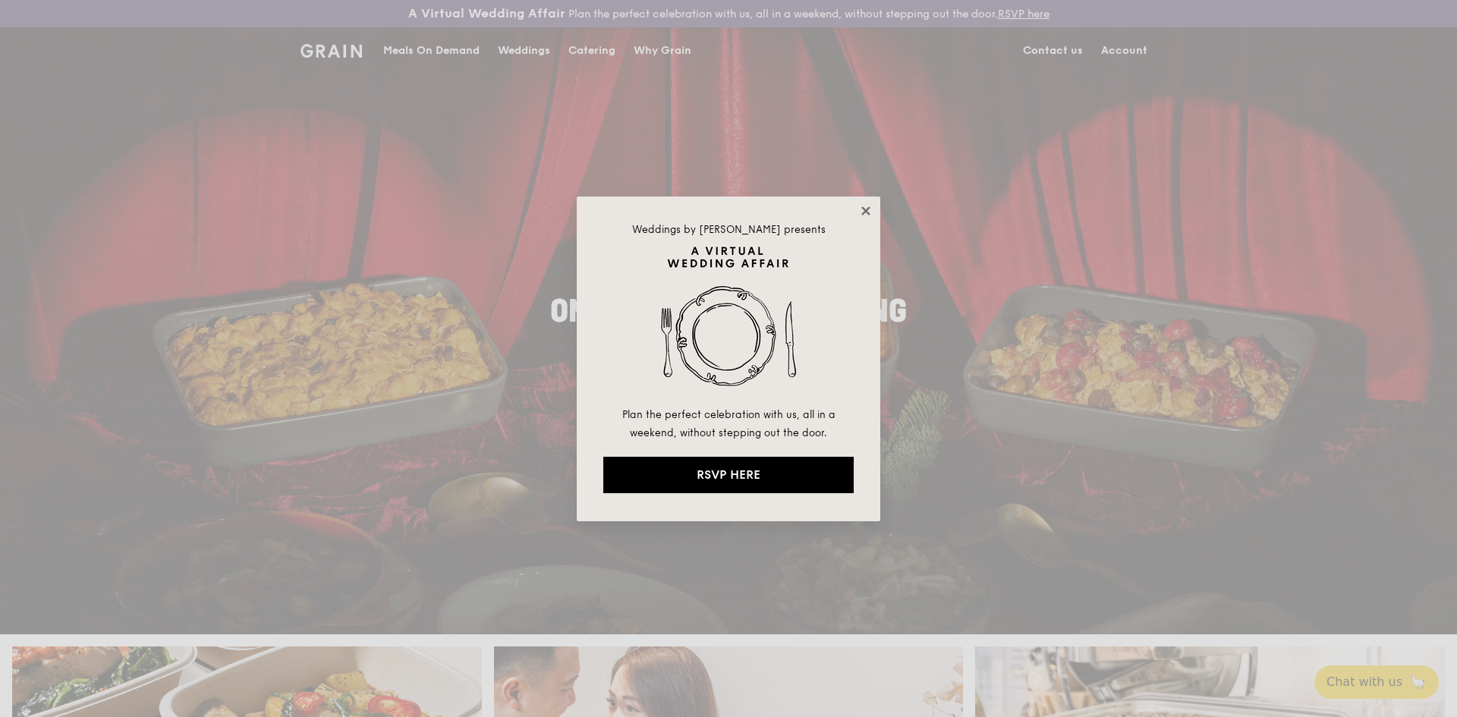
click at [863, 215] on icon at bounding box center [865, 210] width 8 height 8
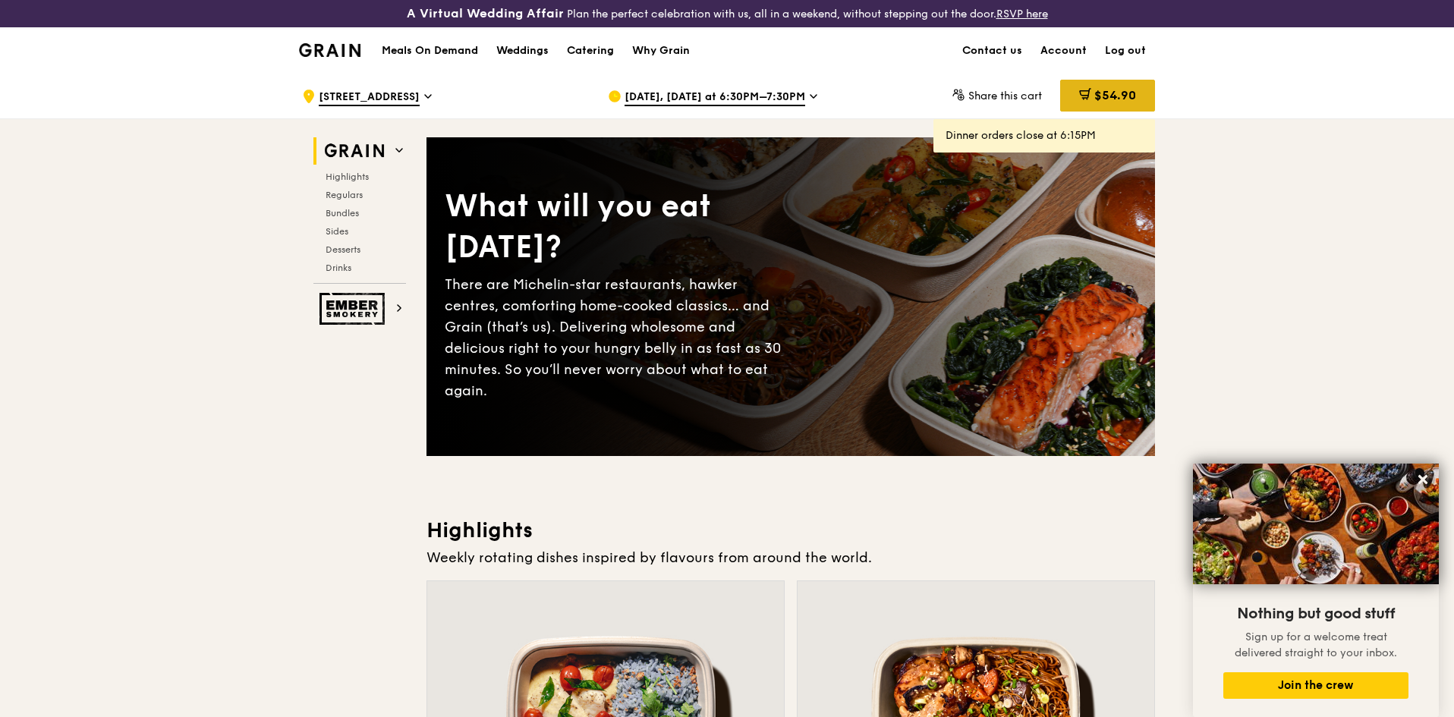
click at [1110, 93] on span "$54.90" at bounding box center [1116, 95] width 42 height 14
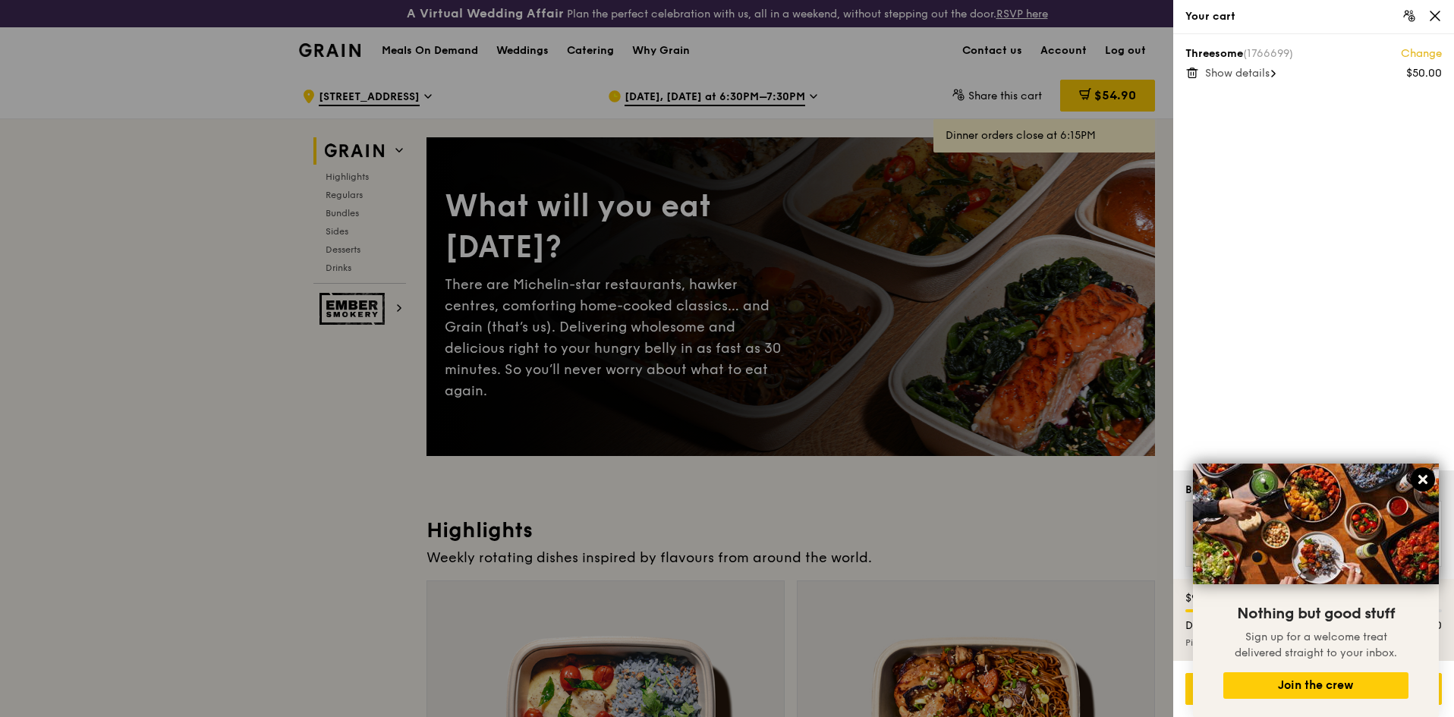
click at [1425, 477] on icon at bounding box center [1423, 480] width 14 height 14
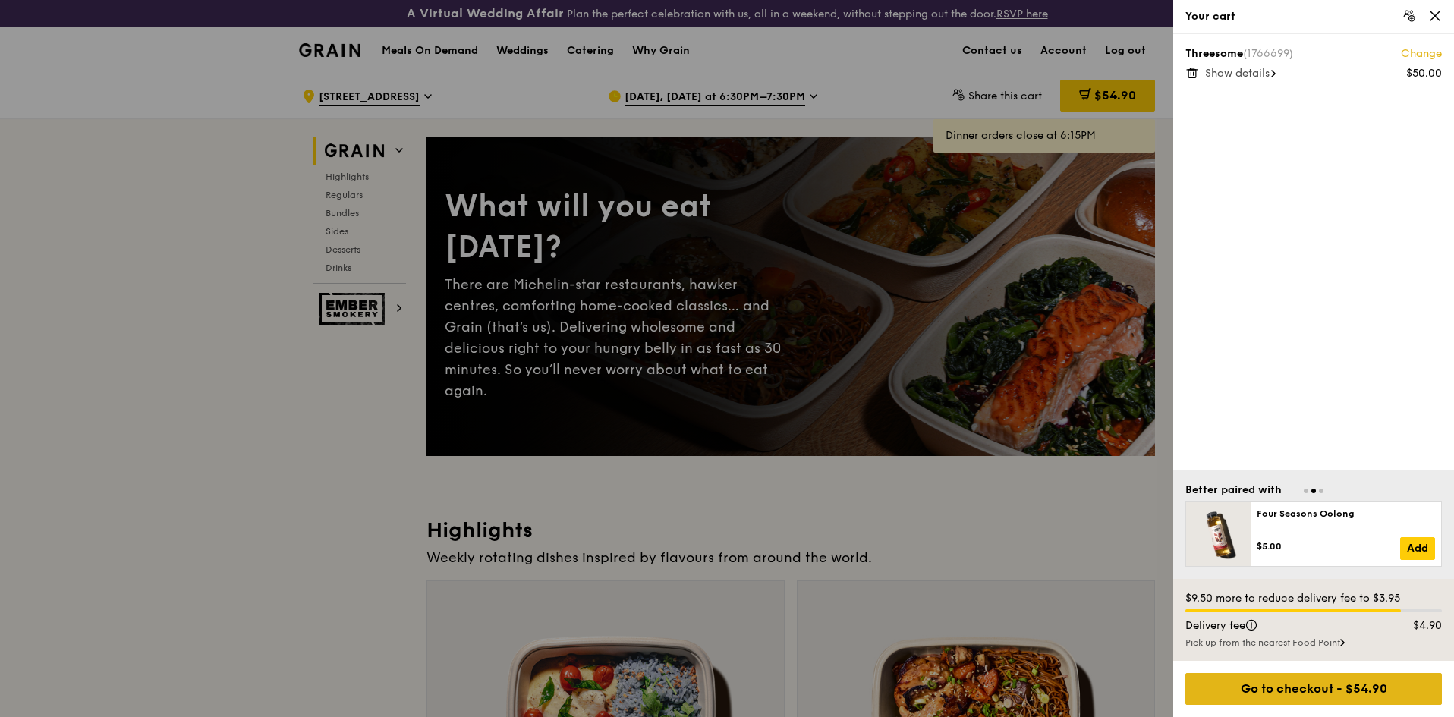
click at [1291, 685] on div "Go to checkout - $54.90" at bounding box center [1314, 689] width 257 height 32
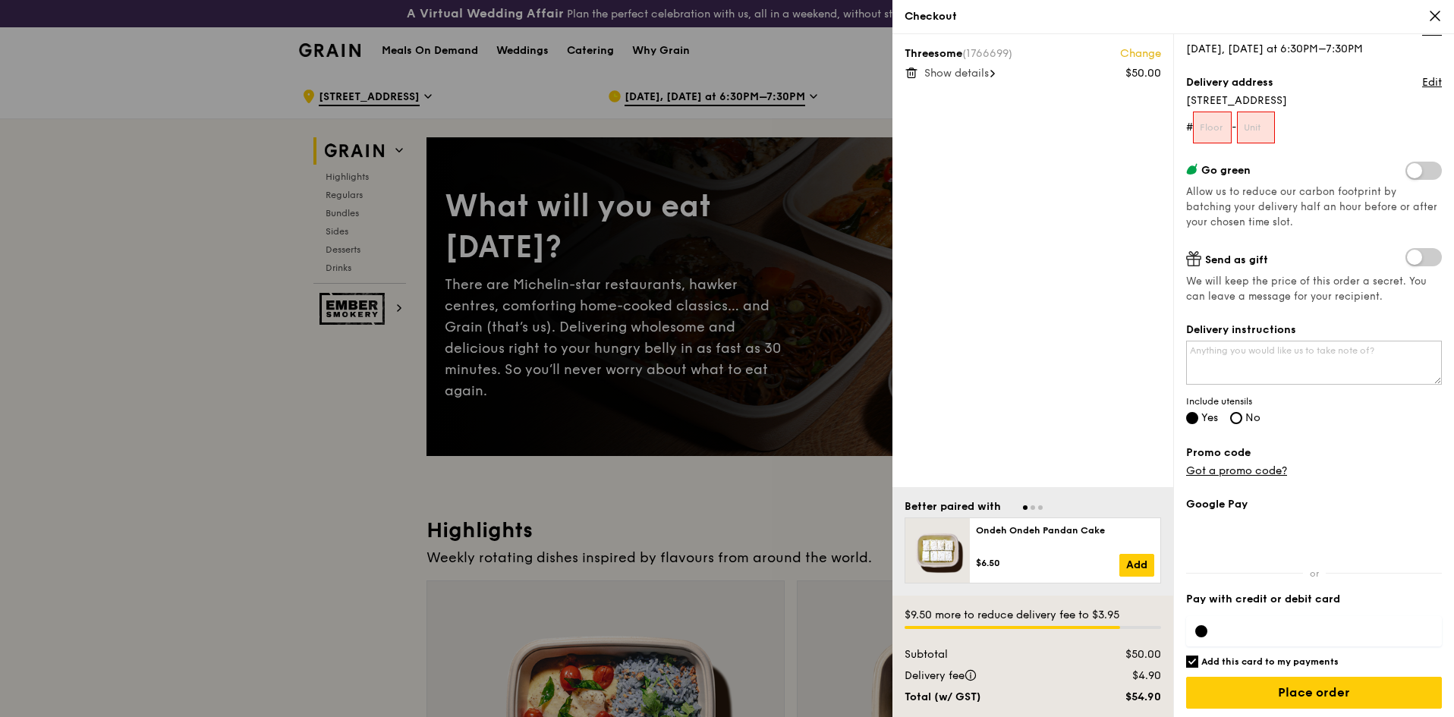
scroll to position [157, 0]
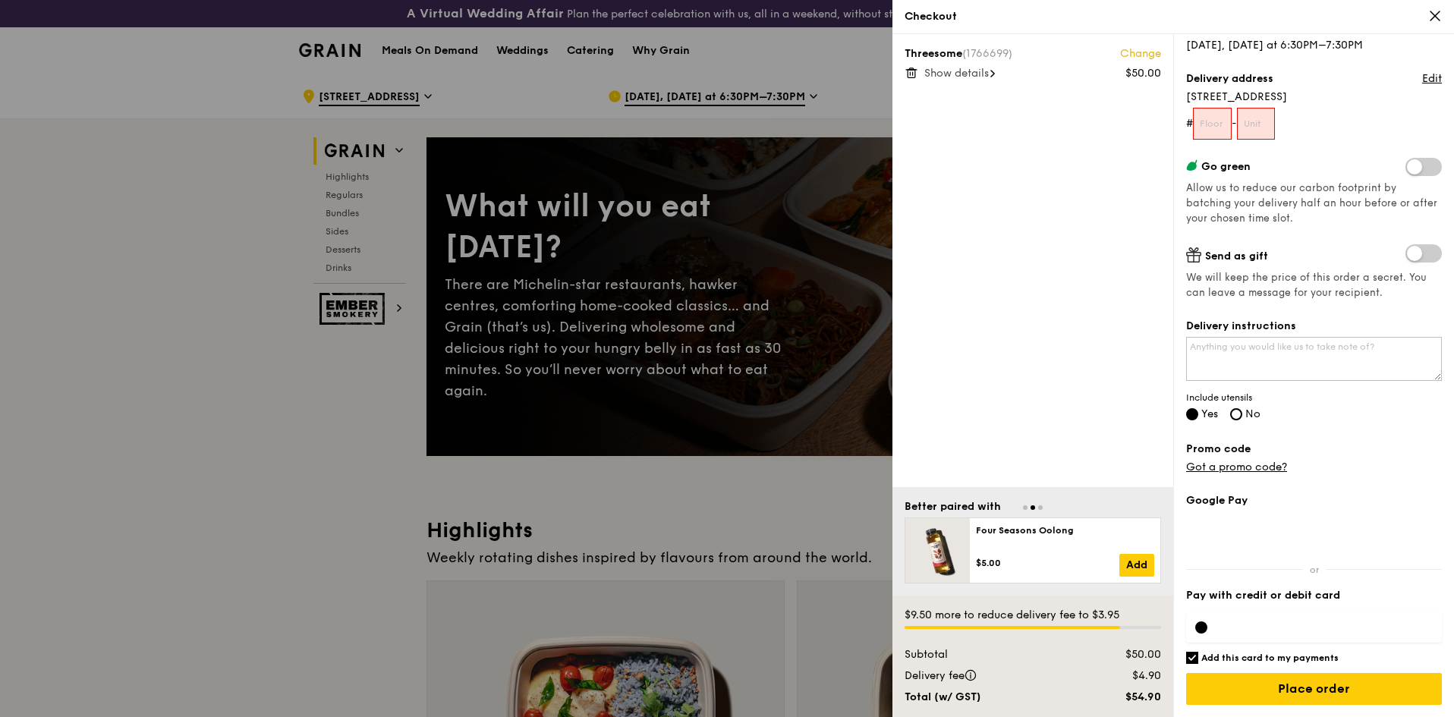
click at [1247, 659] on h6 "Add this card to my payments" at bounding box center [1270, 658] width 137 height 12
click at [1198, 659] on input "Add this card to my payments" at bounding box center [1192, 658] width 12 height 12
checkbox input "false"
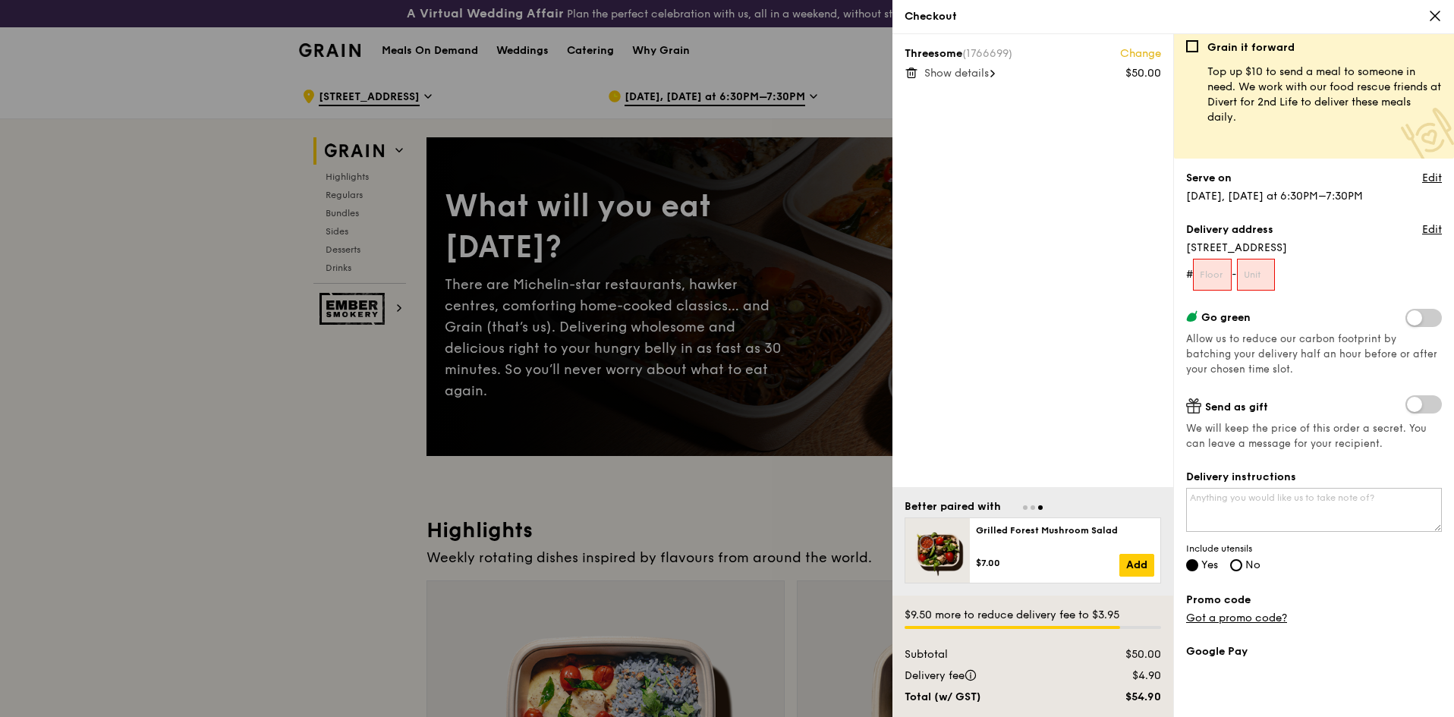
scroll to position [0, 0]
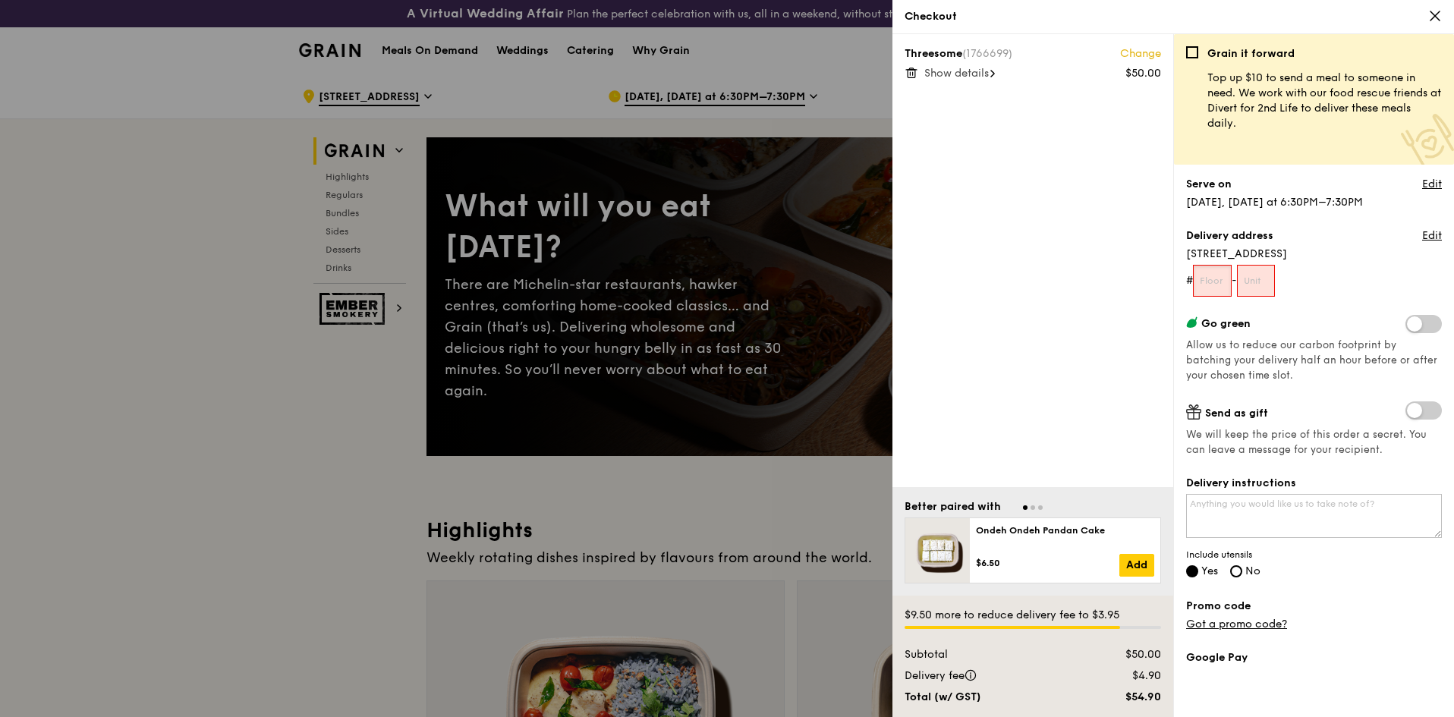
click at [1217, 284] on input "text" at bounding box center [1212, 281] width 39 height 32
type input "01"
click at [1310, 285] on form "# 01 - 01" at bounding box center [1314, 281] width 256 height 32
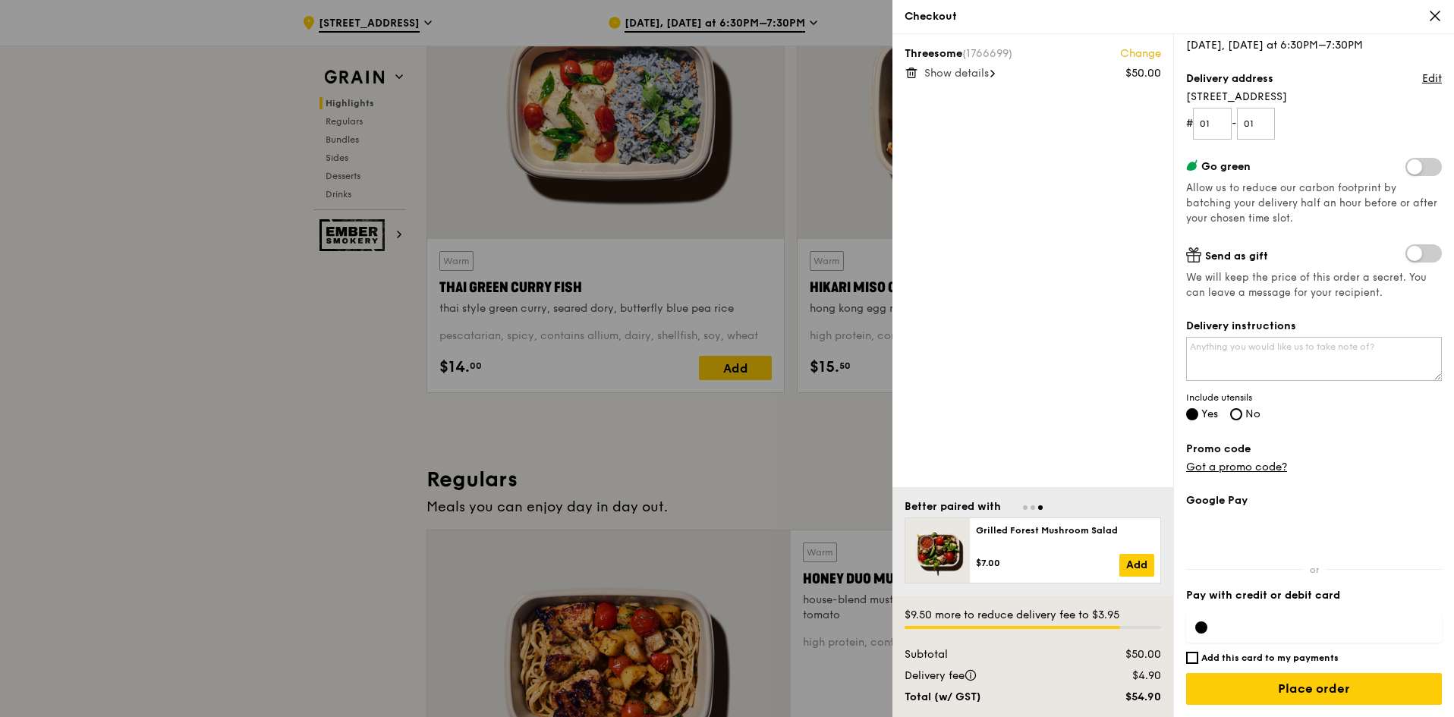
scroll to position [607, 0]
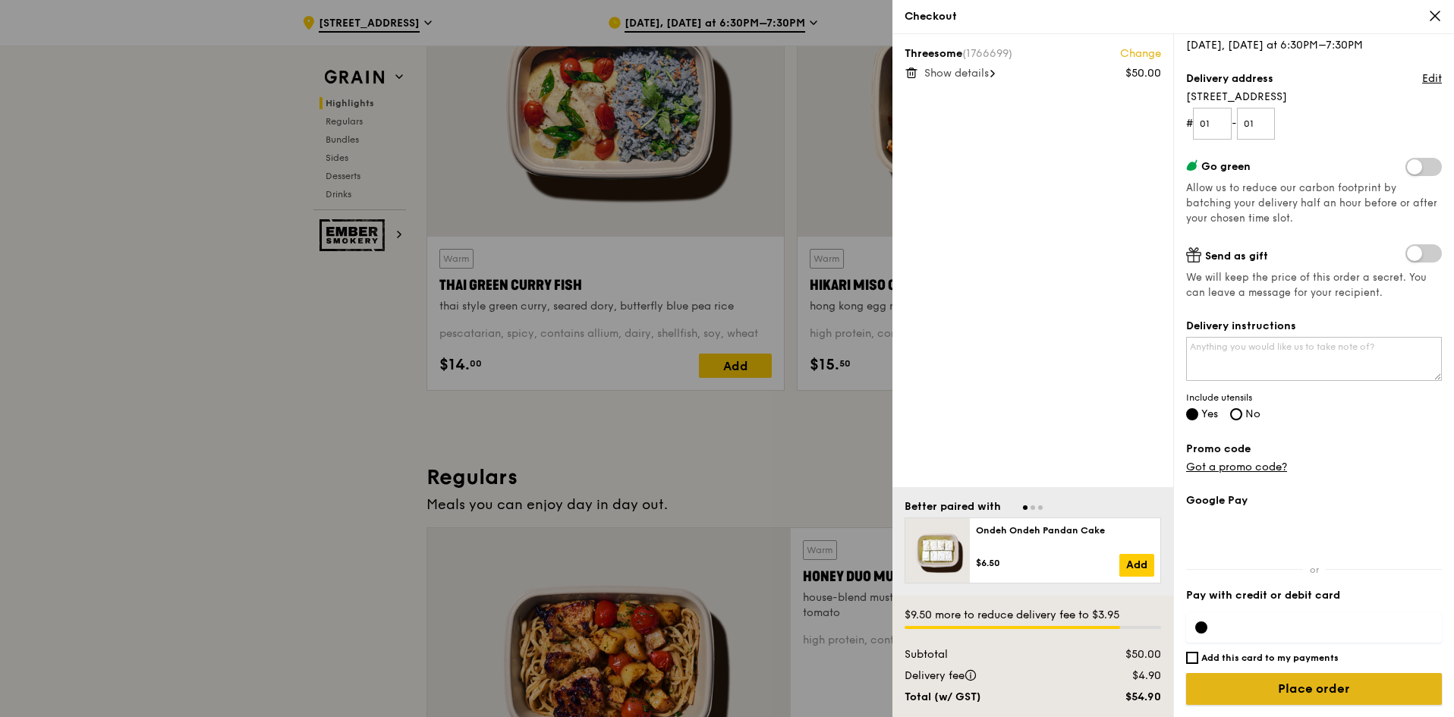
click at [1299, 681] on input "Place order" at bounding box center [1314, 689] width 256 height 32
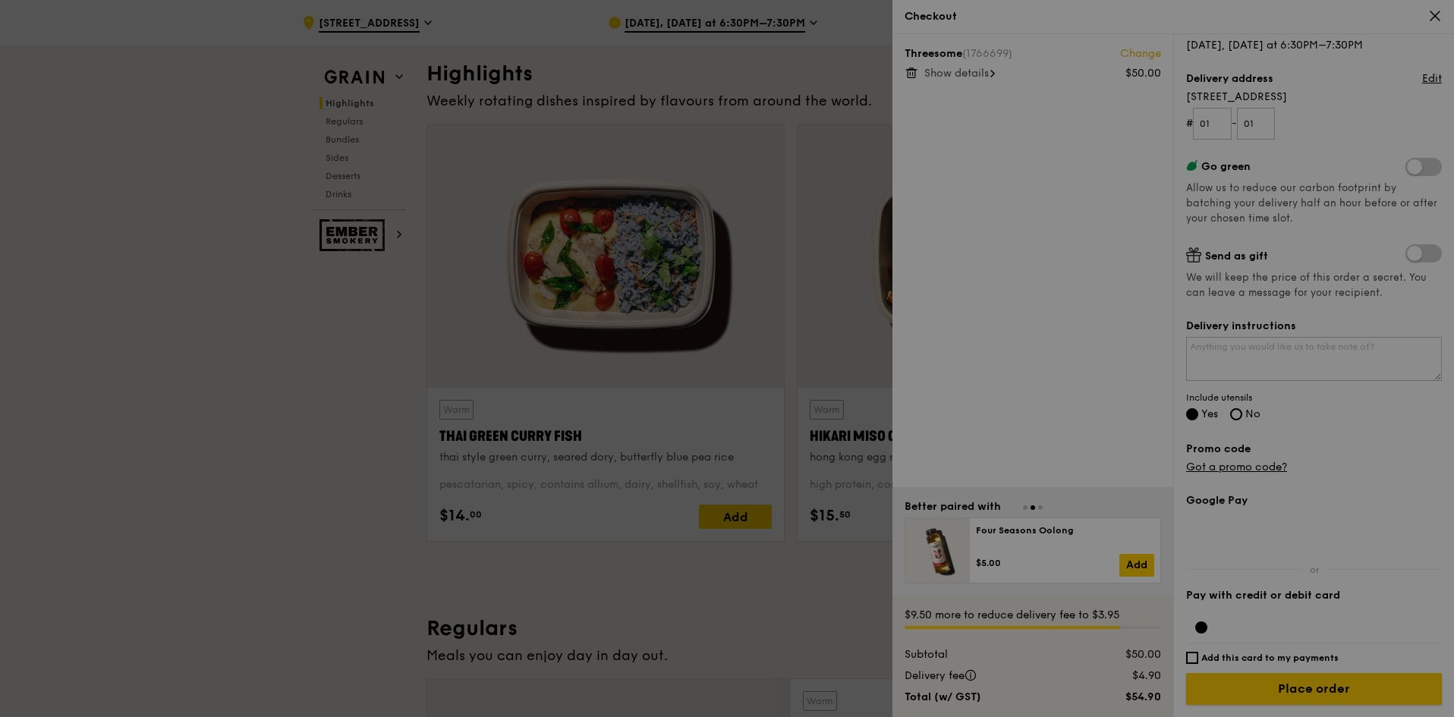
scroll to position [455, 0]
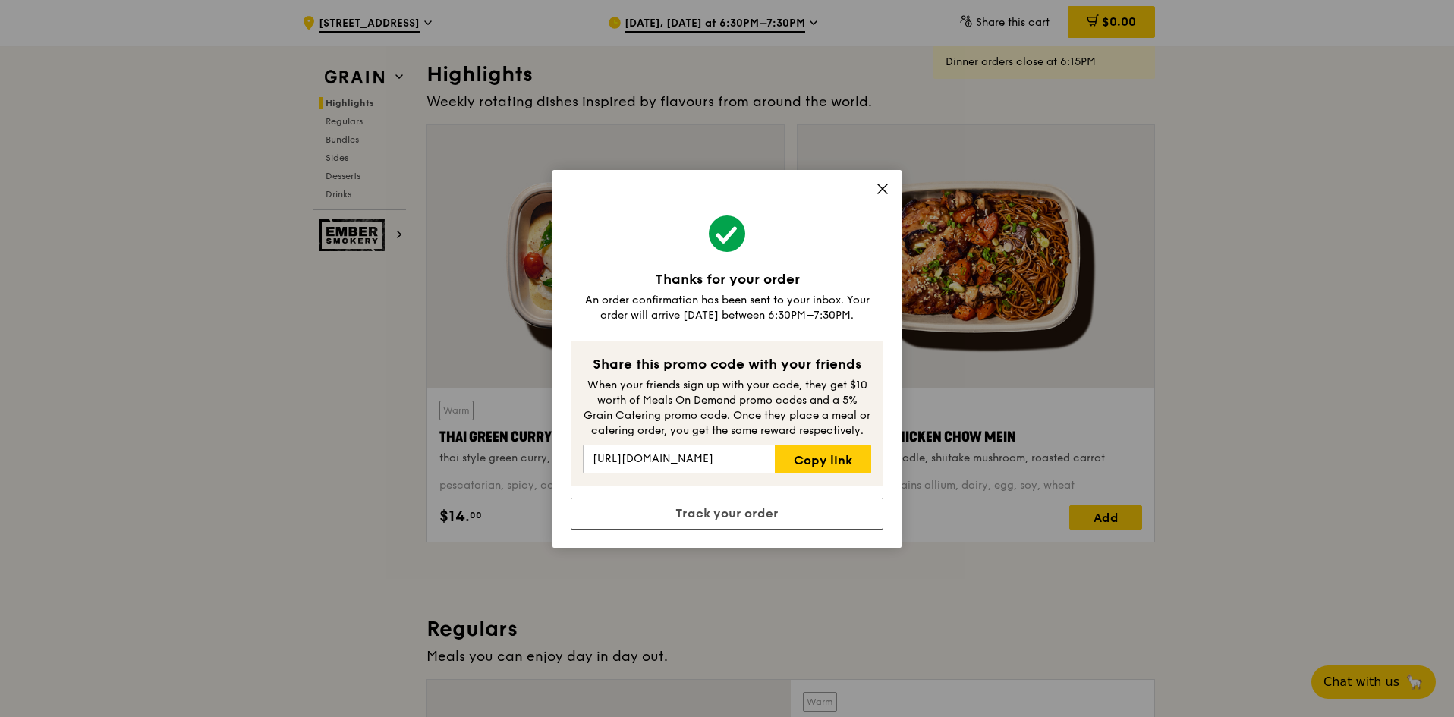
click at [719, 313] on div "An order confirmation has been sent to your inbox. Your order will arrive today…" at bounding box center [727, 308] width 313 height 30
copy div "An order confirmation has been sent to your inbox. Your order will arrive today…"
click at [762, 515] on link "Track your order" at bounding box center [727, 514] width 313 height 32
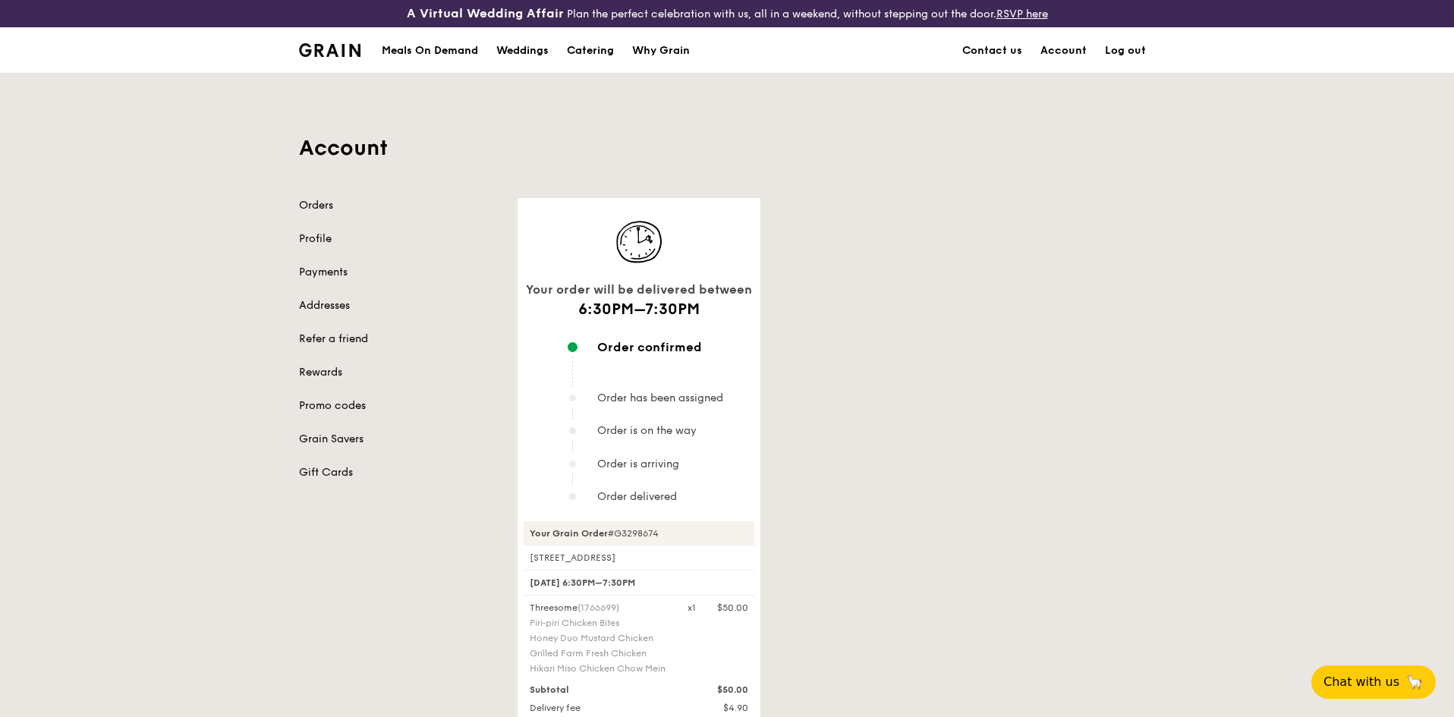
click at [890, 260] on div "Your order will be delivered between 6:30PM–7:30PM Order confirmed Order has be…" at bounding box center [837, 554] width 656 height 713
